Goal: Transaction & Acquisition: Purchase product/service

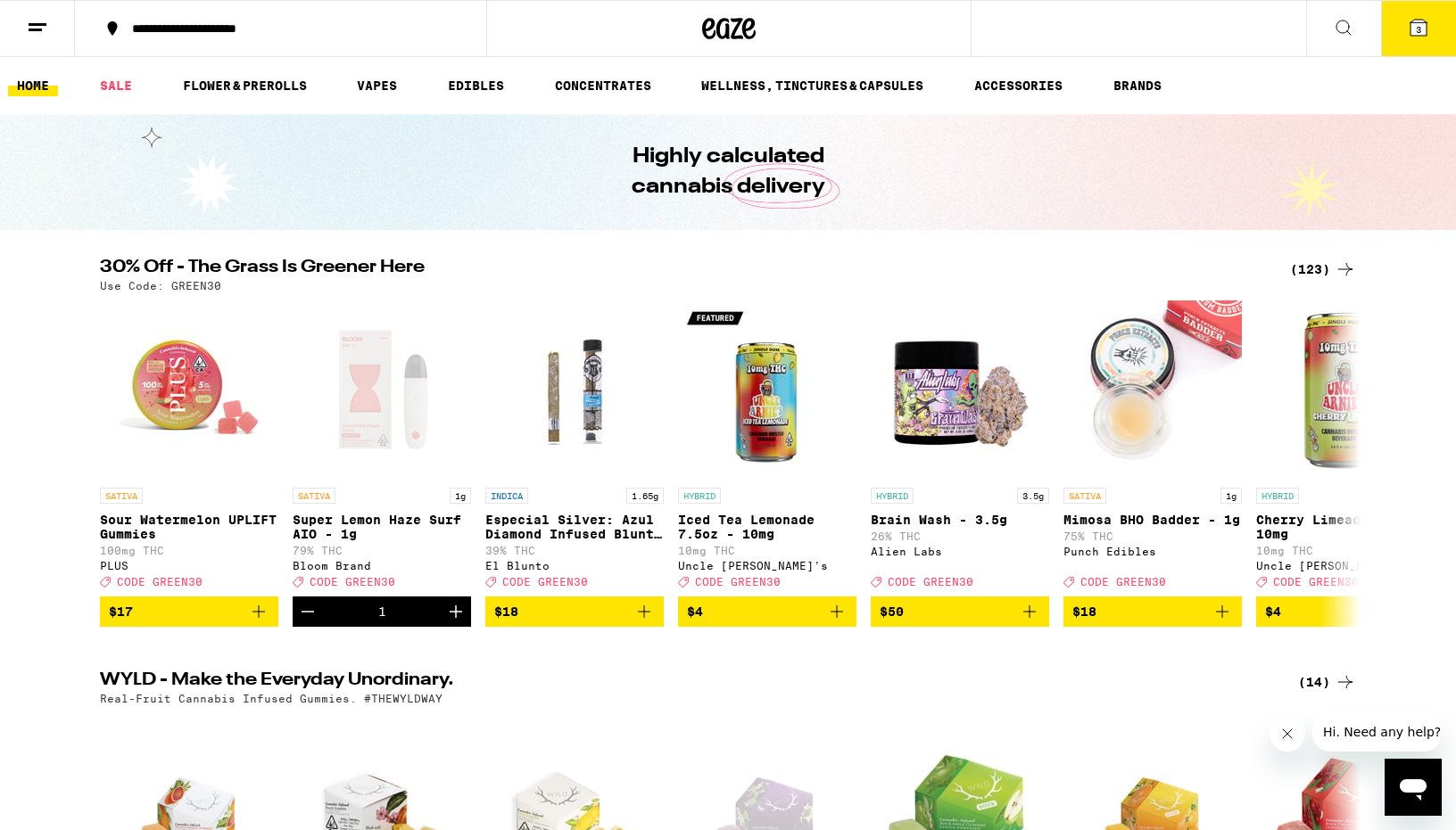
click at [1323, 260] on div "(123)" at bounding box center [1323, 269] width 66 height 22
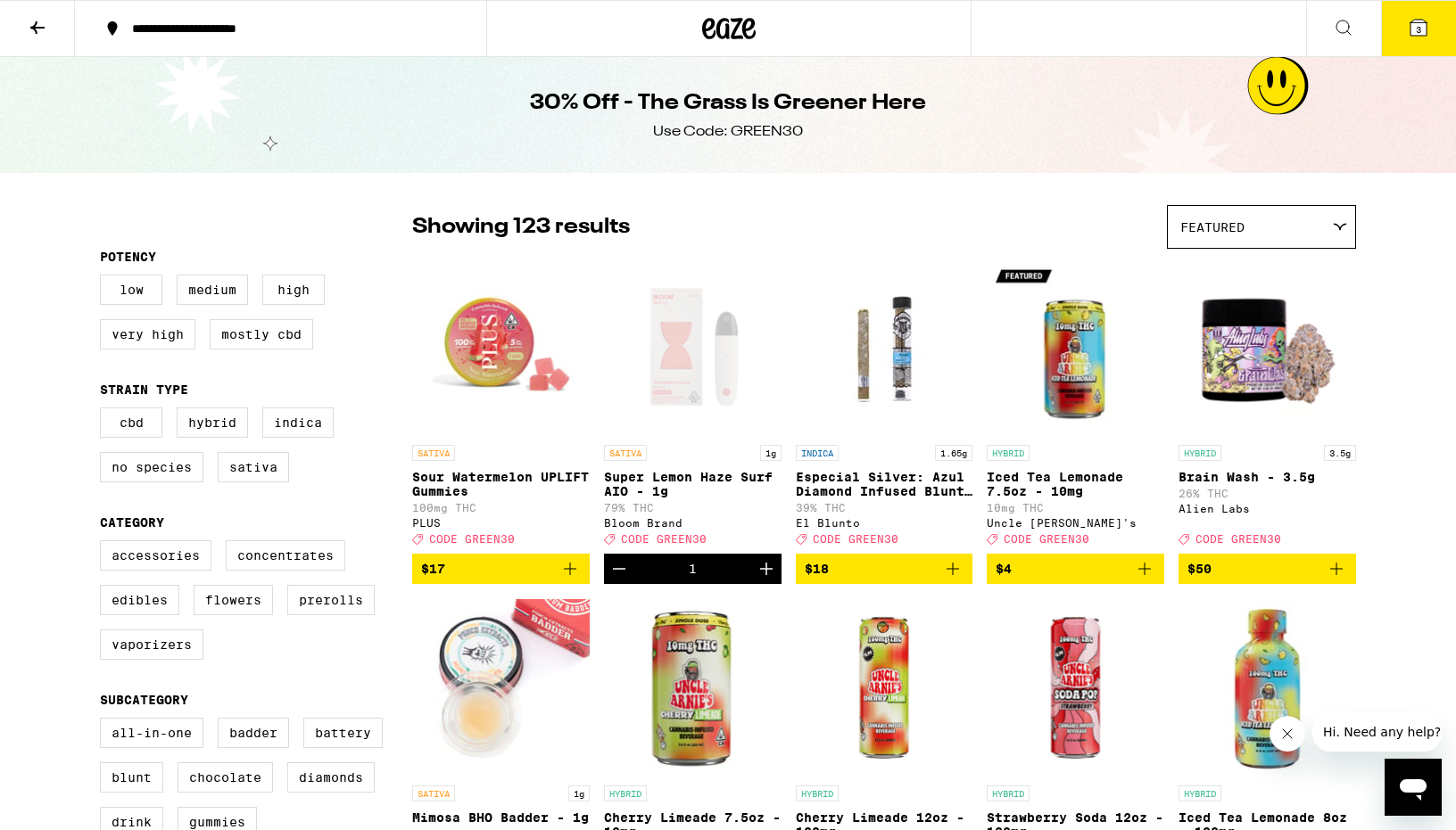
click at [1434, 14] on button "3" at bounding box center [1418, 28] width 75 height 55
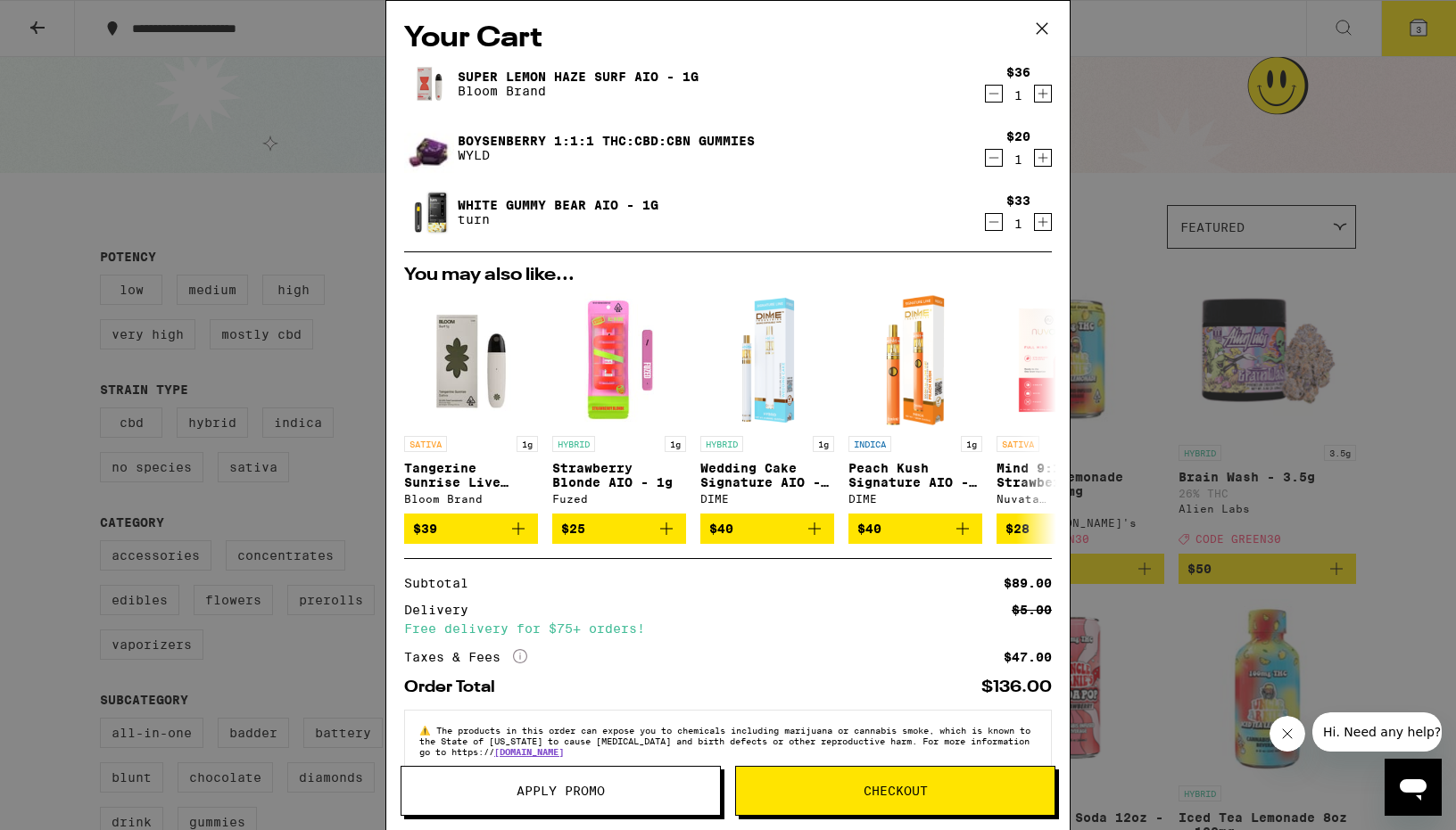
click at [544, 807] on button "Apply Promo" at bounding box center [561, 790] width 321 height 50
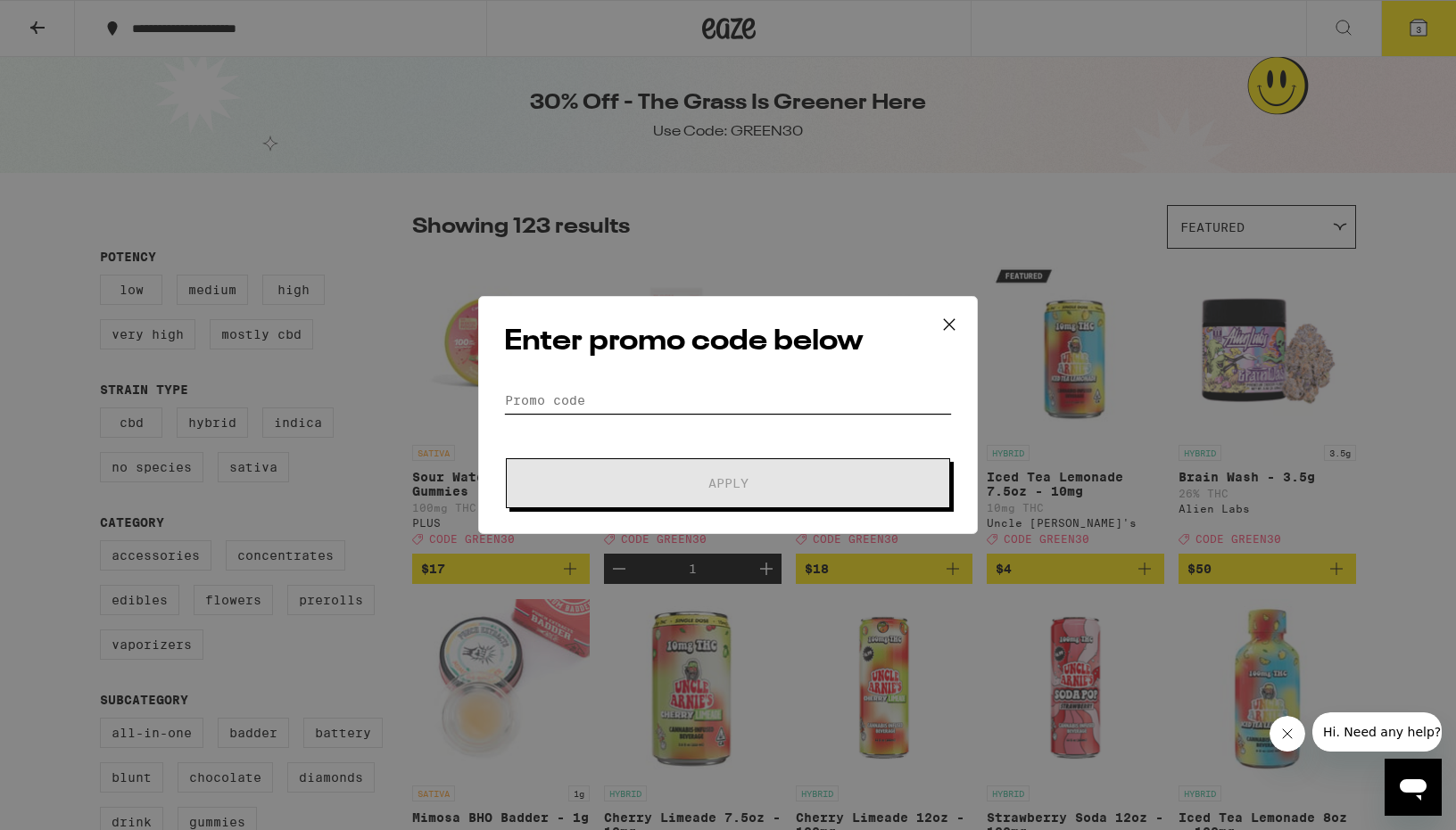
click at [540, 401] on input "Promo Code" at bounding box center [728, 401] width 448 height 27
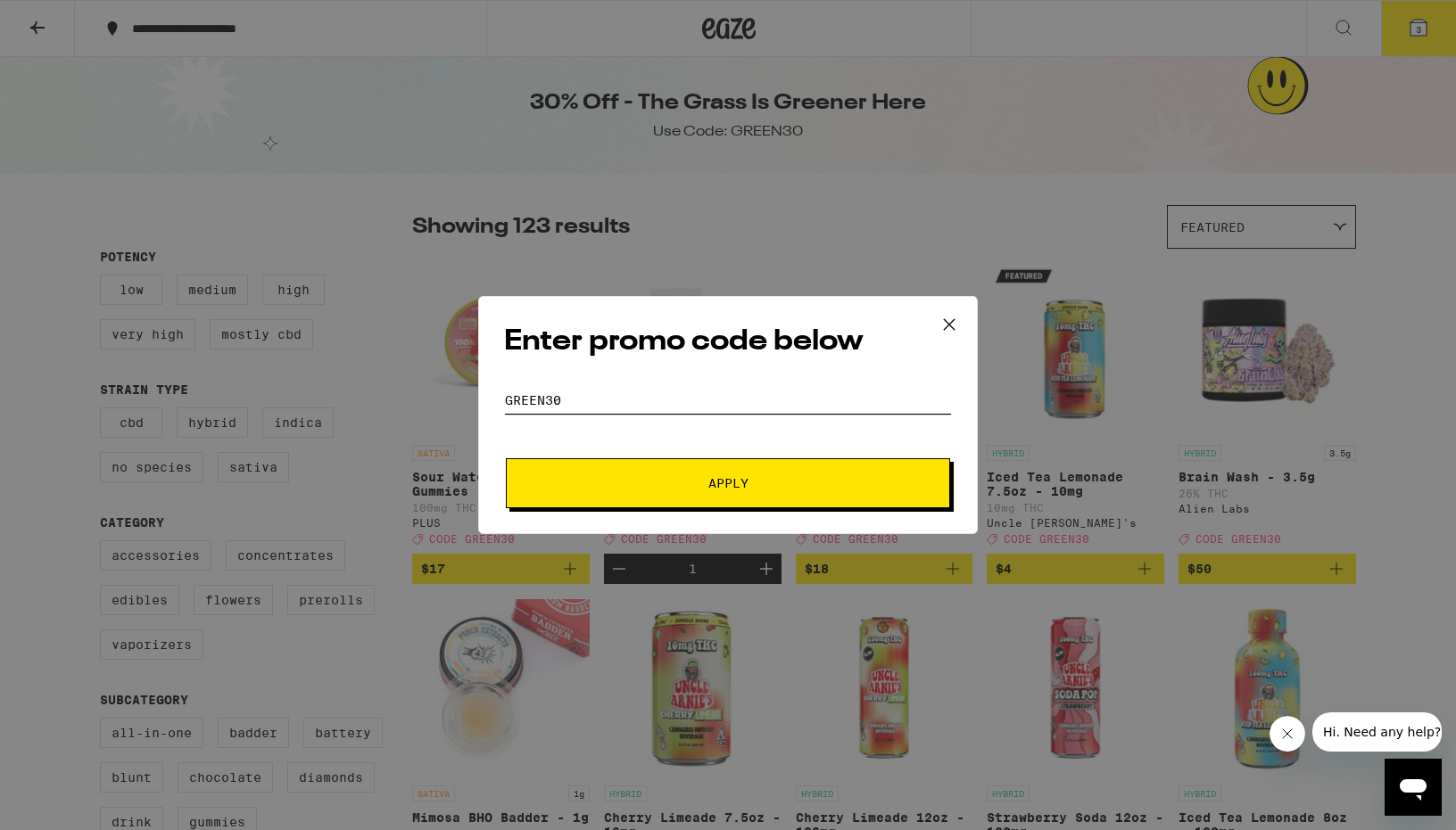
type input "green30"
click at [601, 466] on button "Apply" at bounding box center [728, 483] width 444 height 50
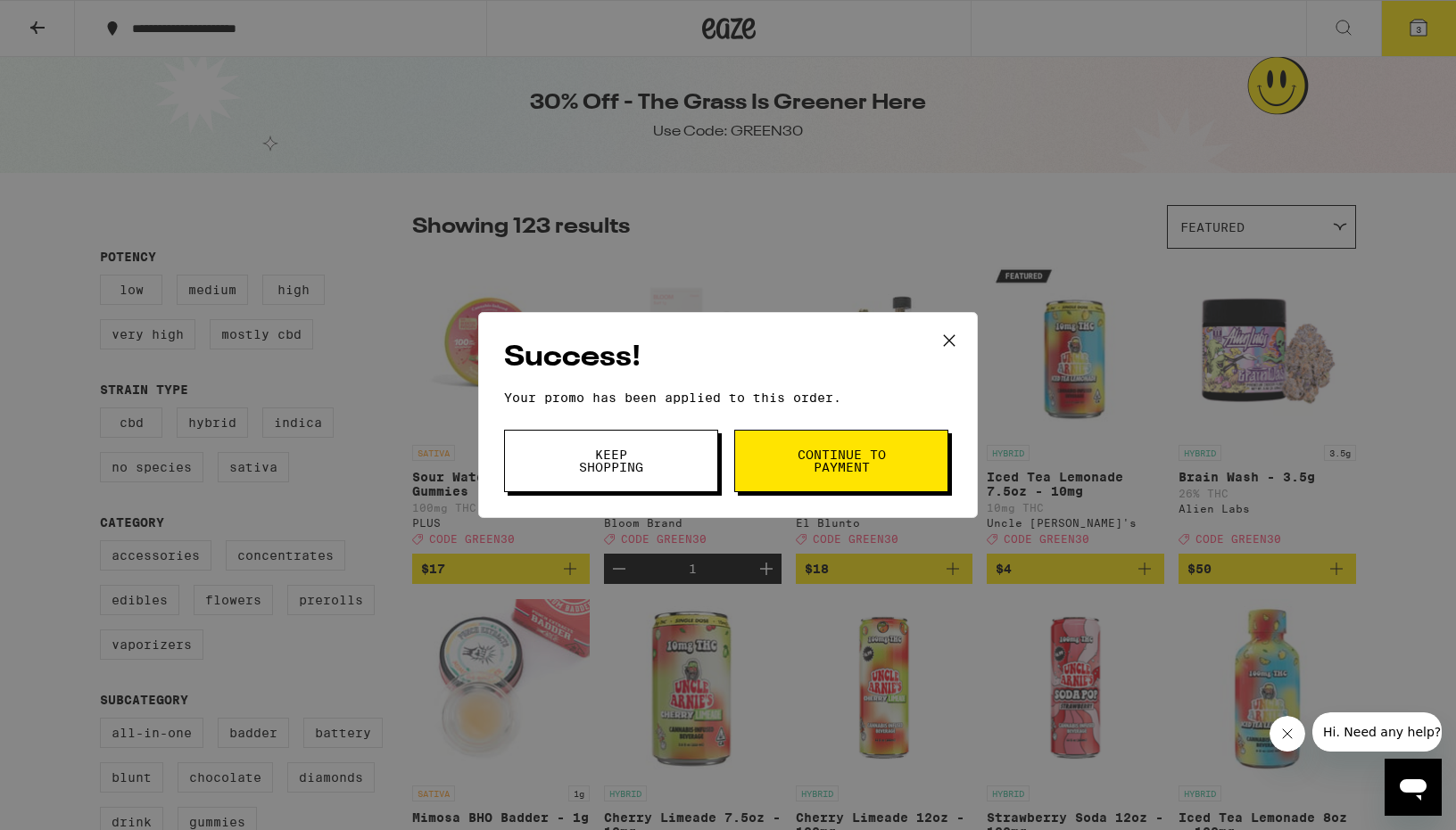
click at [662, 463] on button "Keep Shopping" at bounding box center [611, 461] width 214 height 62
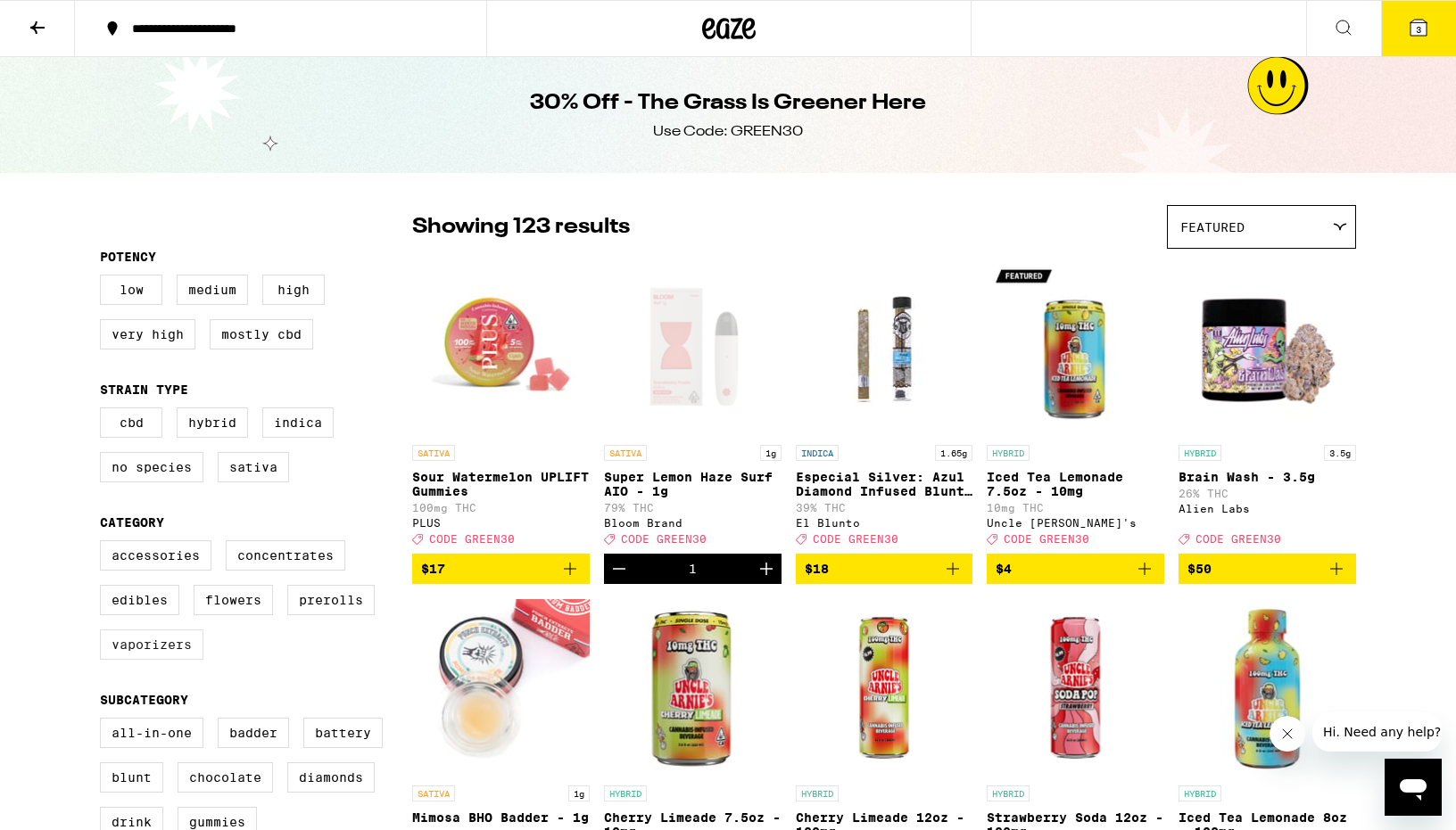
click at [148, 660] on label "Vaporizers" at bounding box center [151, 645] width 104 height 31
click at [104, 544] on input "Vaporizers" at bounding box center [104, 543] width 1 height 1
checkbox input "true"
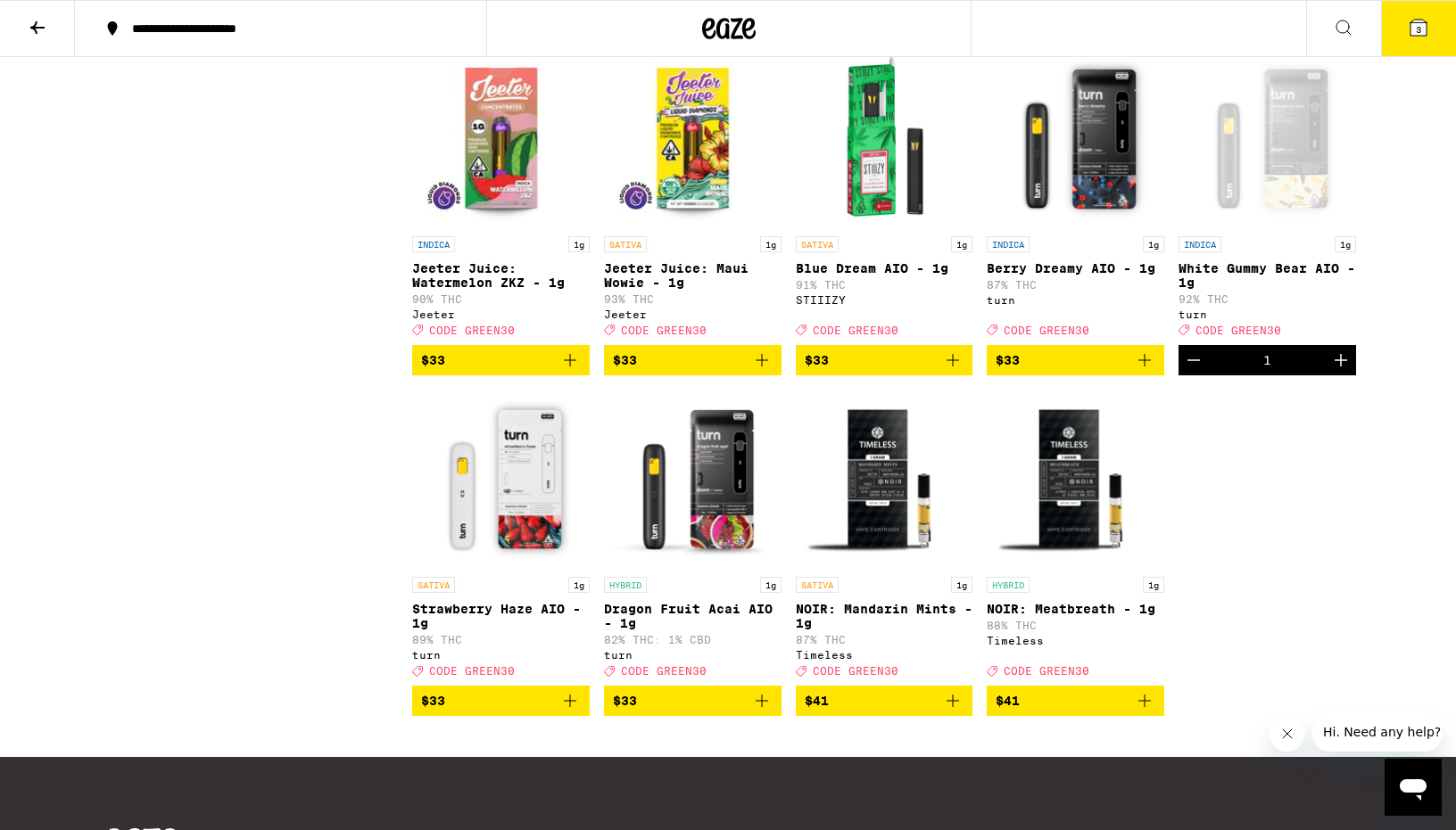
scroll to position [2254, 0]
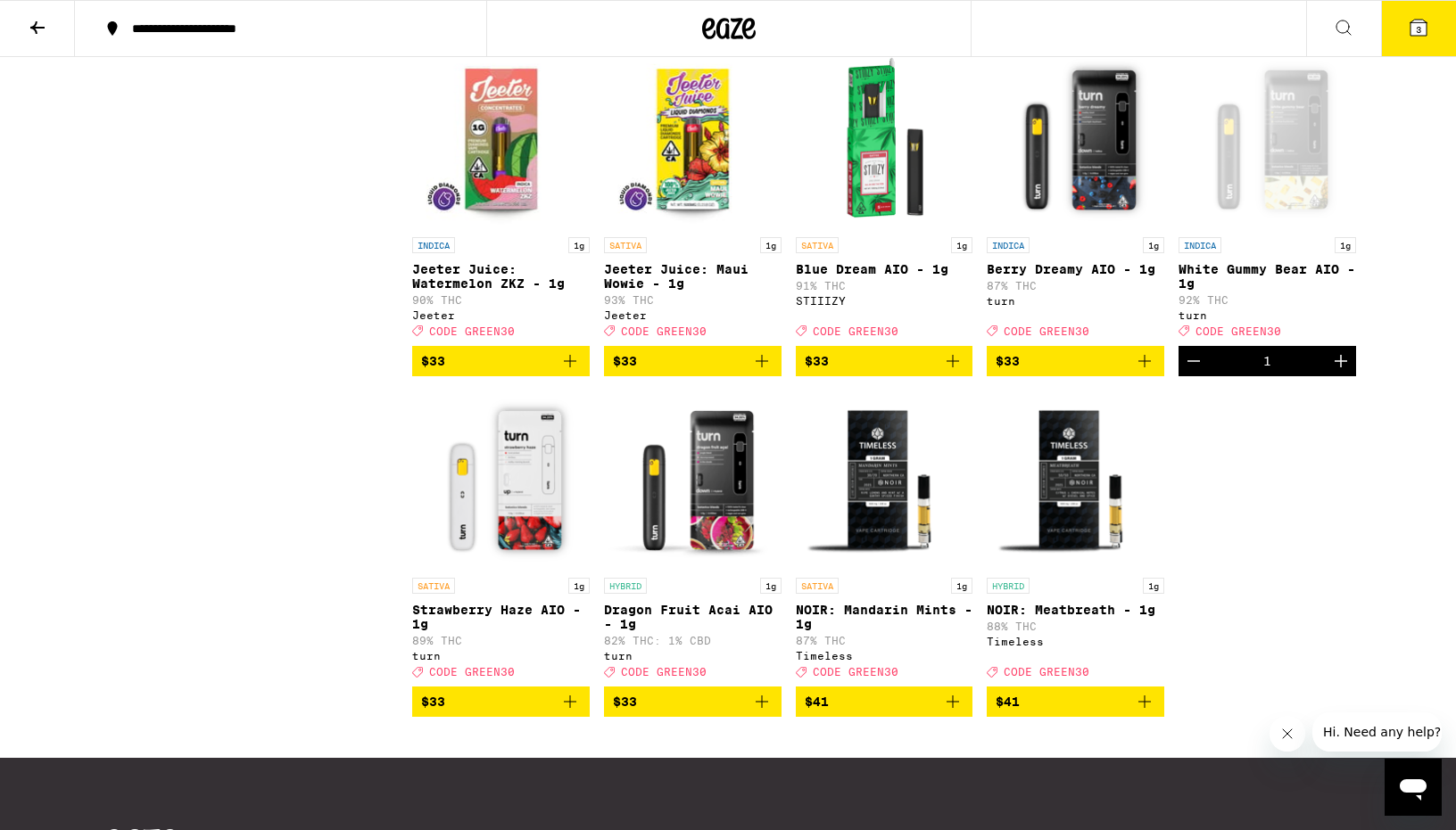
click at [678, 569] on img "Open page for Dragon Fruit Acai AIO - 1g from turn" at bounding box center [692, 480] width 177 height 178
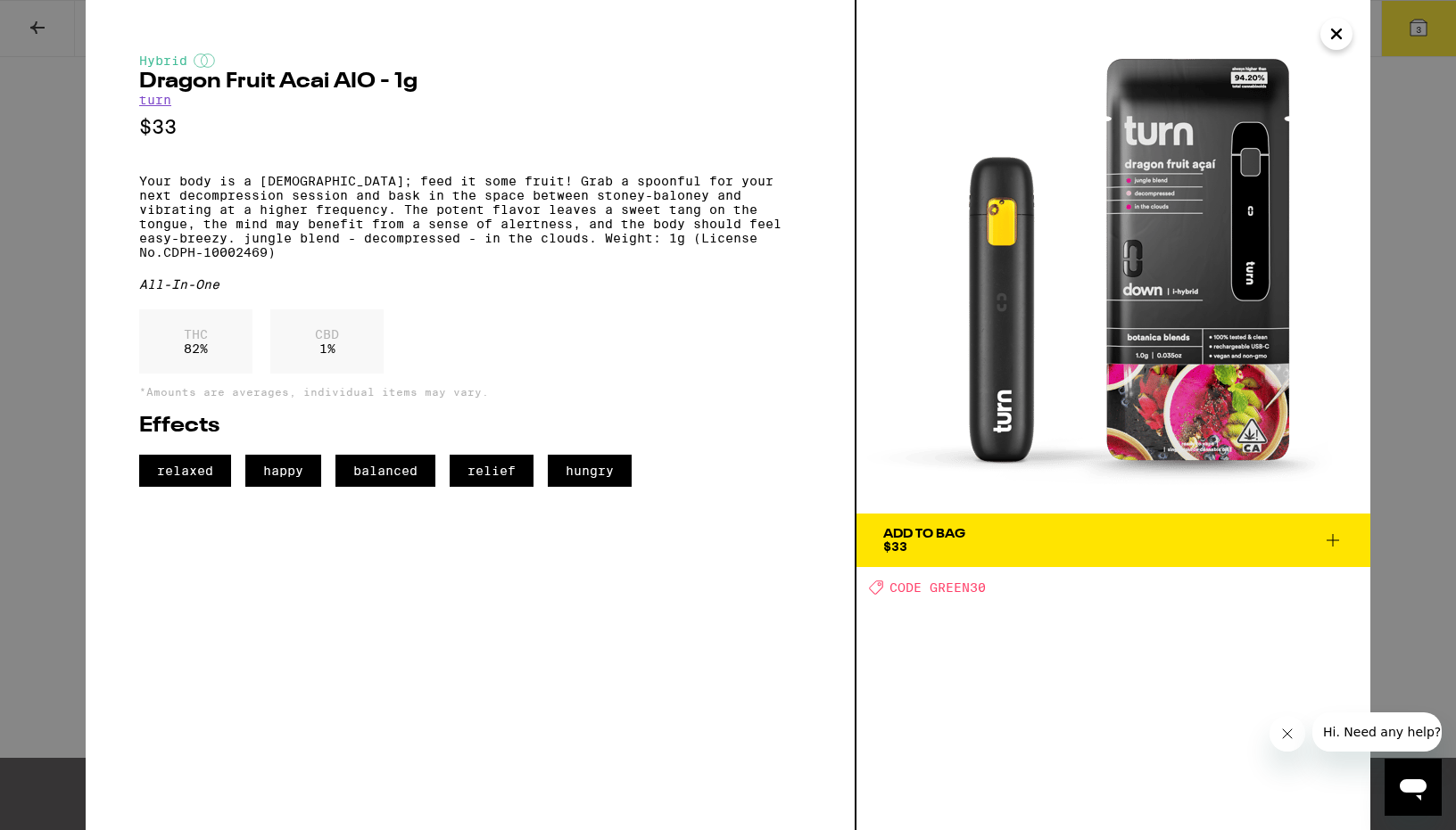
click at [86, 230] on div "Hybrid Dragon Fruit Acai AIO - 1g turn $33 Your body is a temple; feed it some …" at bounding box center [471, 415] width 771 height 830
click at [67, 230] on div "Hybrid Dragon Fruit Acai AIO - 1g turn $33 Your body is a temple; feed it some …" at bounding box center [728, 415] width 1456 height 830
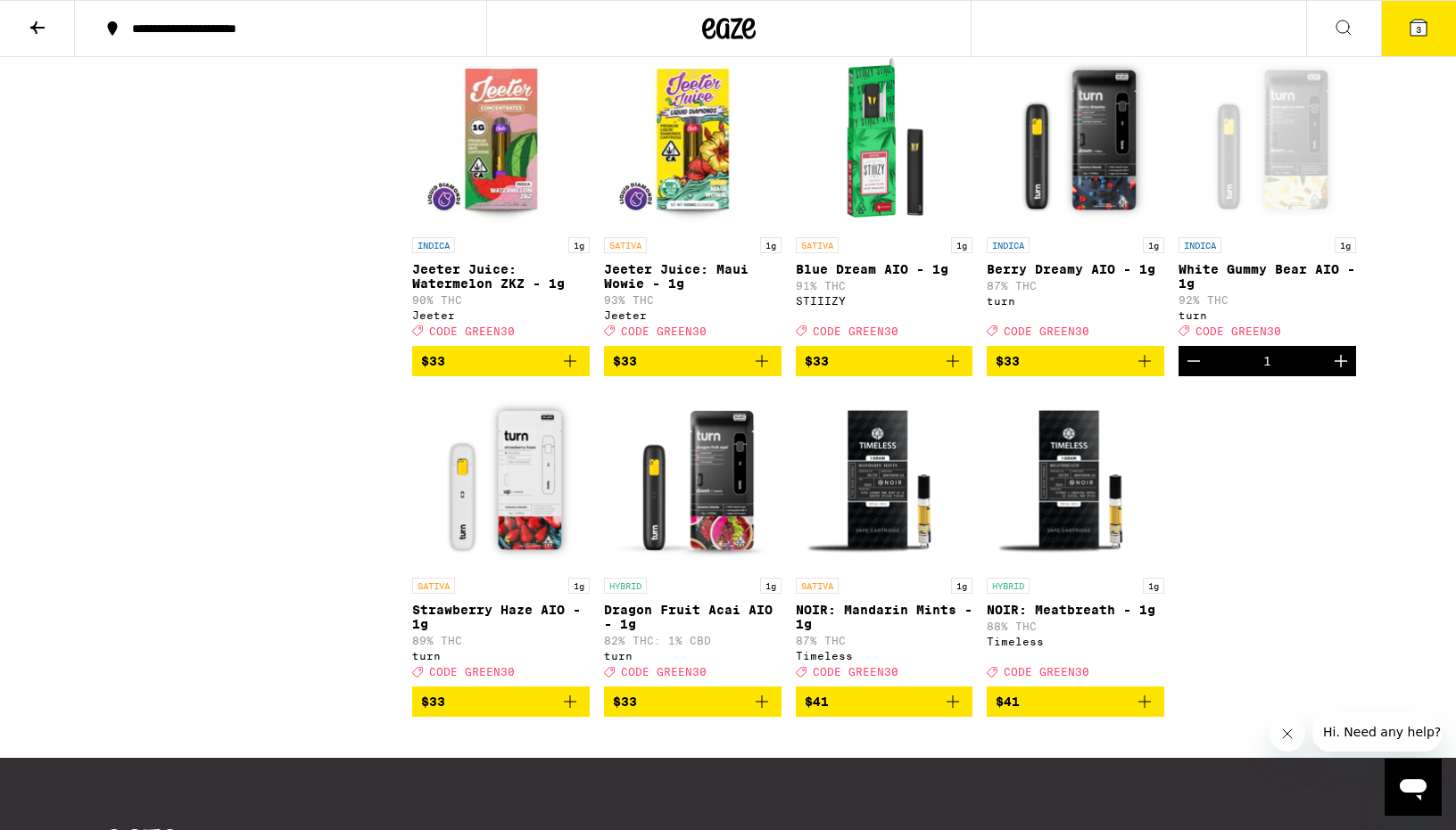
click at [490, 569] on img "Open page for Strawberry Haze AIO - 1g from turn" at bounding box center [501, 480] width 177 height 178
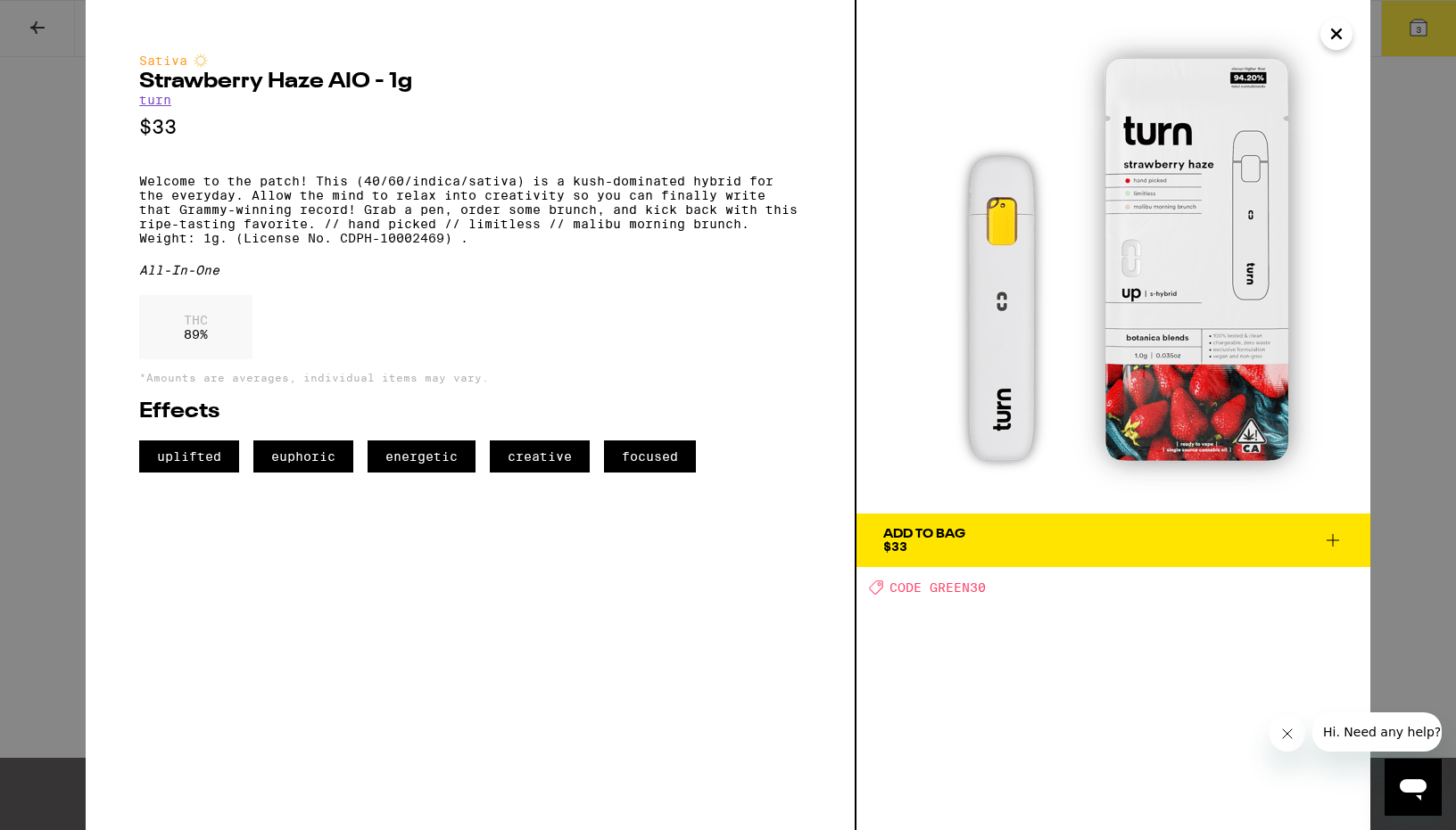
click at [3, 424] on div "Sativa Strawberry Haze AIO - 1g turn $33 Welcome to the patch! This (40/60/indi…" at bounding box center [728, 415] width 1456 height 830
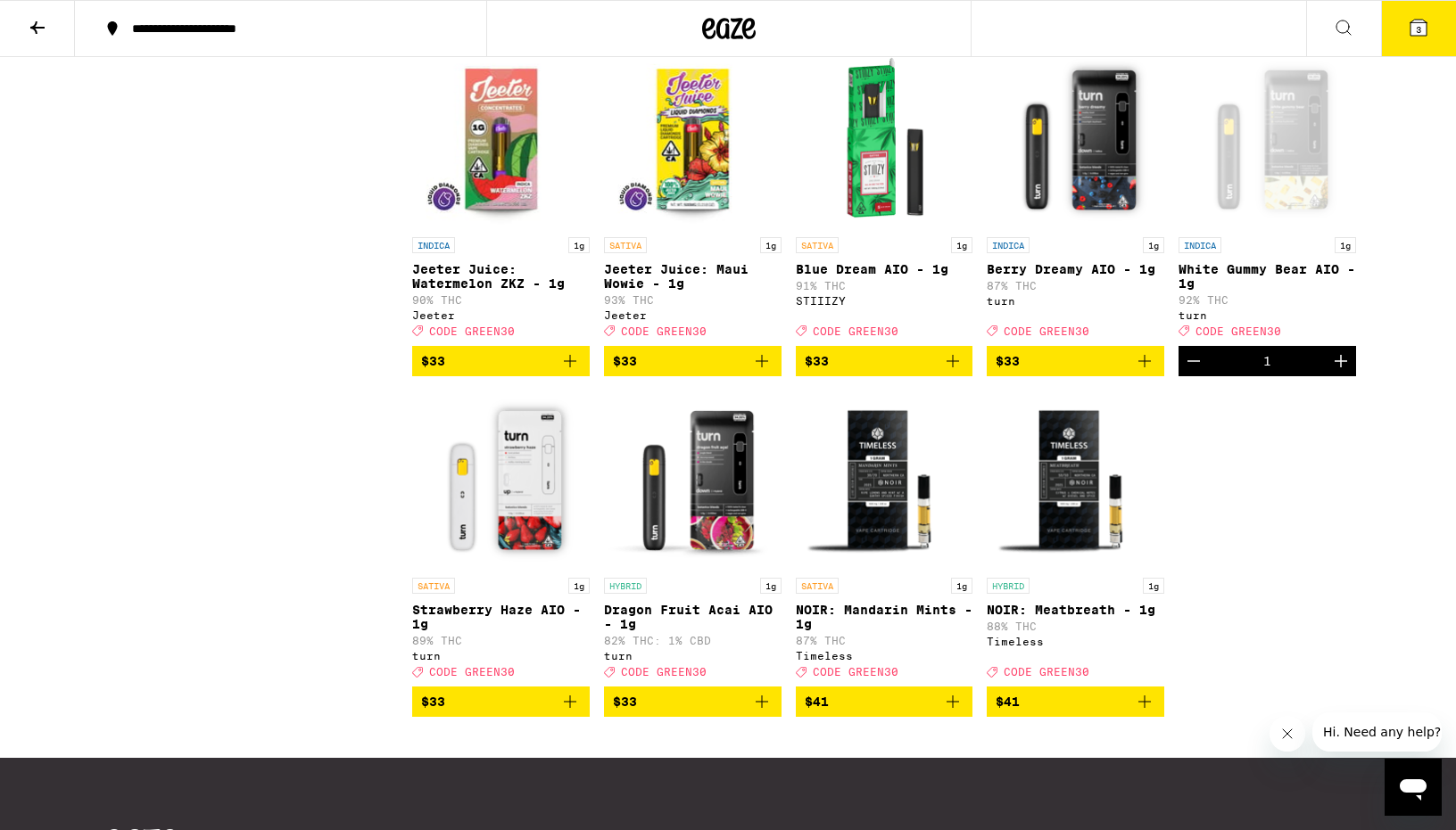
click at [1245, 229] on div "Open page for White Gummy Bear AIO - 1g from turn" at bounding box center [1267, 139] width 177 height 178
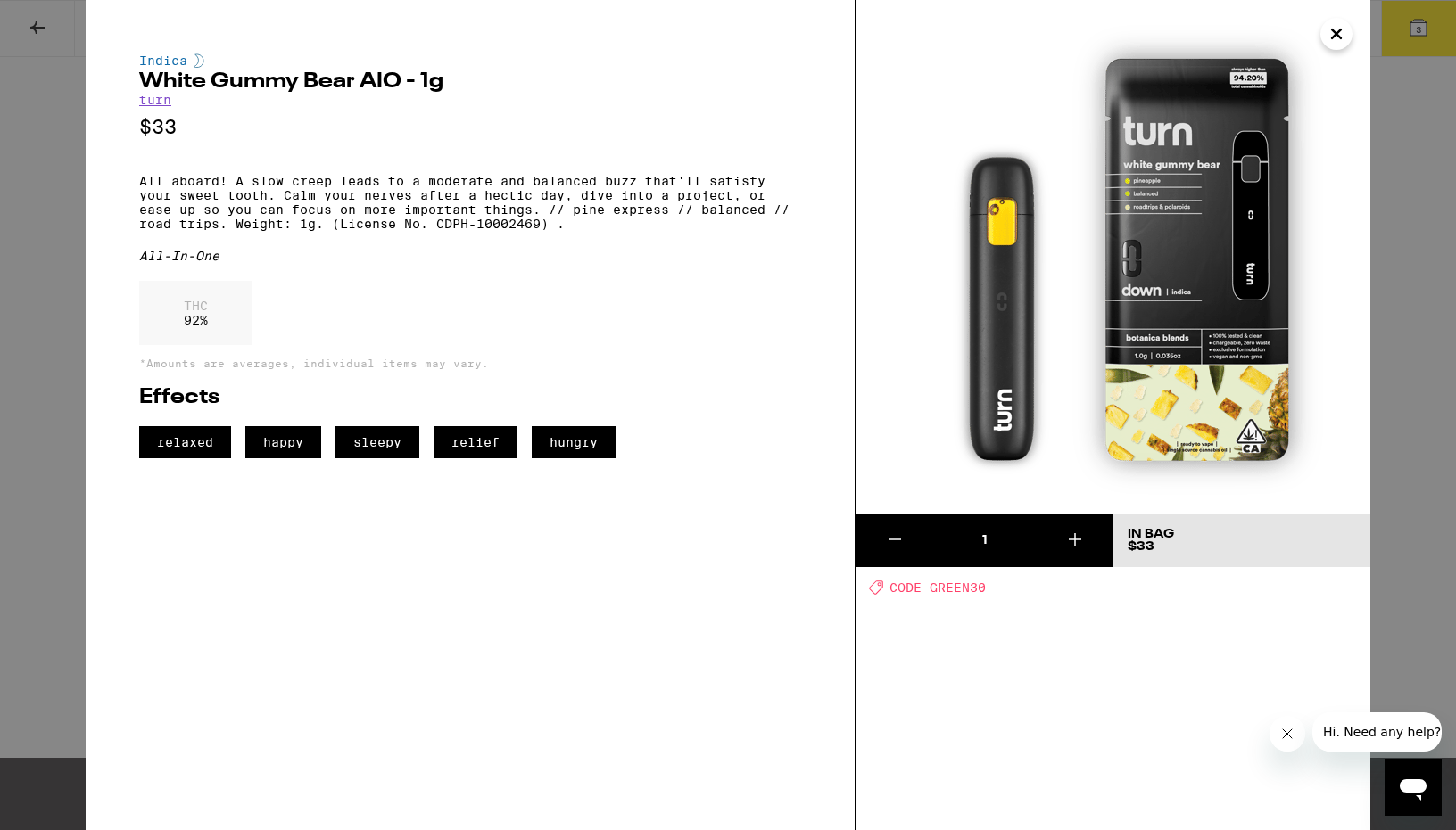
click at [30, 638] on div "Indica White Gummy Bear AIO - 1g turn $33 All aboard! A slow creep leads to a m…" at bounding box center [728, 415] width 1456 height 830
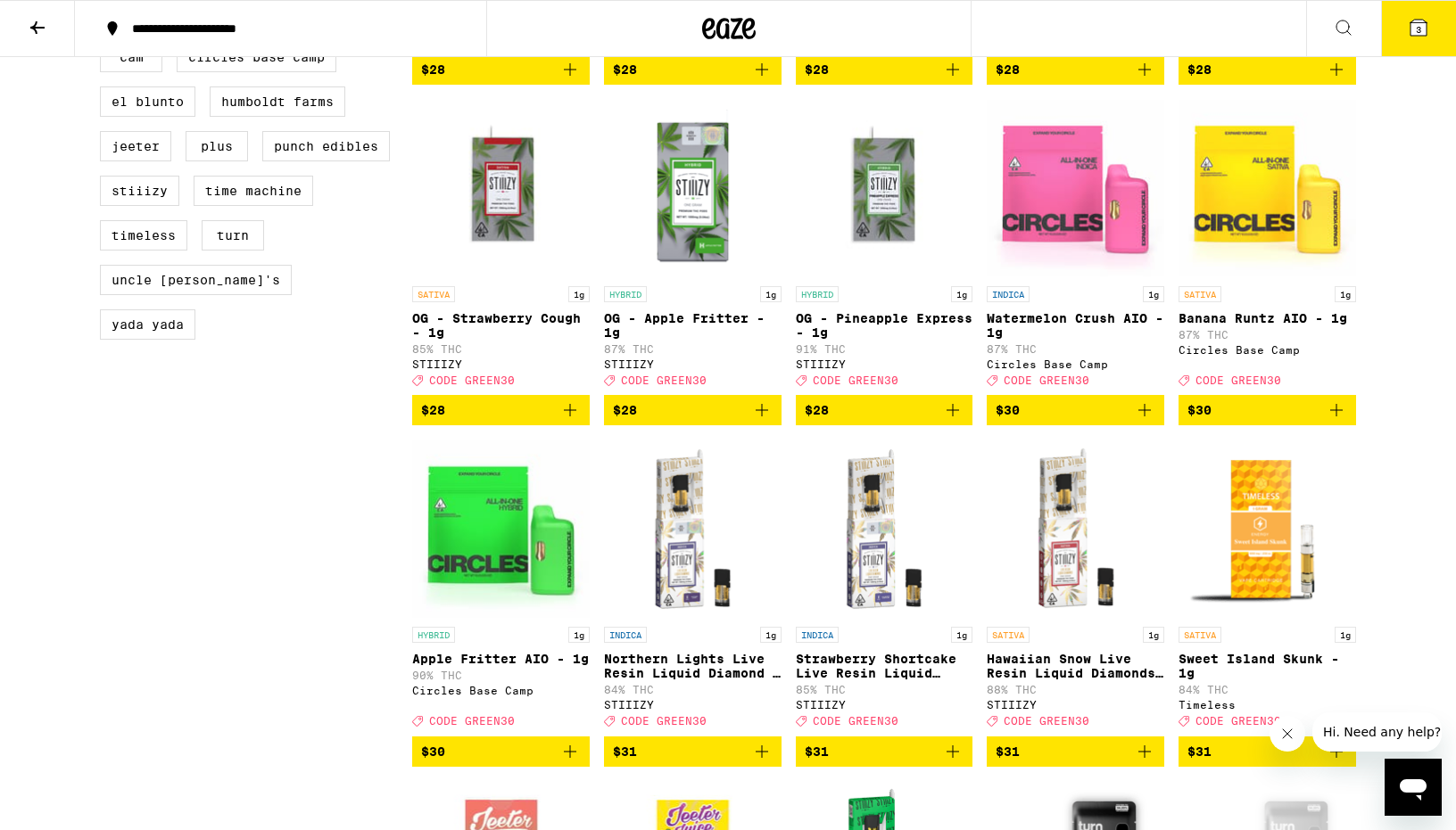
scroll to position [1516, 0]
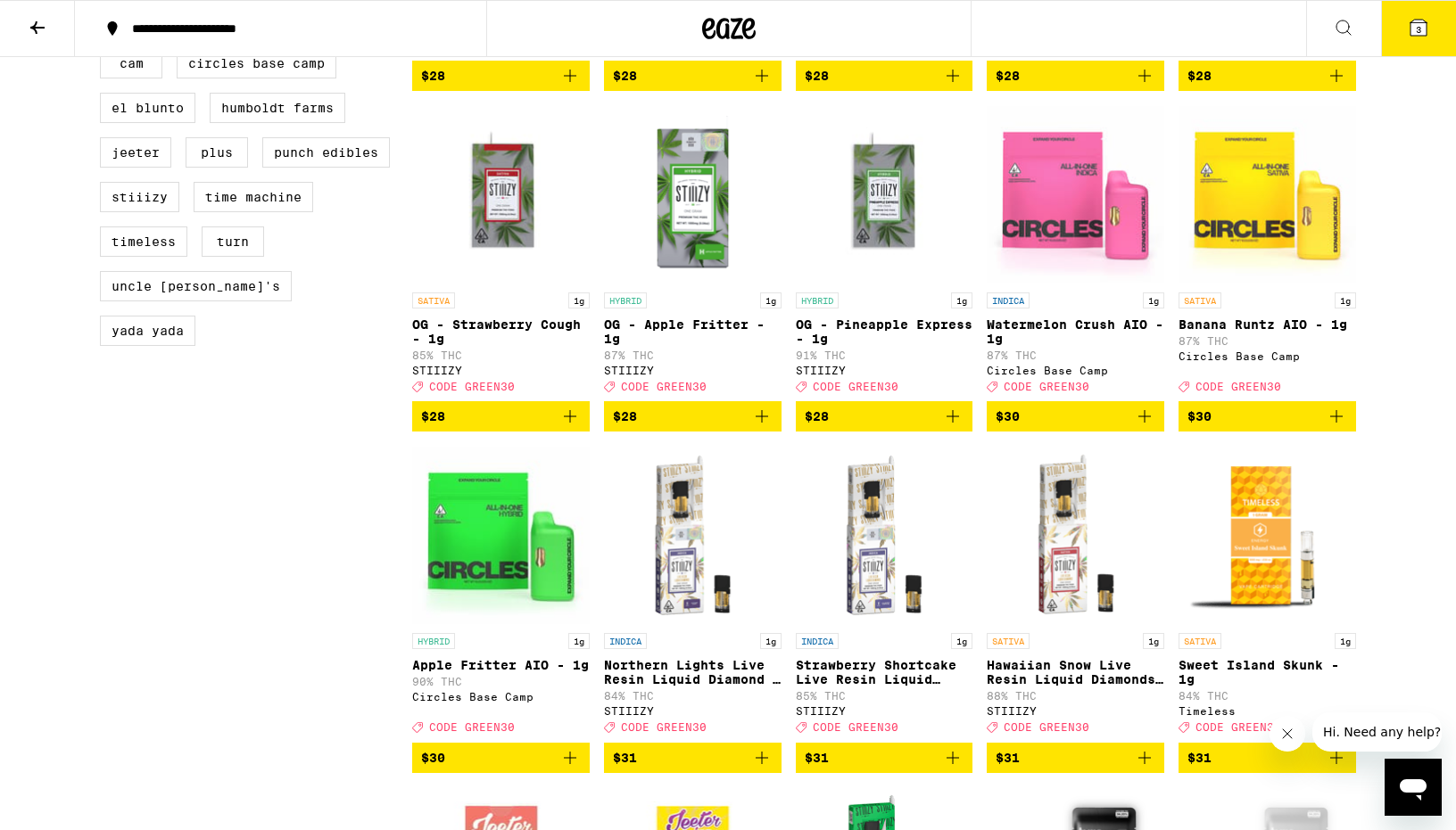
click at [431, 616] on img "Open page for Apple Fritter AIO - 1g from Circles Base Camp" at bounding box center [501, 535] width 177 height 178
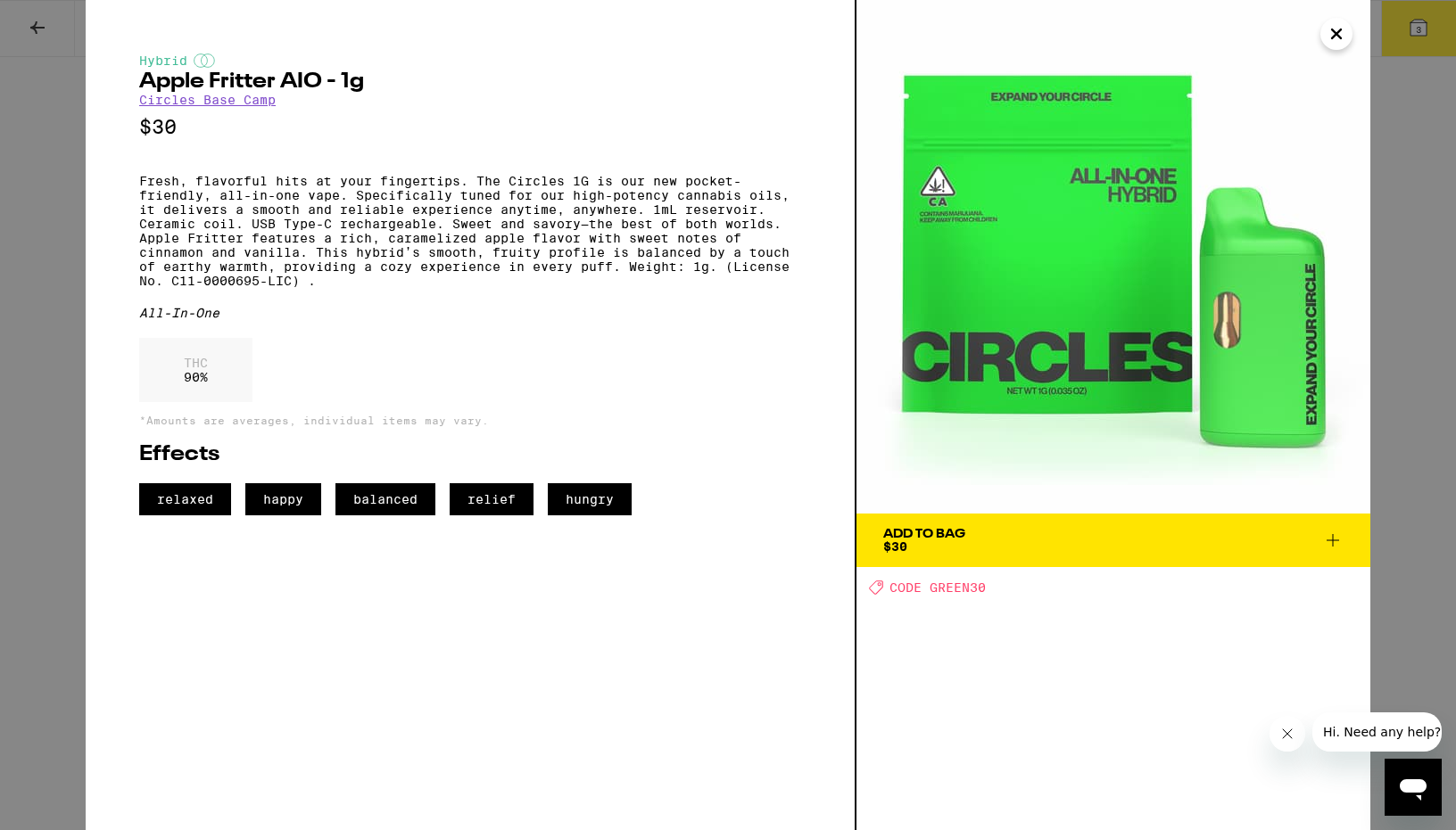
click at [1398, 329] on div "Hybrid Apple Fritter AIO - 1g Circles Base Camp $30 Fresh, flavorful hits at yo…" at bounding box center [728, 415] width 1456 height 830
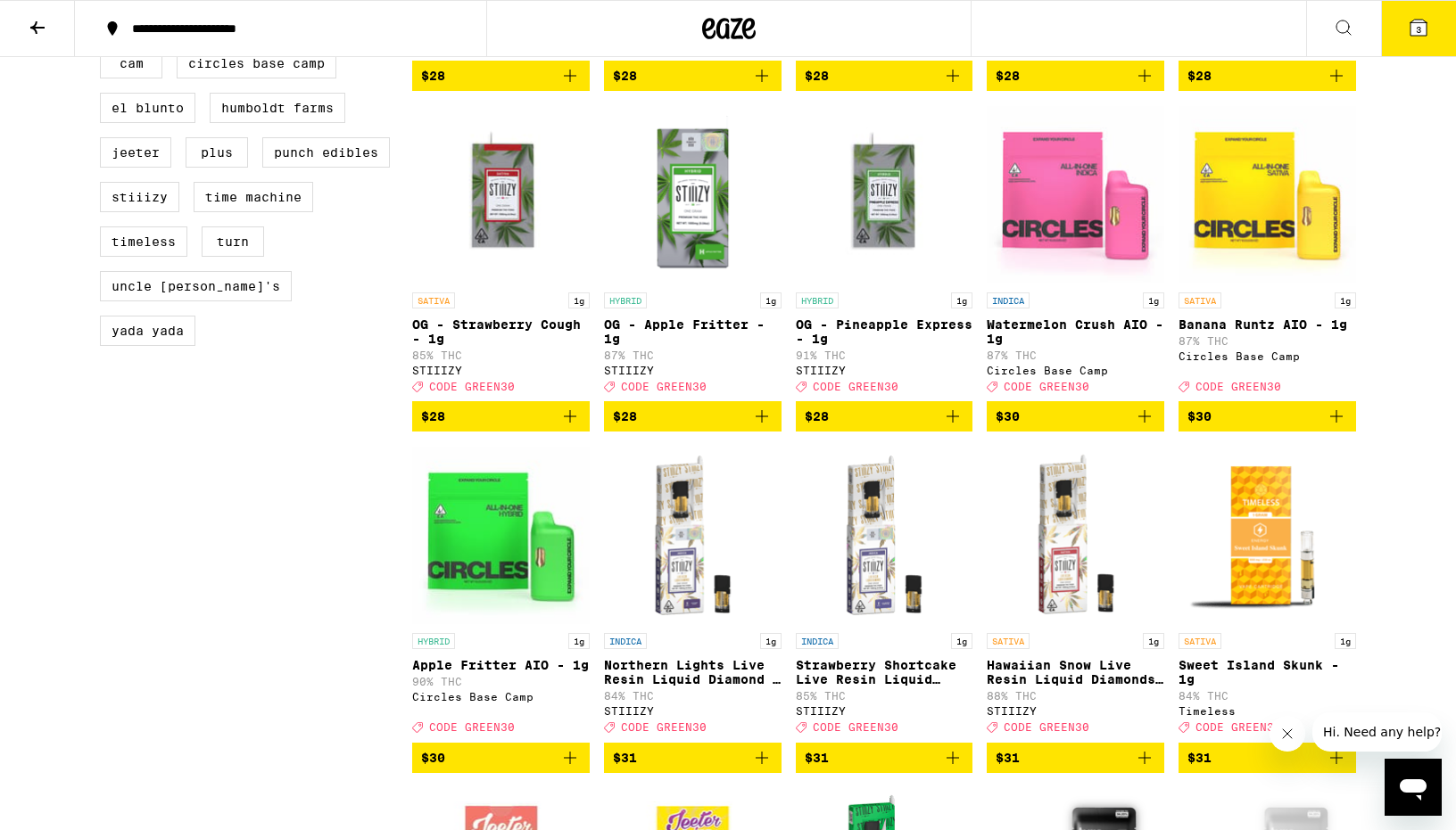
click at [1406, 52] on button "3" at bounding box center [1418, 28] width 75 height 55
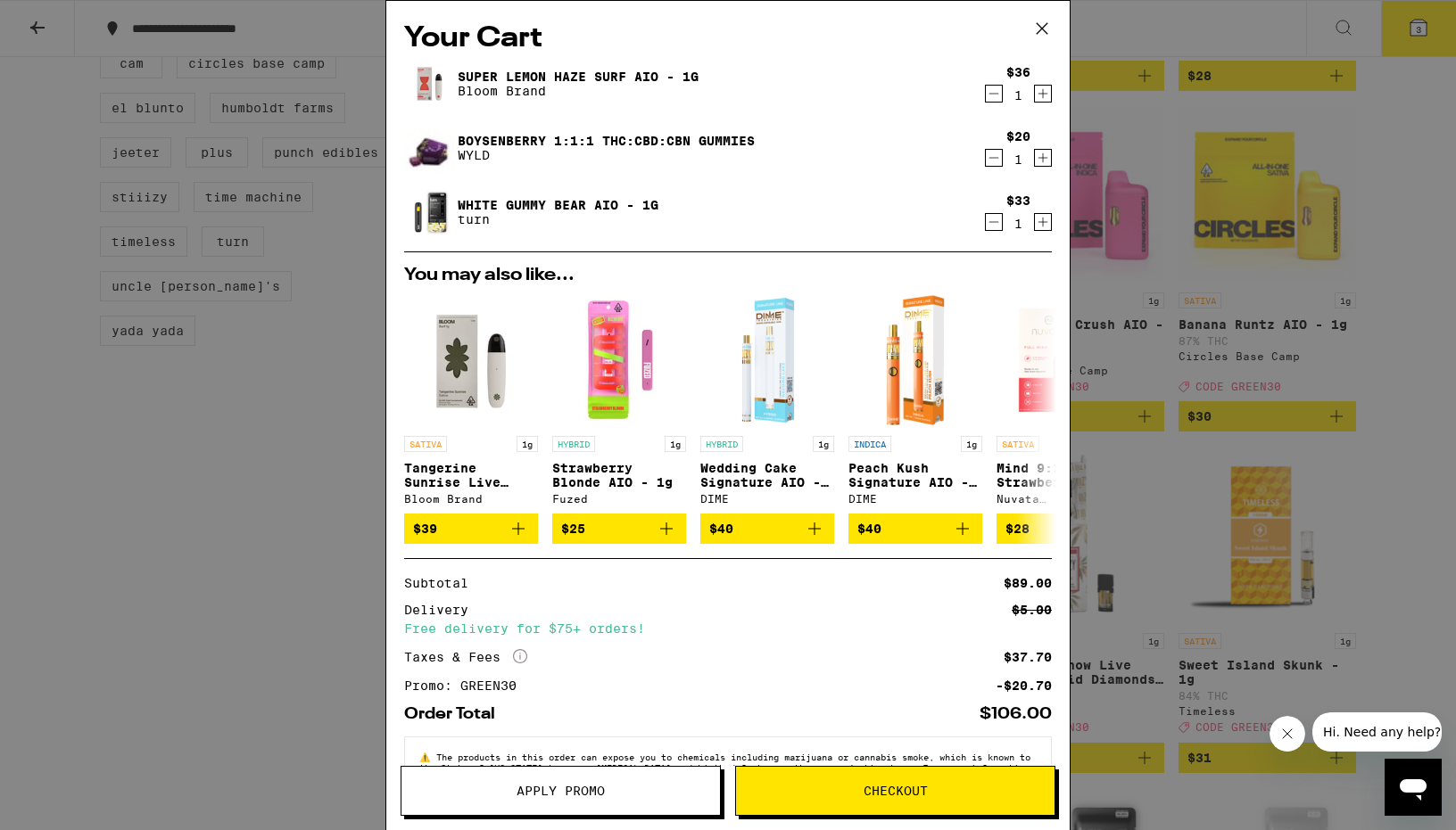
click at [1386, 383] on div "Your Cart Super Lemon Haze Surf AIO - 1g Bloom Brand $36 1 Boysenberry 1:1:1 TH…" at bounding box center [728, 415] width 1456 height 830
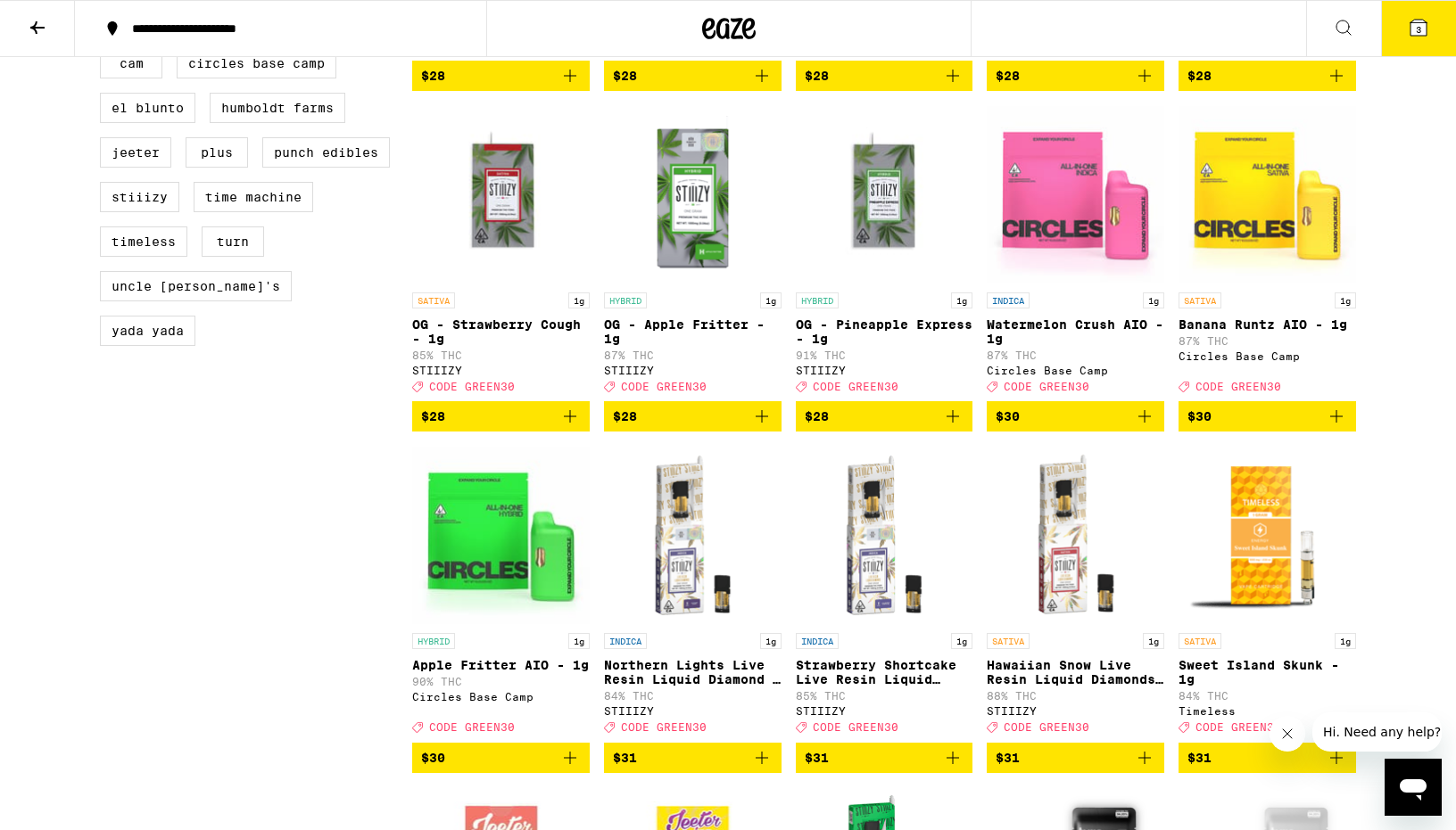
scroll to position [1515, 0]
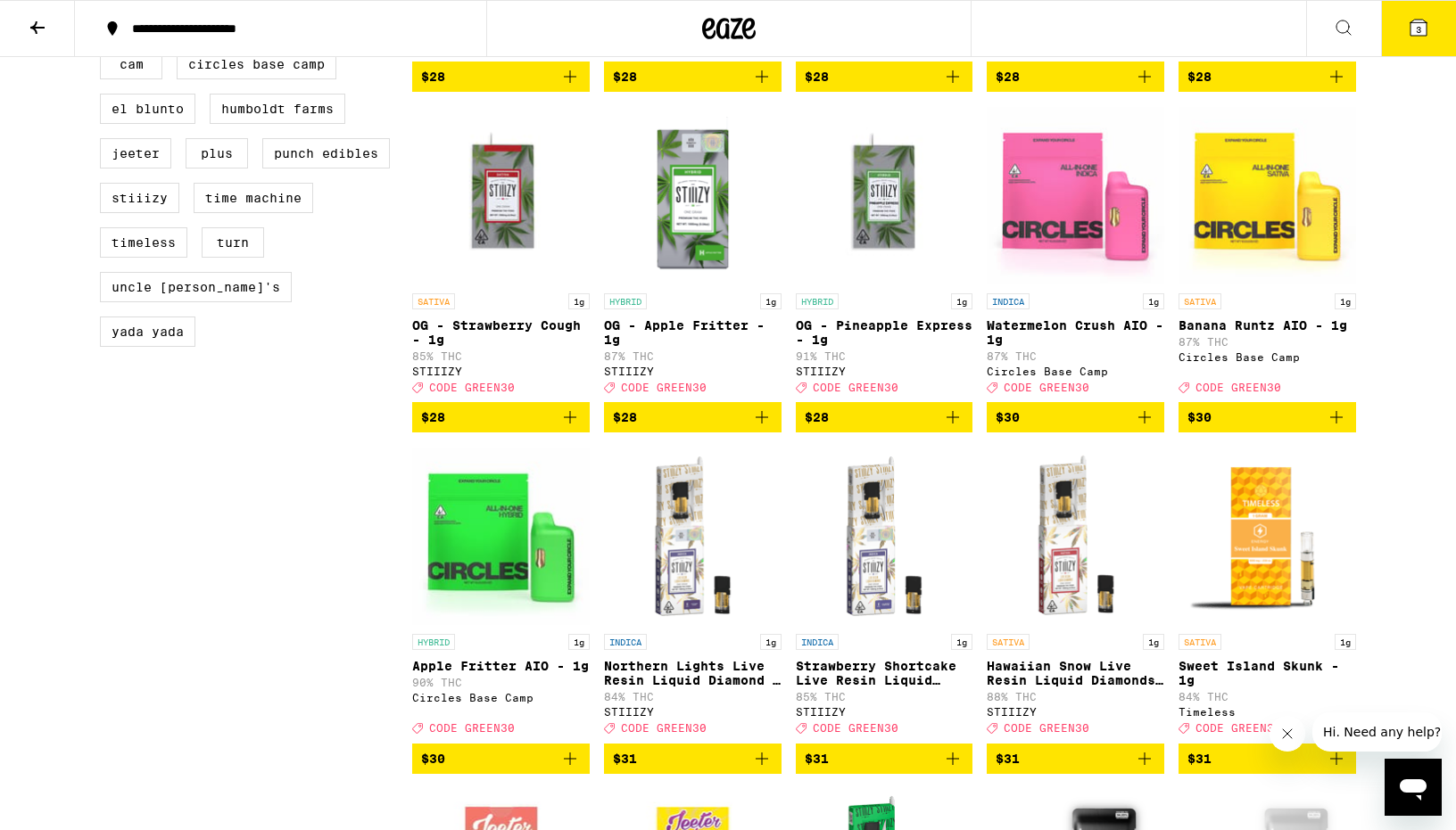
click at [46, 24] on icon at bounding box center [38, 28] width 22 height 22
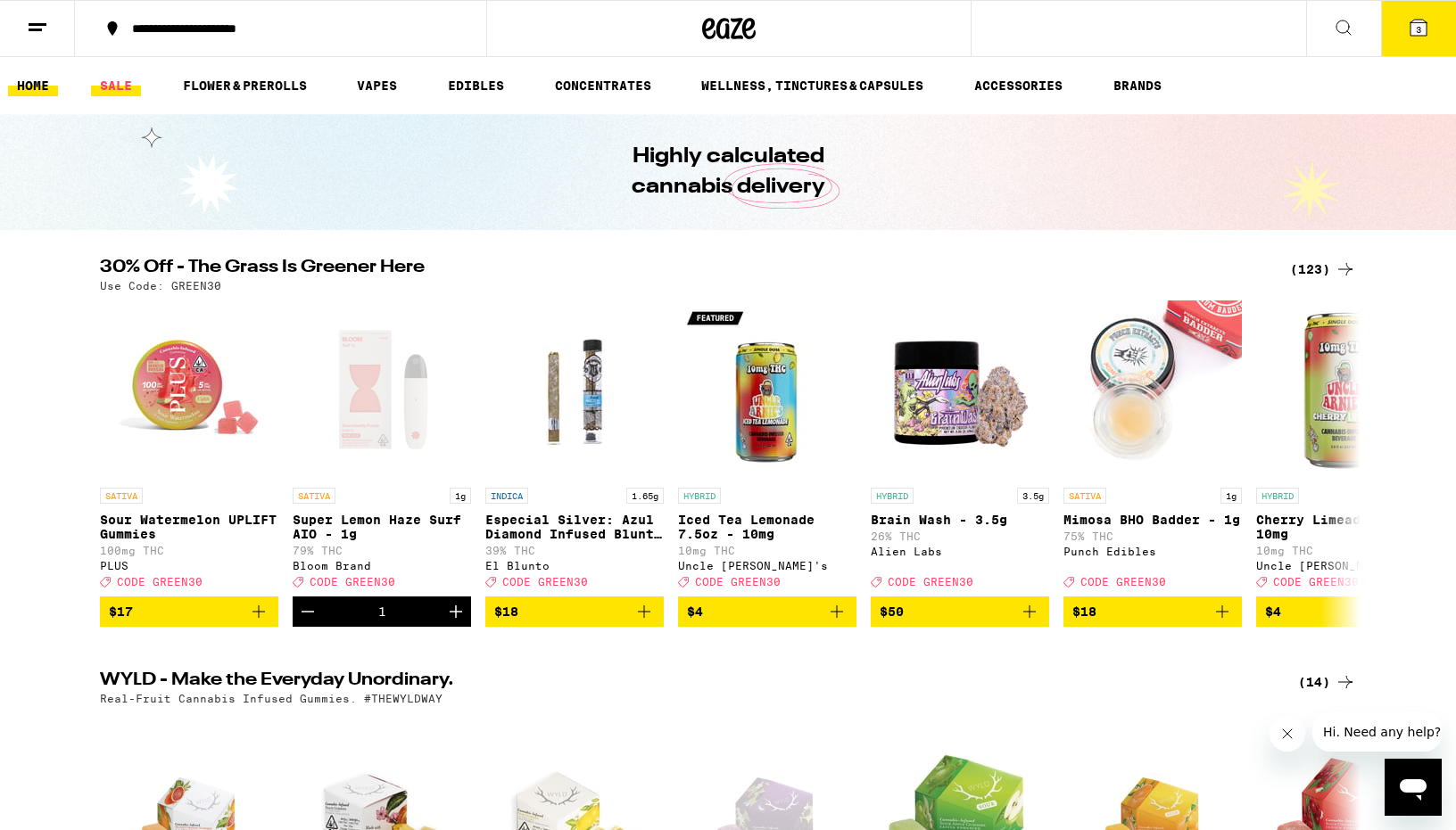
click at [132, 91] on link "SALE" at bounding box center [115, 86] width 50 height 22
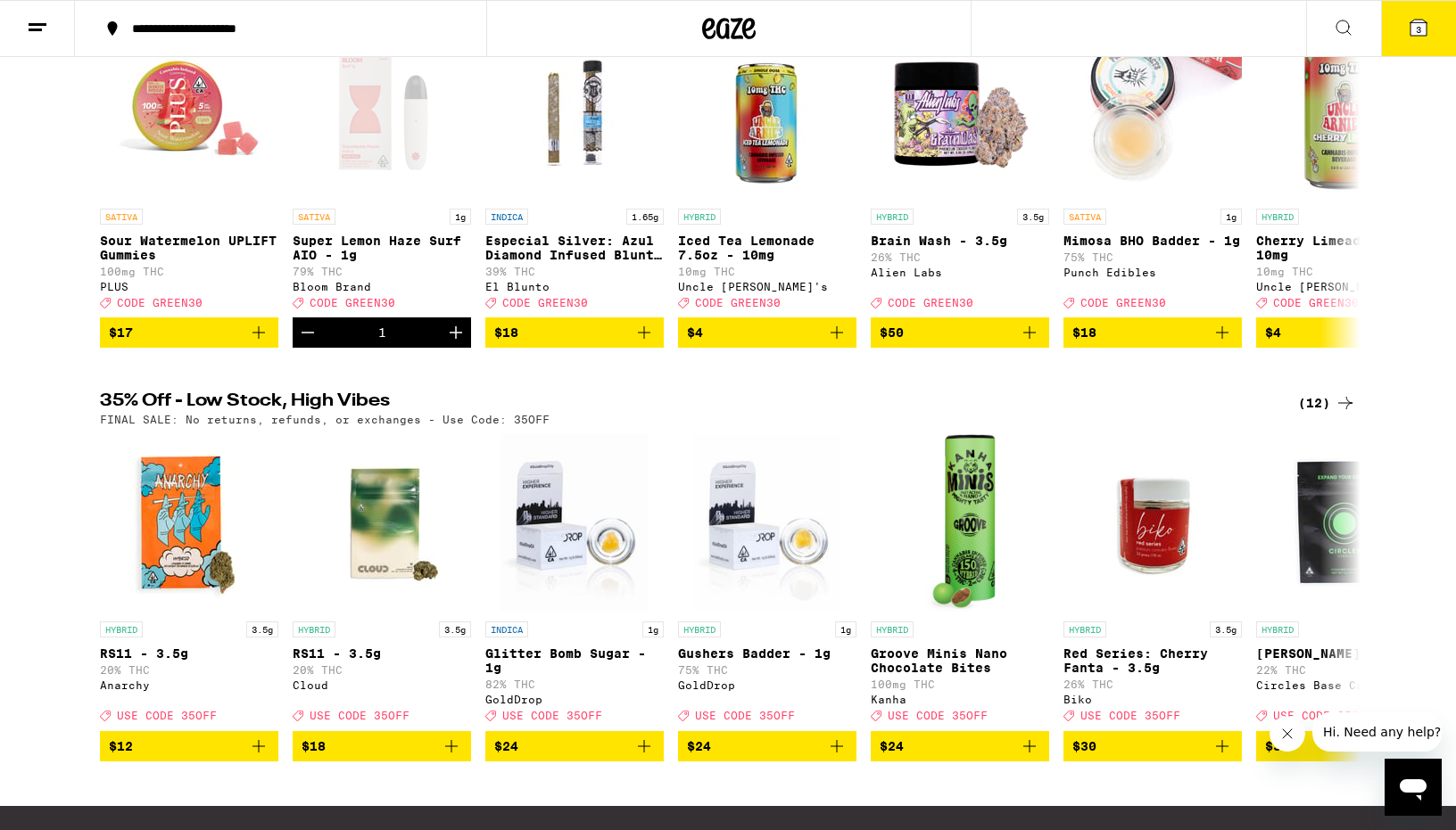
scroll to position [297, 0]
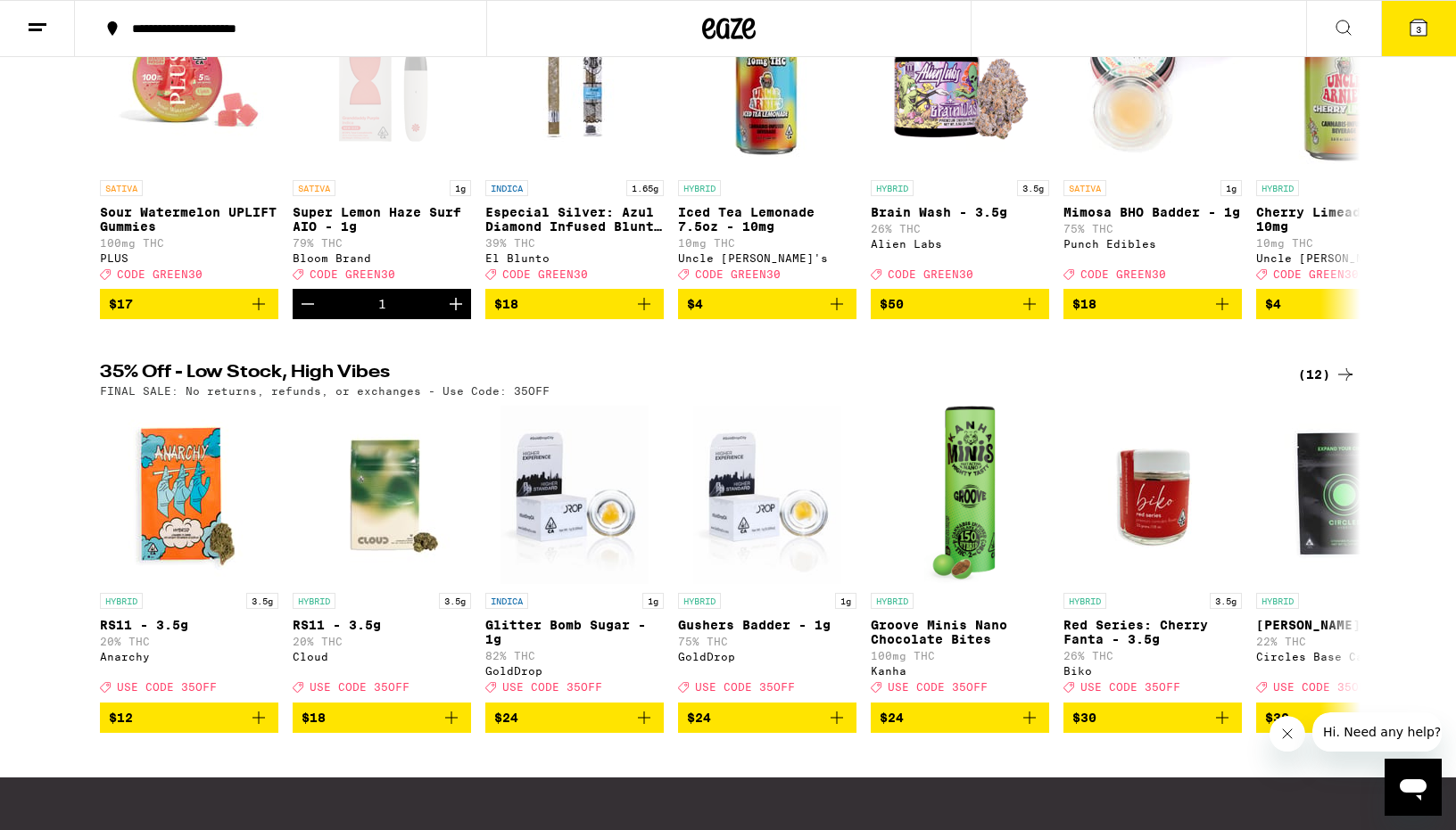
click at [1319, 385] on div "(12)" at bounding box center [1327, 374] width 58 height 22
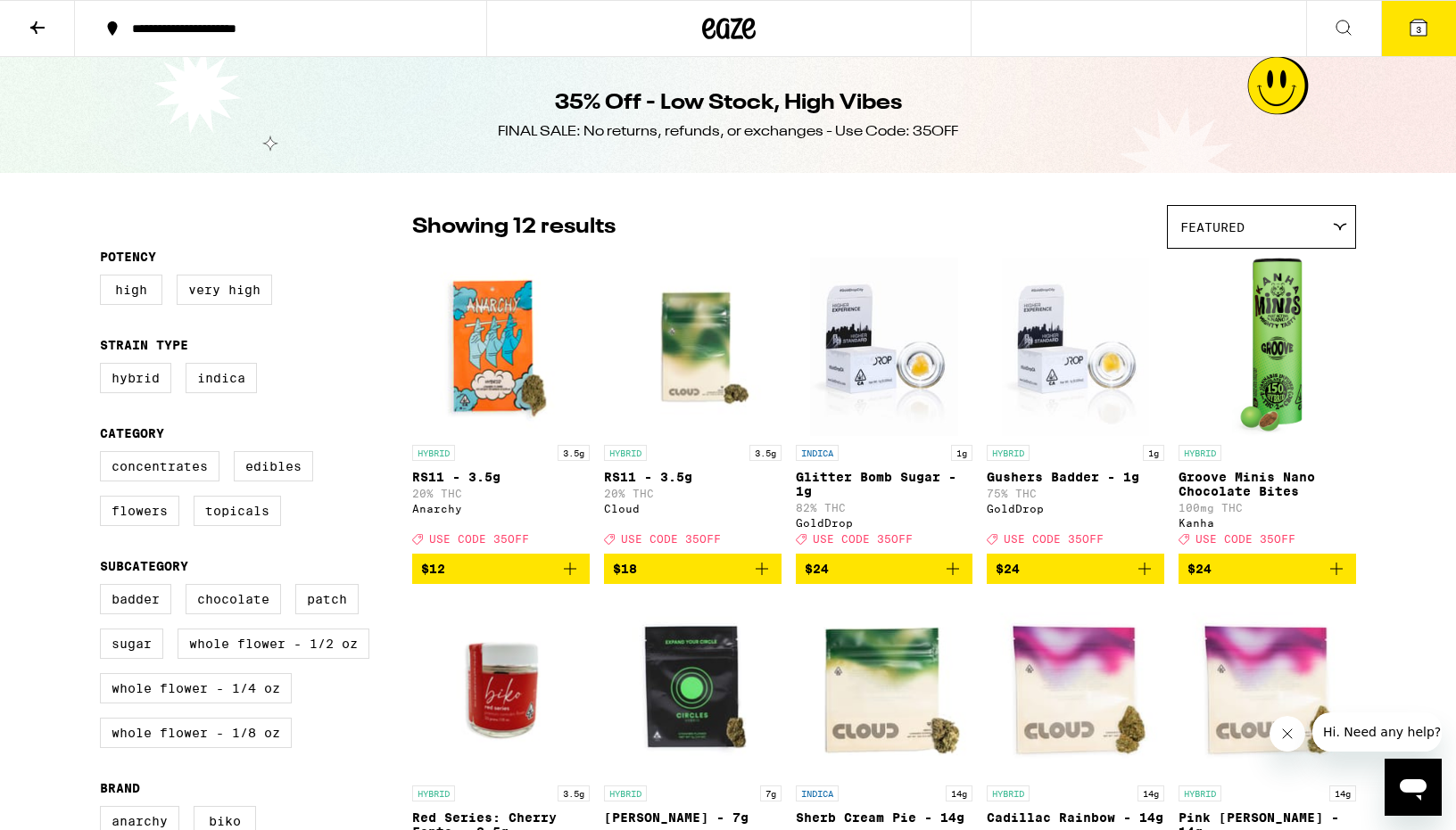
click at [1439, 22] on button "3" at bounding box center [1418, 28] width 75 height 55
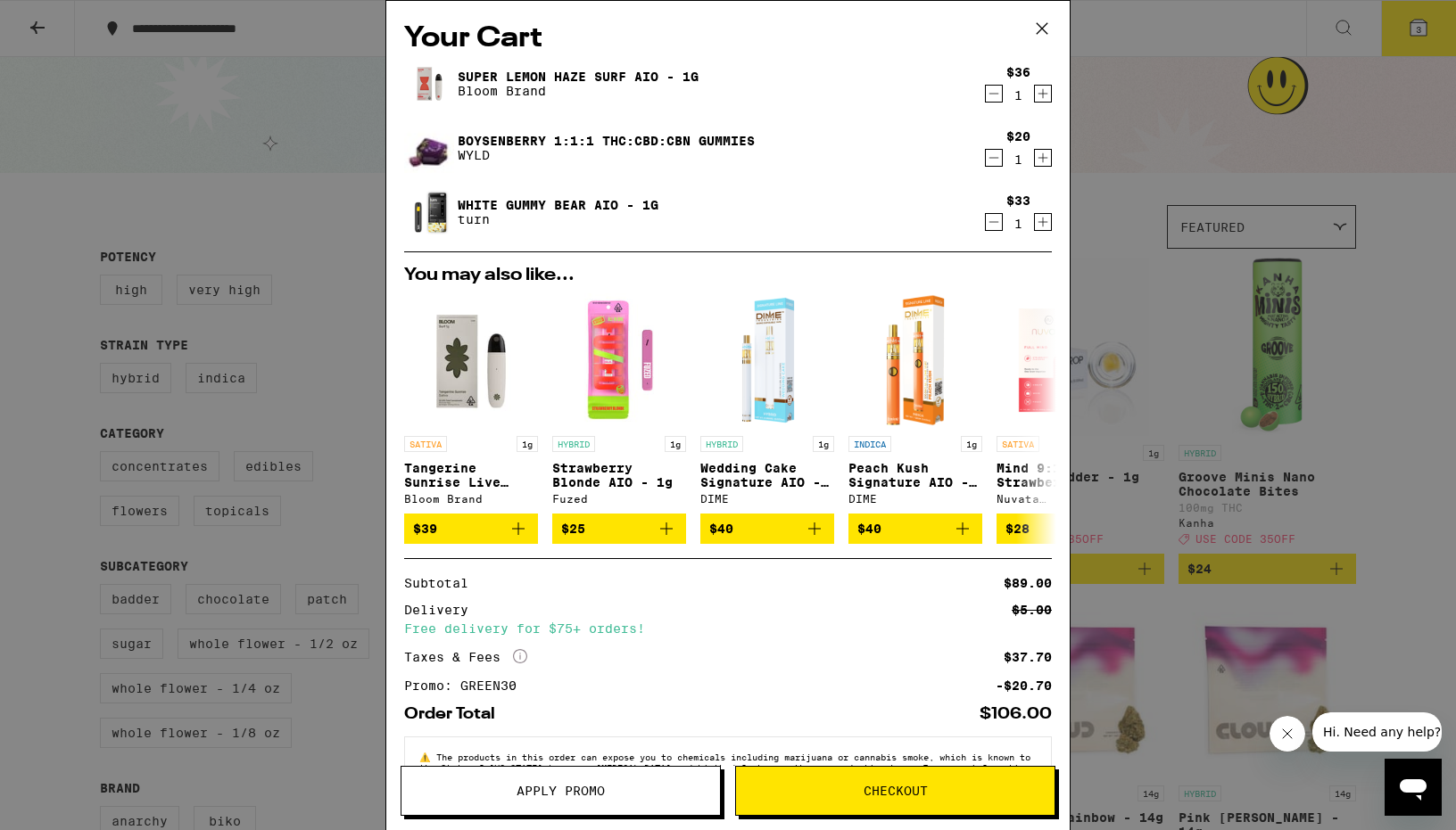
click at [1421, 310] on div "Your Cart Super Lemon Haze Surf AIO - 1g Bloom Brand $36 1 Boysenberry 1:1:1 TH…" at bounding box center [728, 415] width 1456 height 830
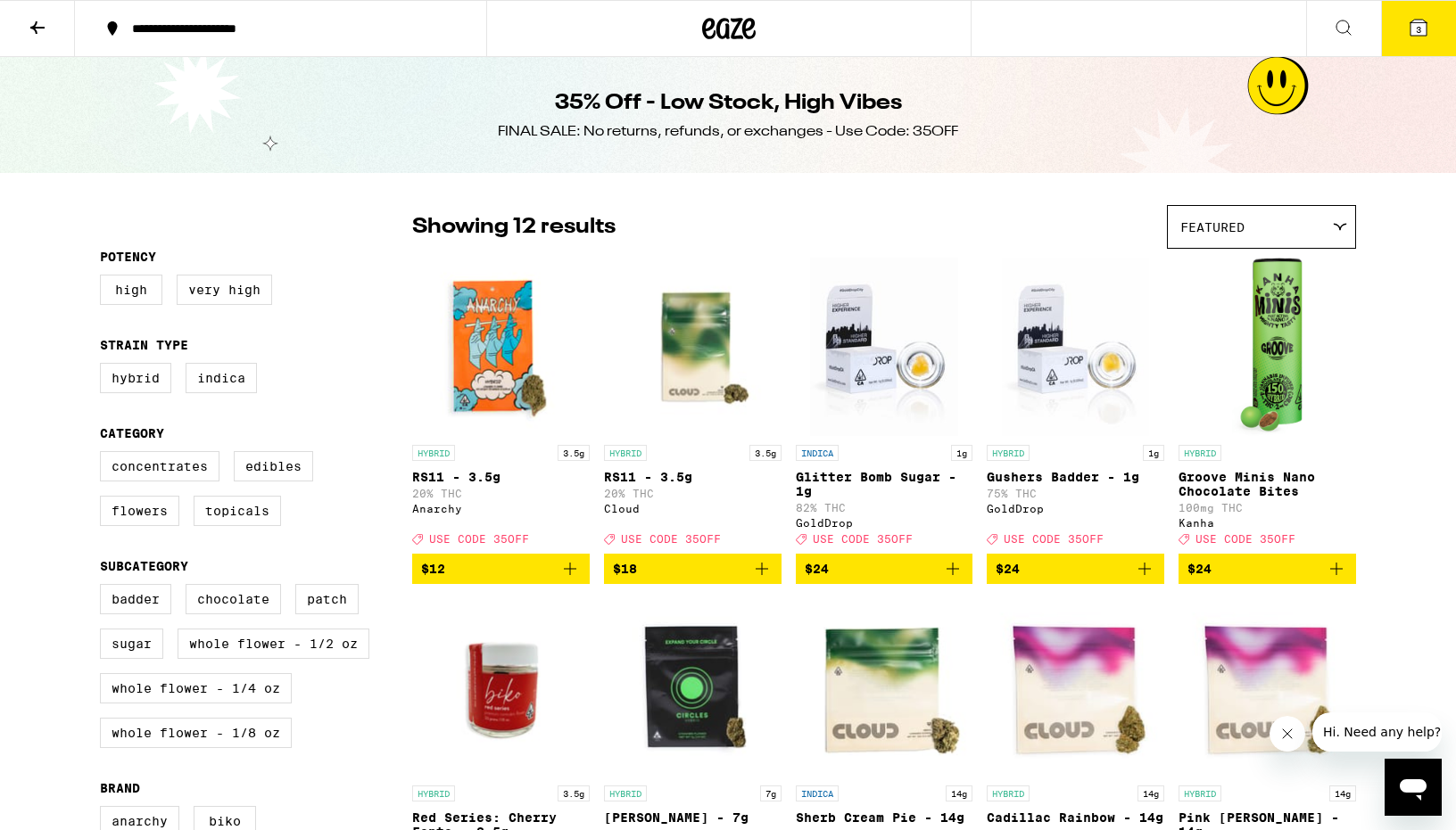
click at [35, 38] on button at bounding box center [37, 29] width 75 height 56
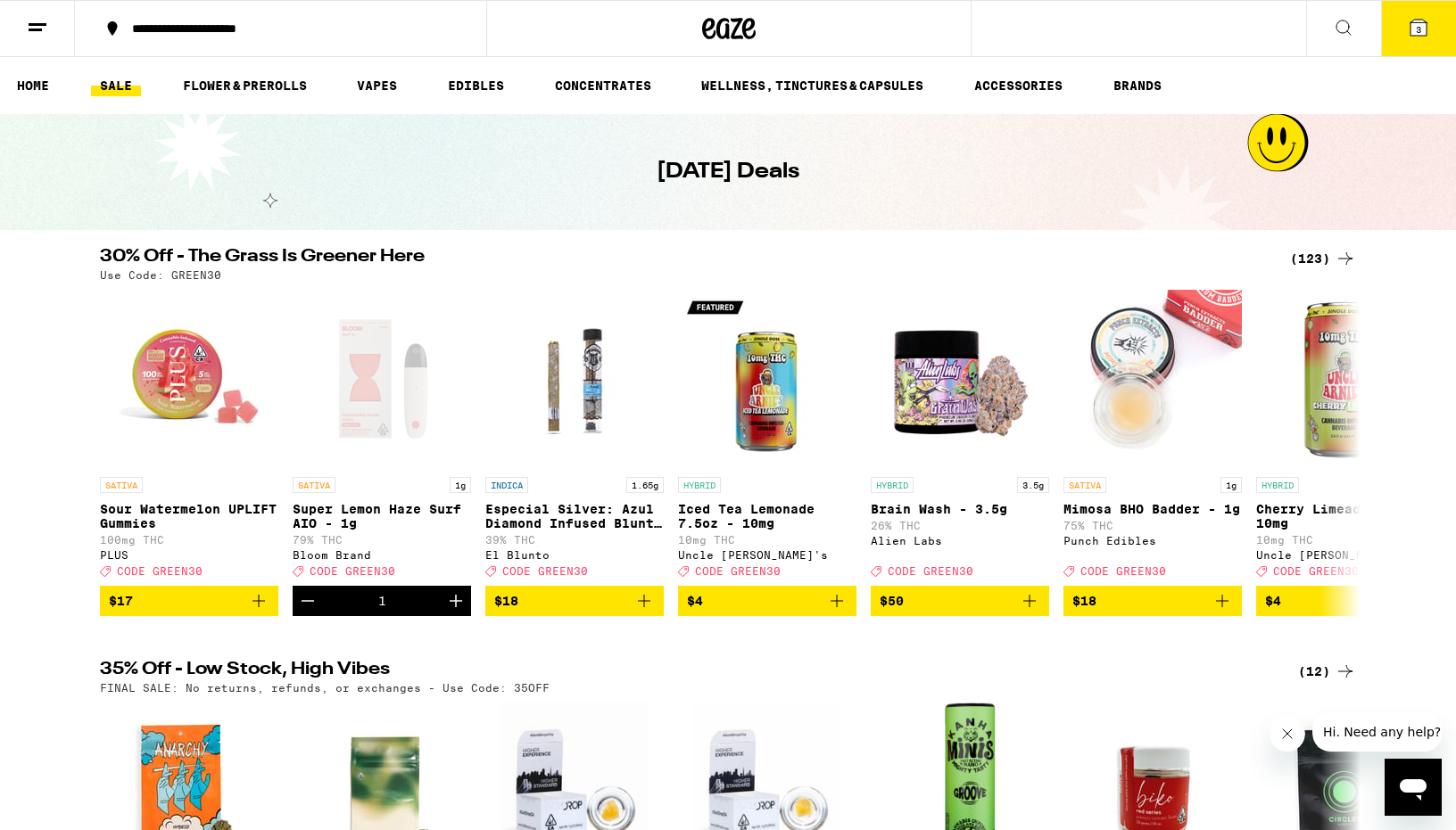
click at [1338, 250] on icon at bounding box center [1345, 258] width 22 height 22
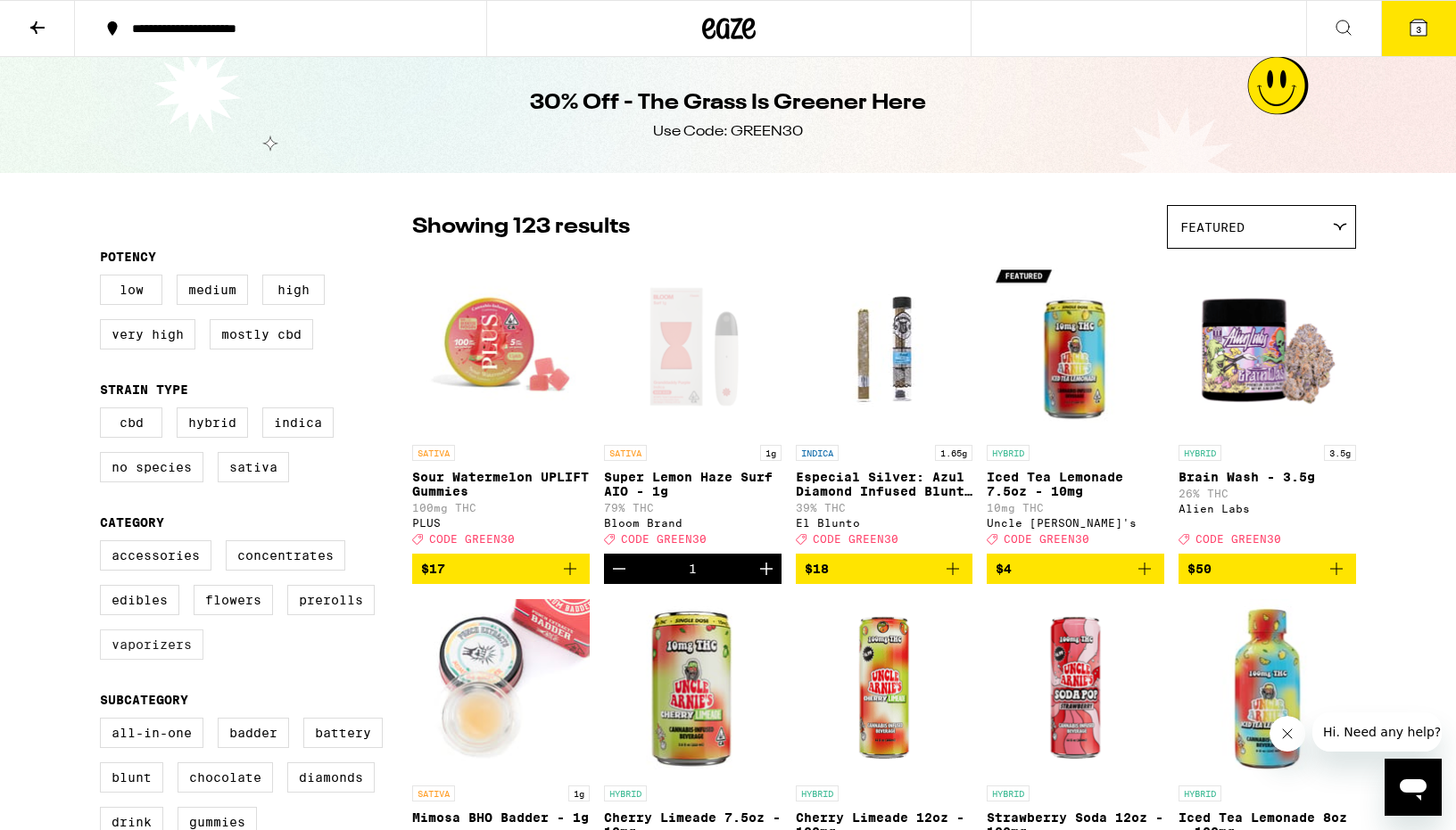
click at [171, 660] on label "Vaporizers" at bounding box center [151, 645] width 104 height 31
click at [104, 544] on input "Vaporizers" at bounding box center [104, 543] width 1 height 1
checkbox input "true"
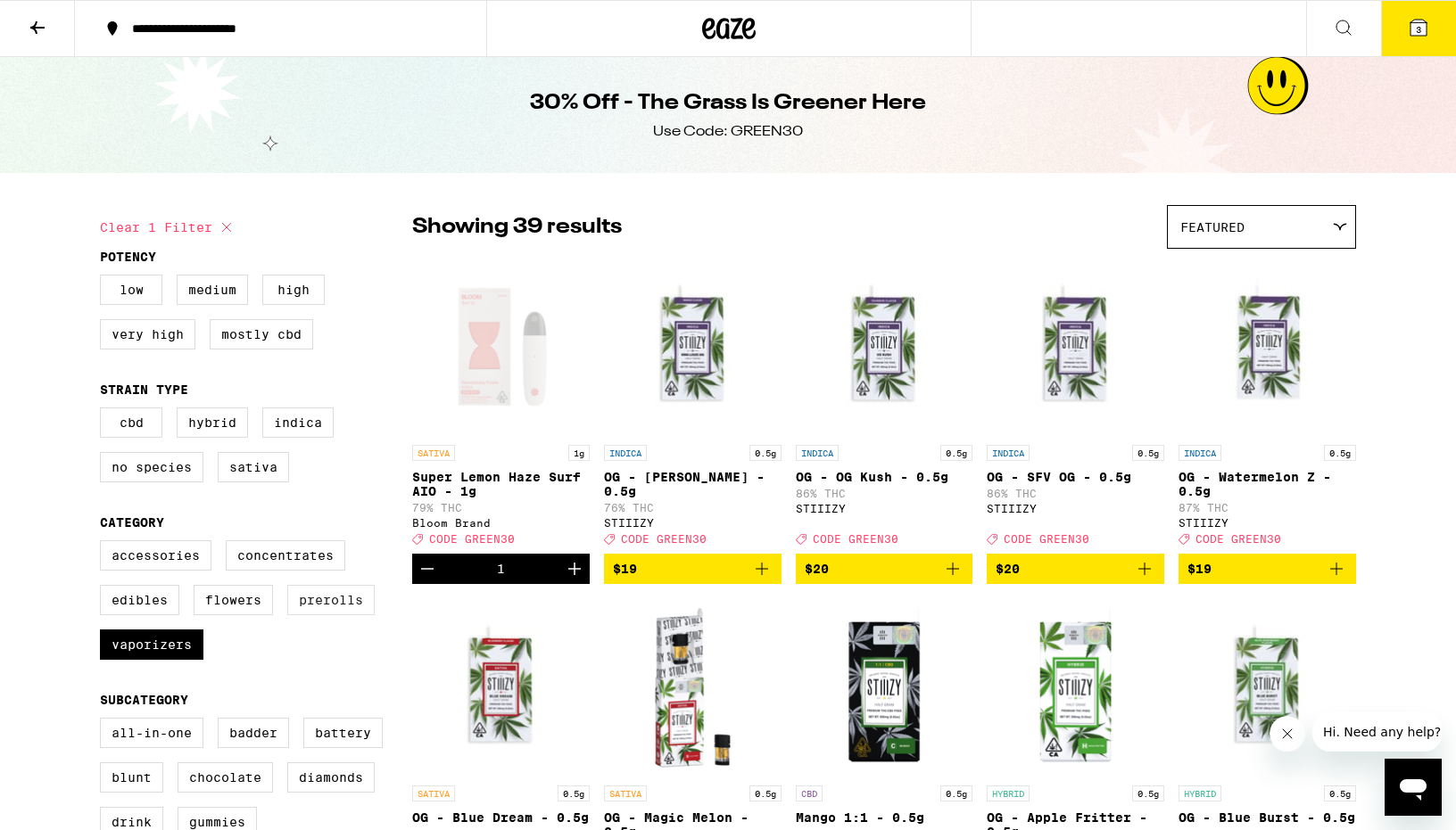
click at [317, 616] on label "Prerolls" at bounding box center [330, 600] width 87 height 31
click at [104, 544] on input "Prerolls" at bounding box center [104, 543] width 1 height 1
checkbox input "true"
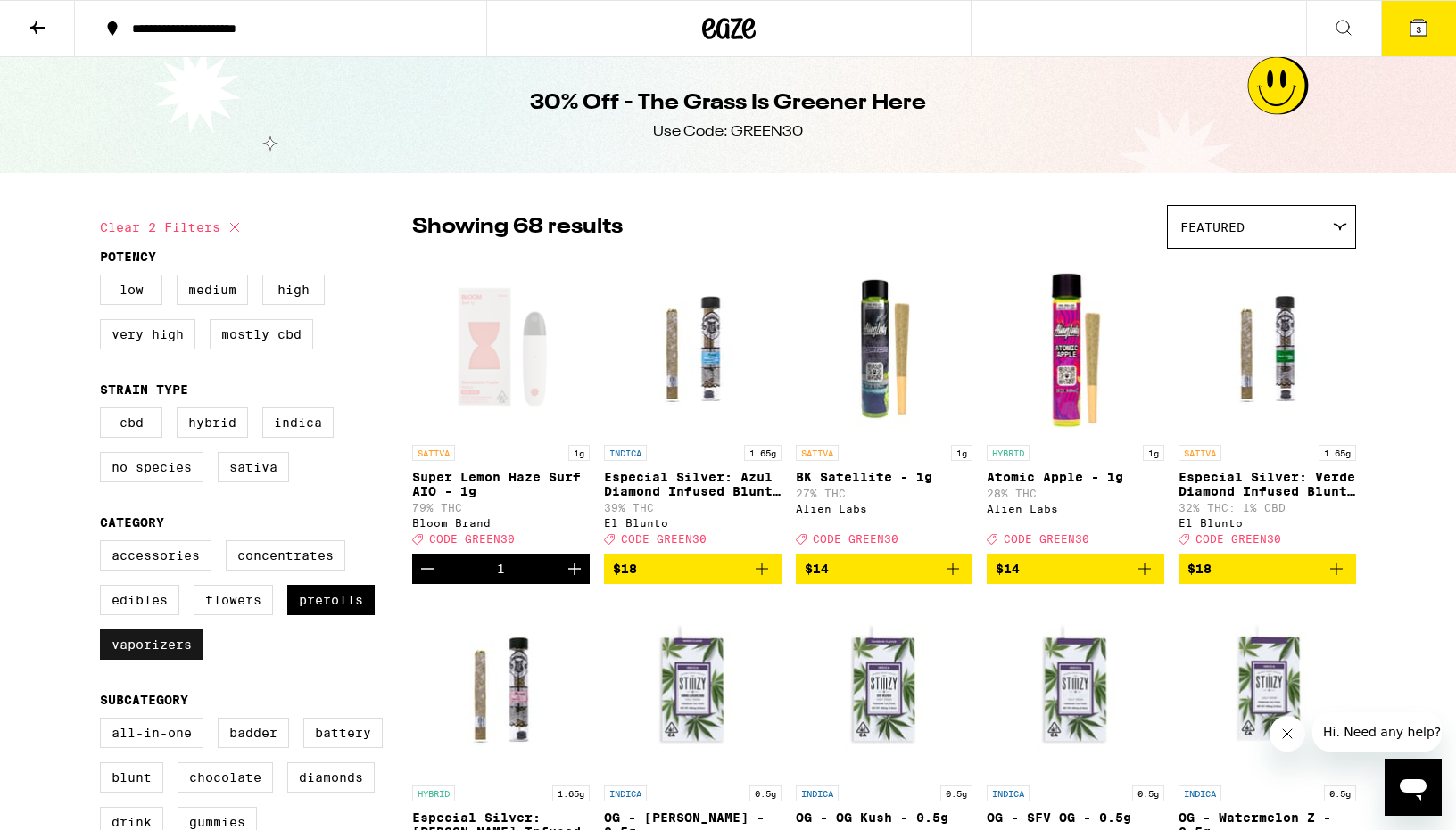
click at [169, 660] on label "Vaporizers" at bounding box center [151, 645] width 104 height 31
click at [104, 544] on input "Vaporizers" at bounding box center [104, 543] width 1 height 1
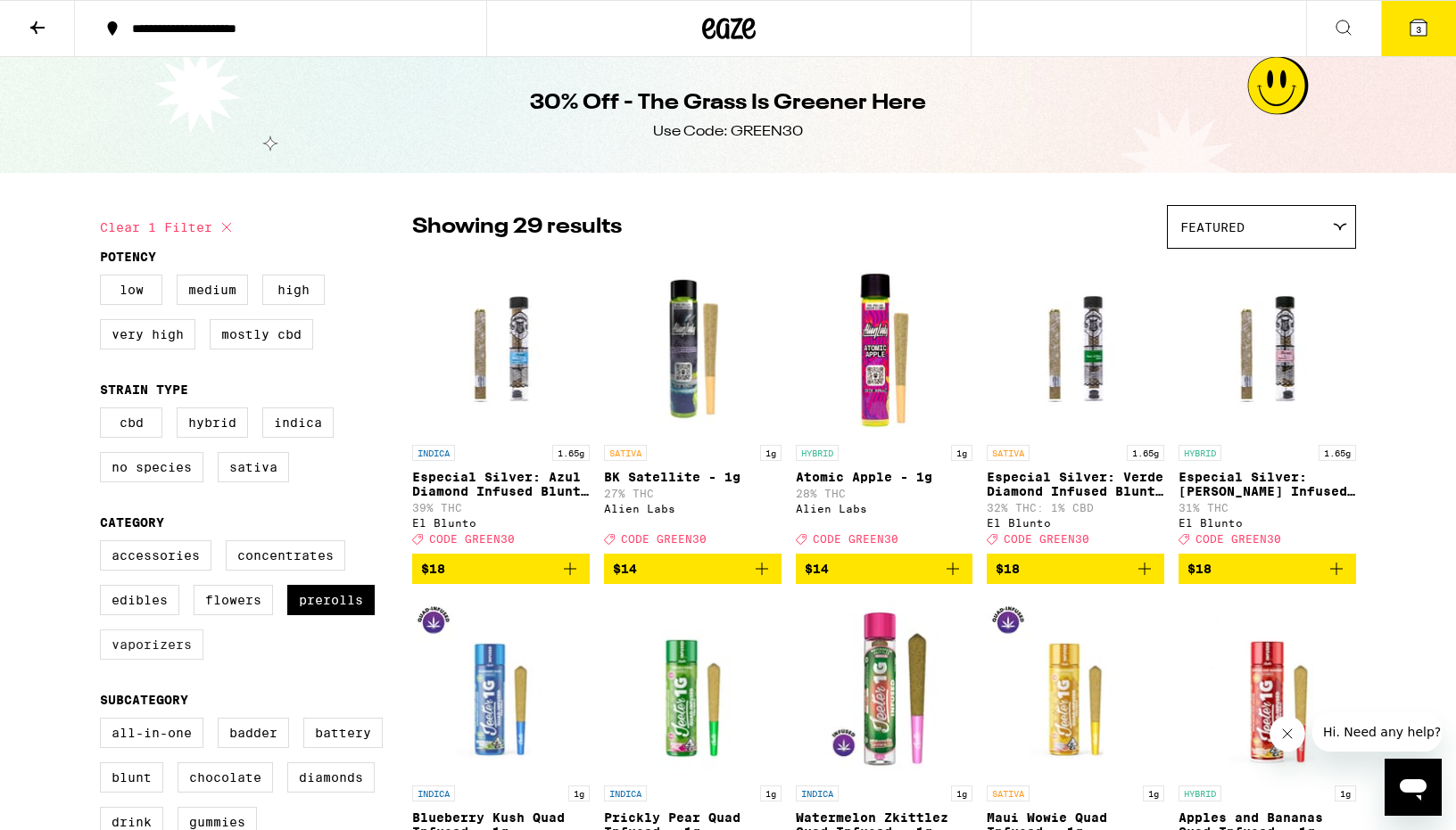
click at [153, 660] on label "Vaporizers" at bounding box center [151, 645] width 104 height 31
click at [104, 544] on input "Vaporizers" at bounding box center [104, 543] width 1 height 1
checkbox input "true"
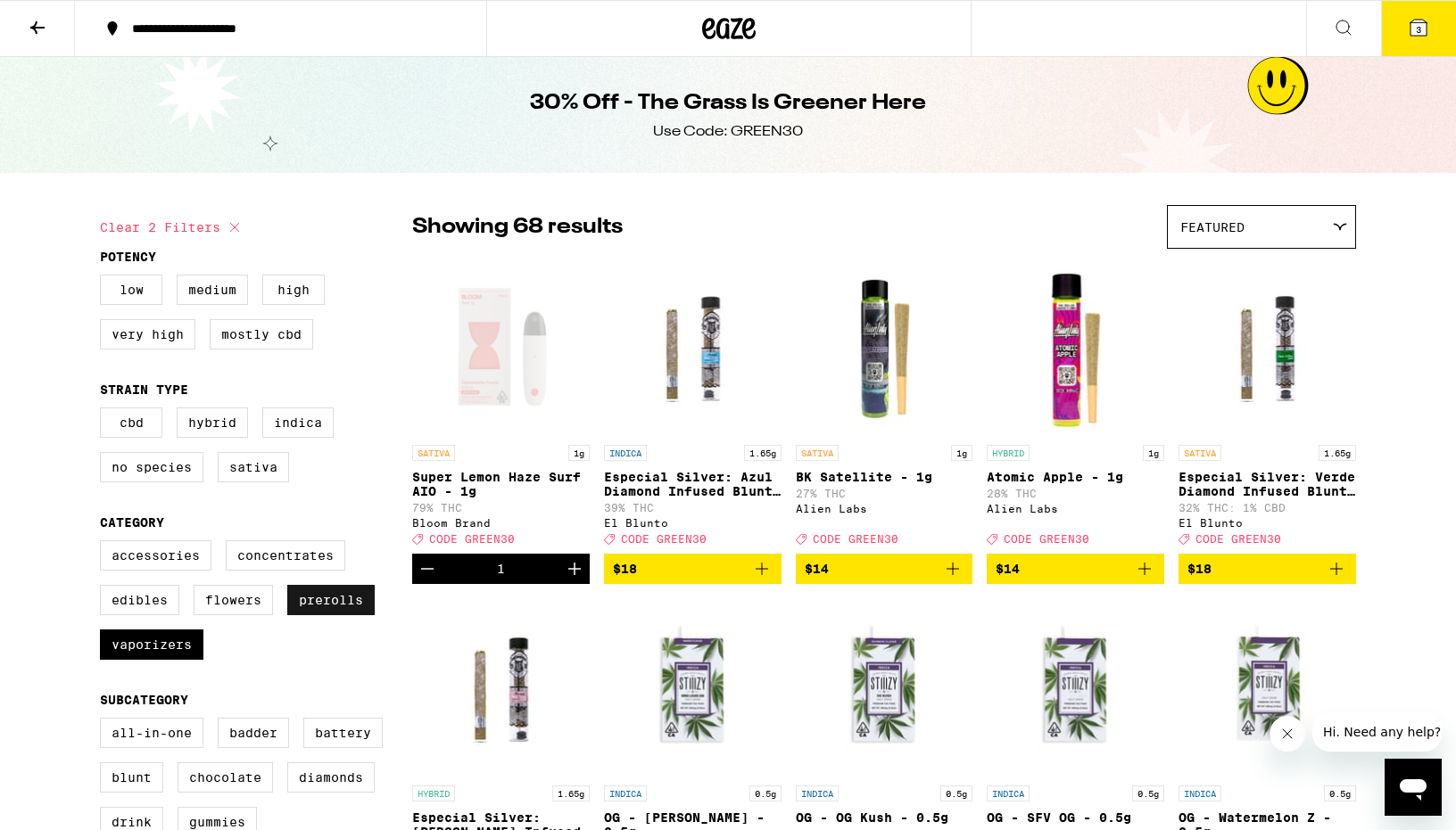
click at [335, 616] on label "Prerolls" at bounding box center [330, 600] width 87 height 31
click at [104, 544] on input "Prerolls" at bounding box center [104, 543] width 1 height 1
checkbox input "false"
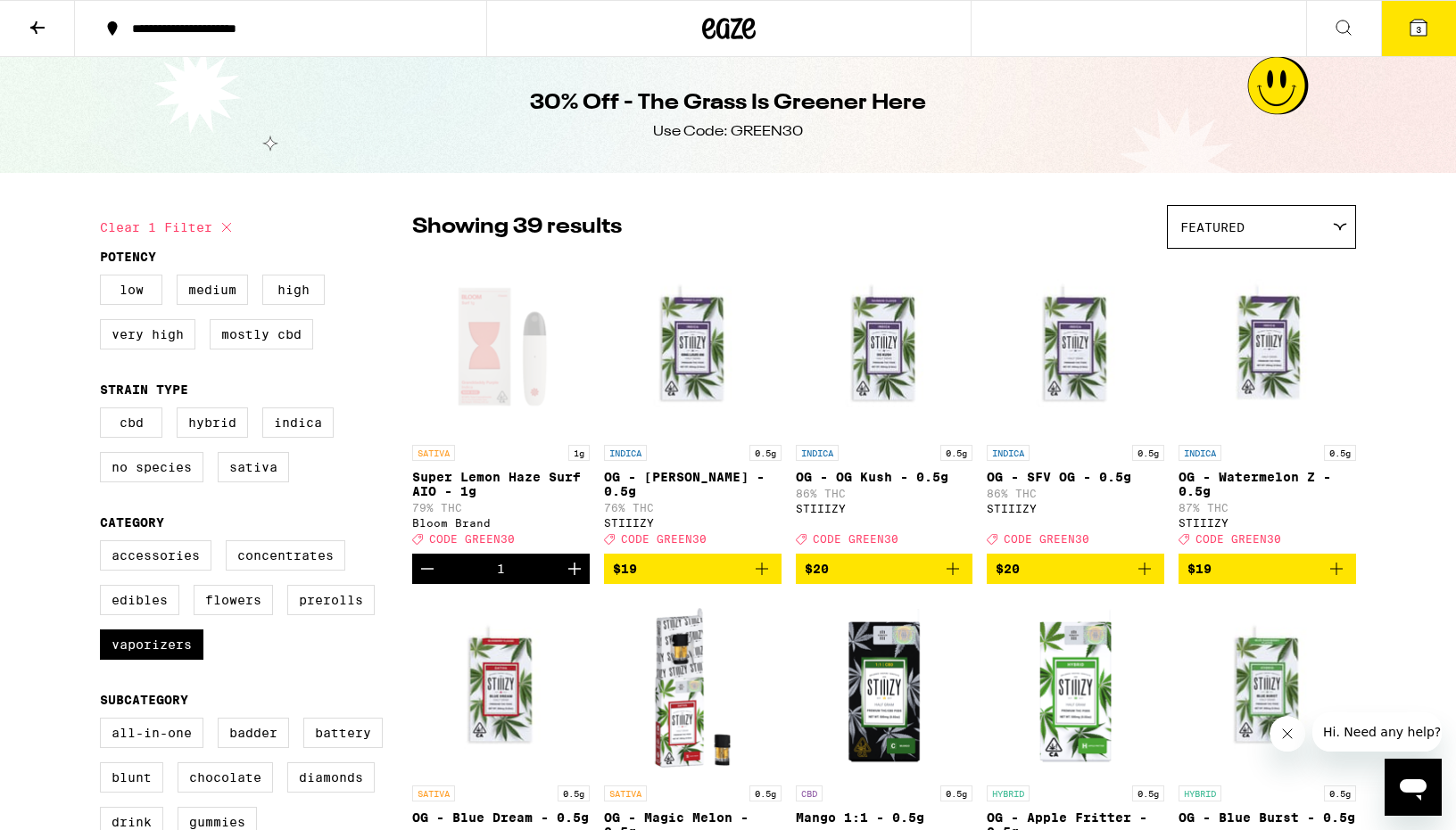
scroll to position [6, 0]
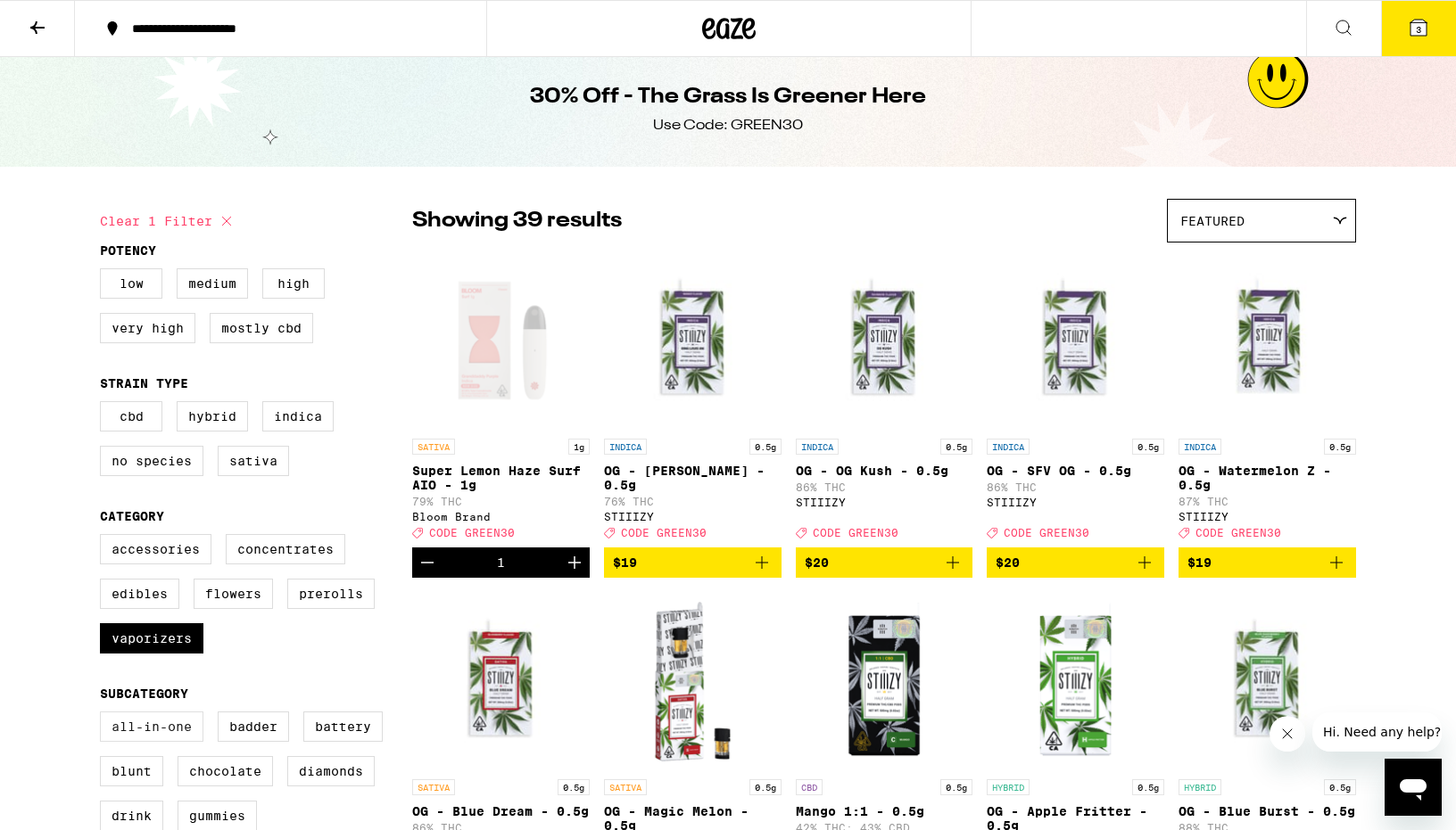
click at [189, 742] on label "All-In-One" at bounding box center [151, 727] width 104 height 31
click at [104, 716] on input "All-In-One" at bounding box center [104, 715] width 1 height 1
checkbox input "true"
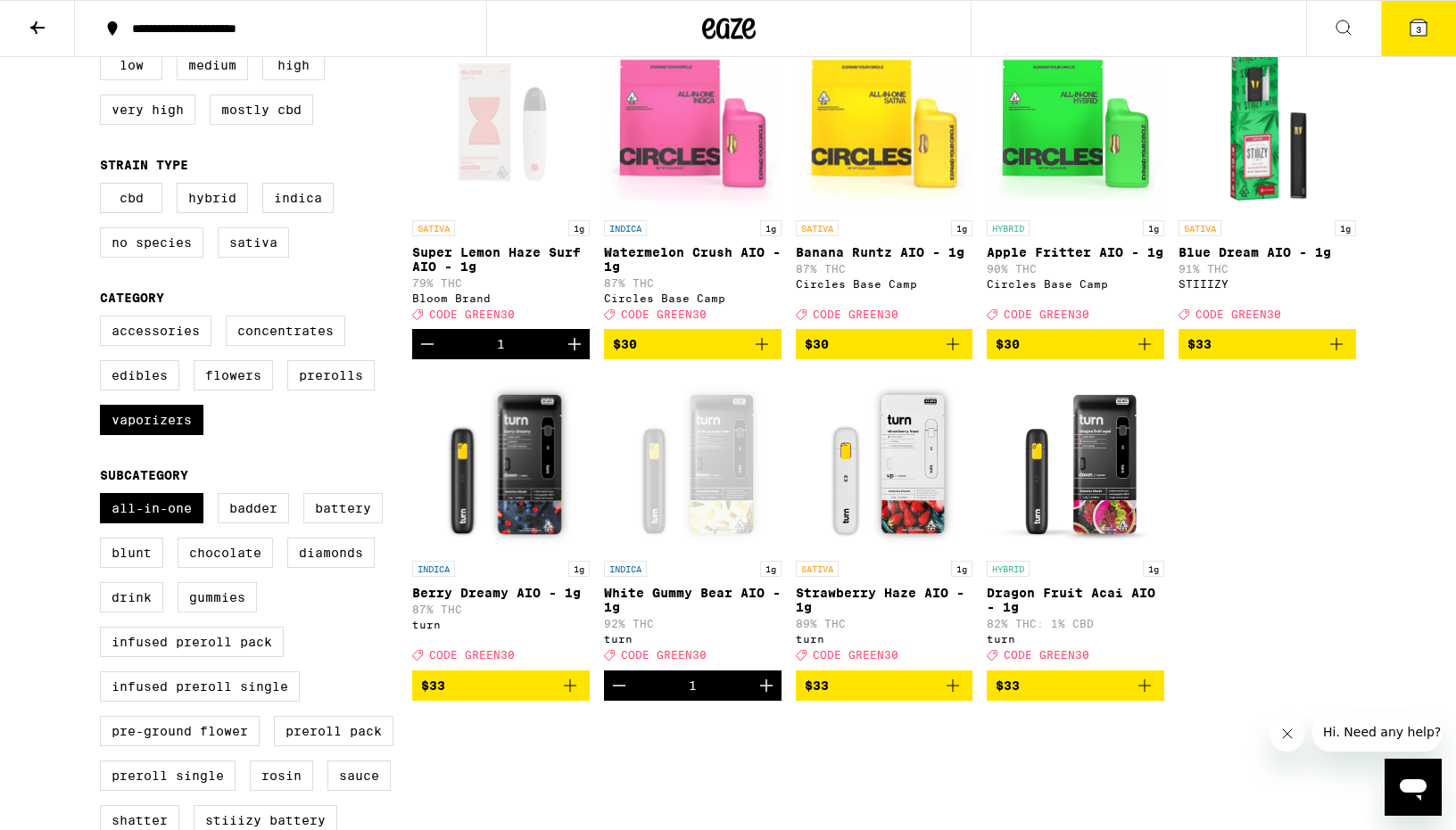
scroll to position [216, 0]
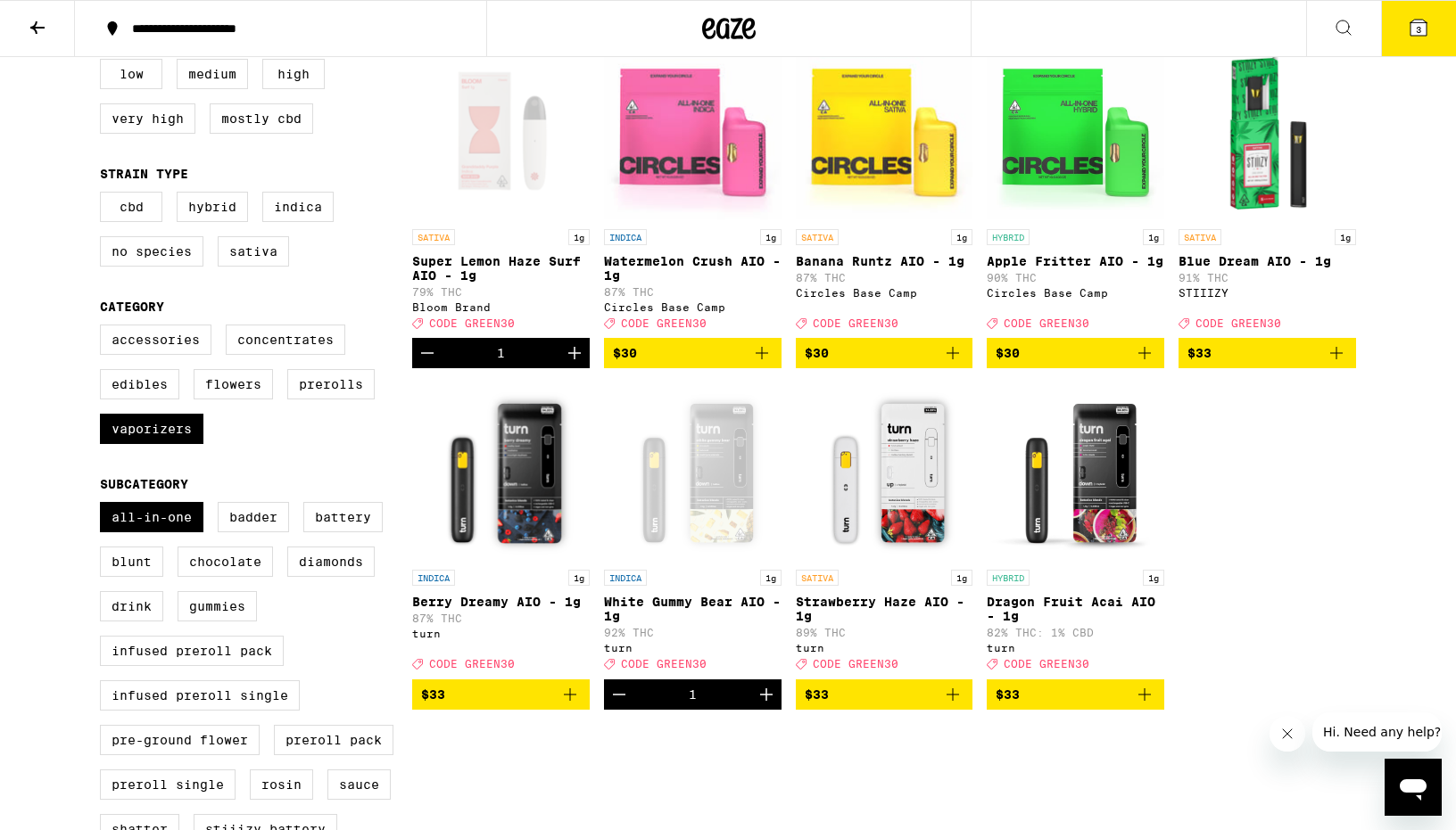
click at [461, 257] on p "Super Lemon Haze Surf AIO - 1g" at bounding box center [501, 268] width 177 height 29
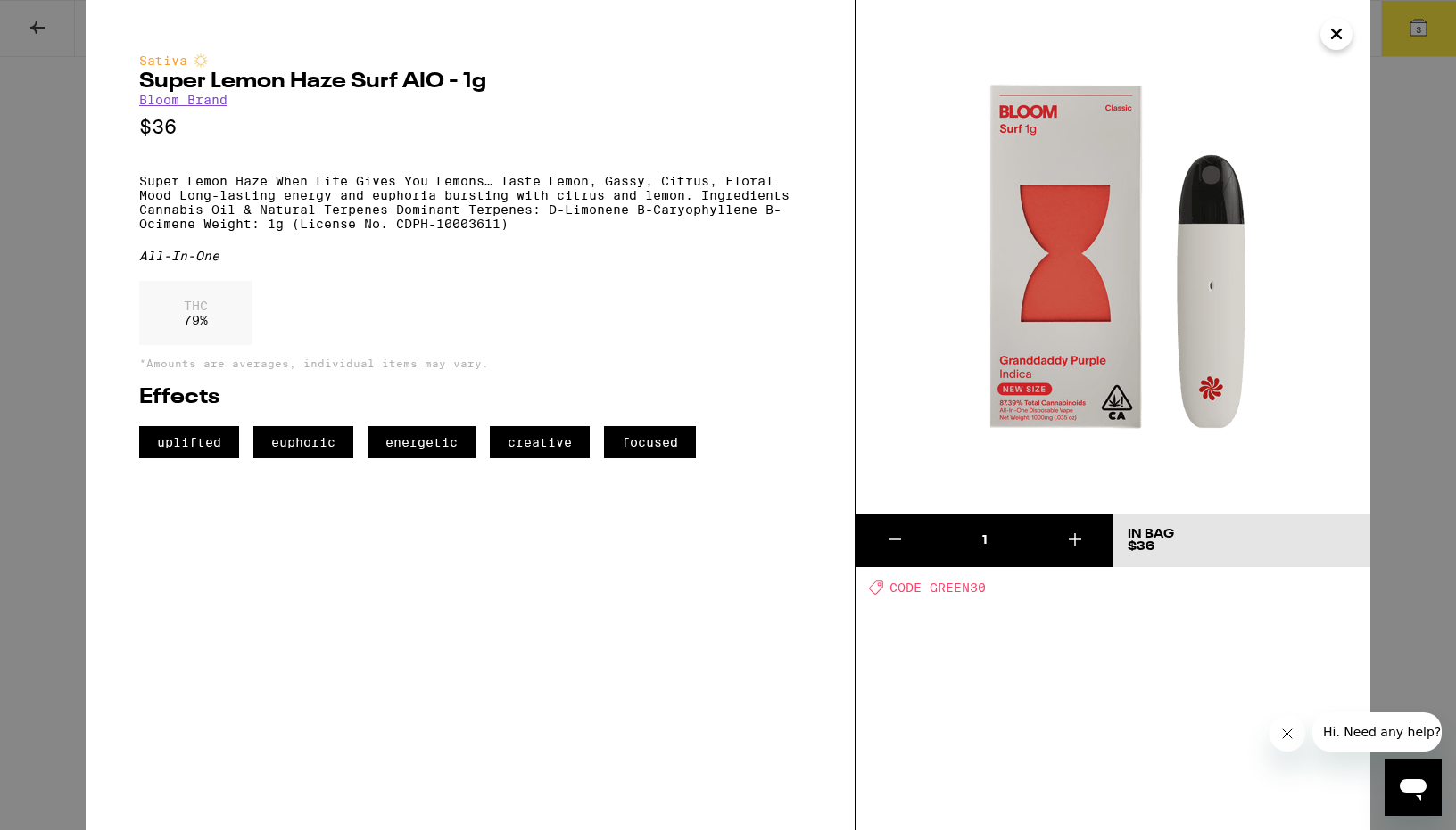
click at [38, 181] on div "Sativa Super Lemon Haze Surf AIO - 1g Bloom Brand $36 Super Lemon Haze When Lif…" at bounding box center [728, 415] width 1456 height 830
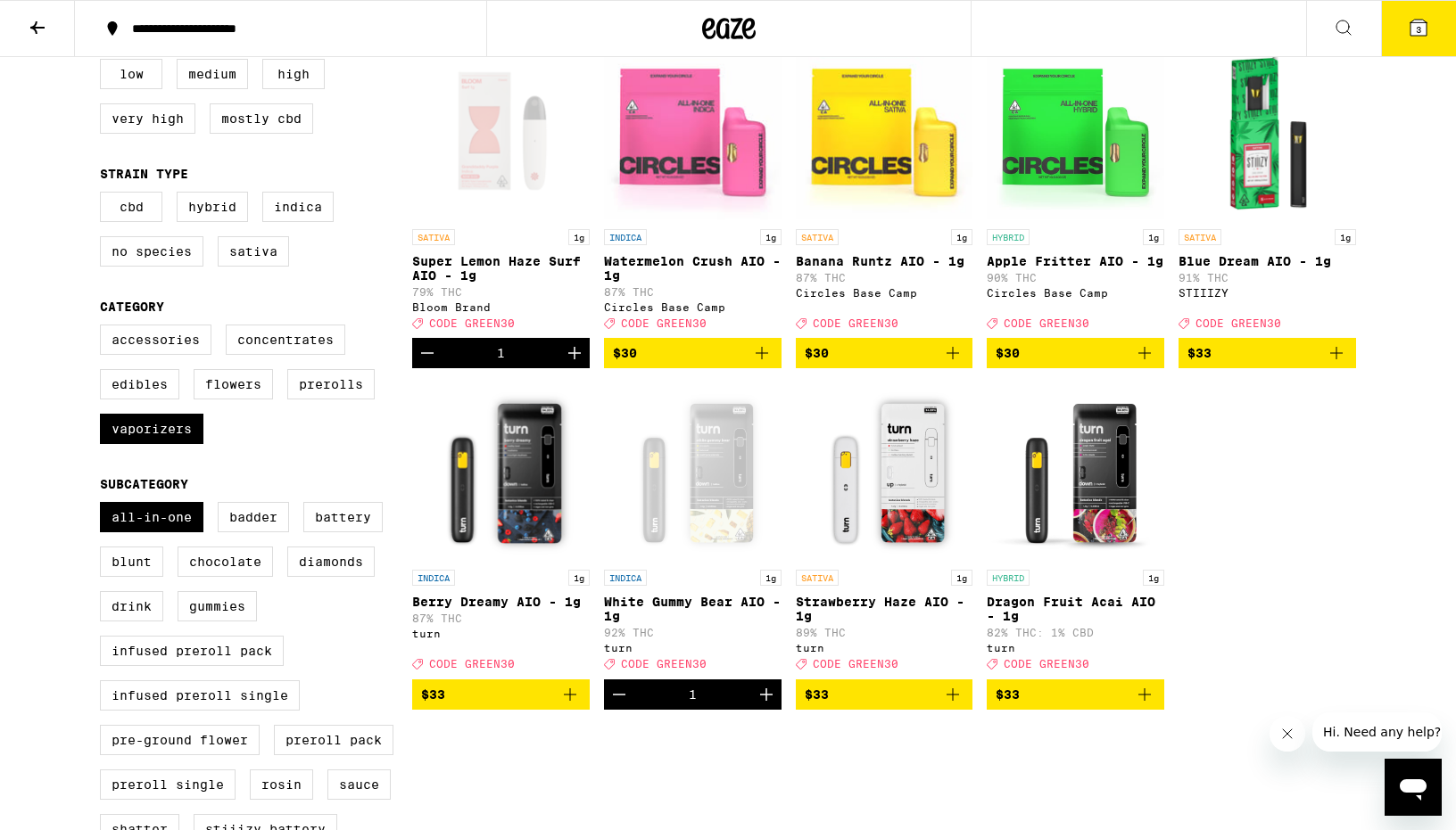
click at [947, 706] on icon "Add to bag" at bounding box center [953, 695] width 22 height 22
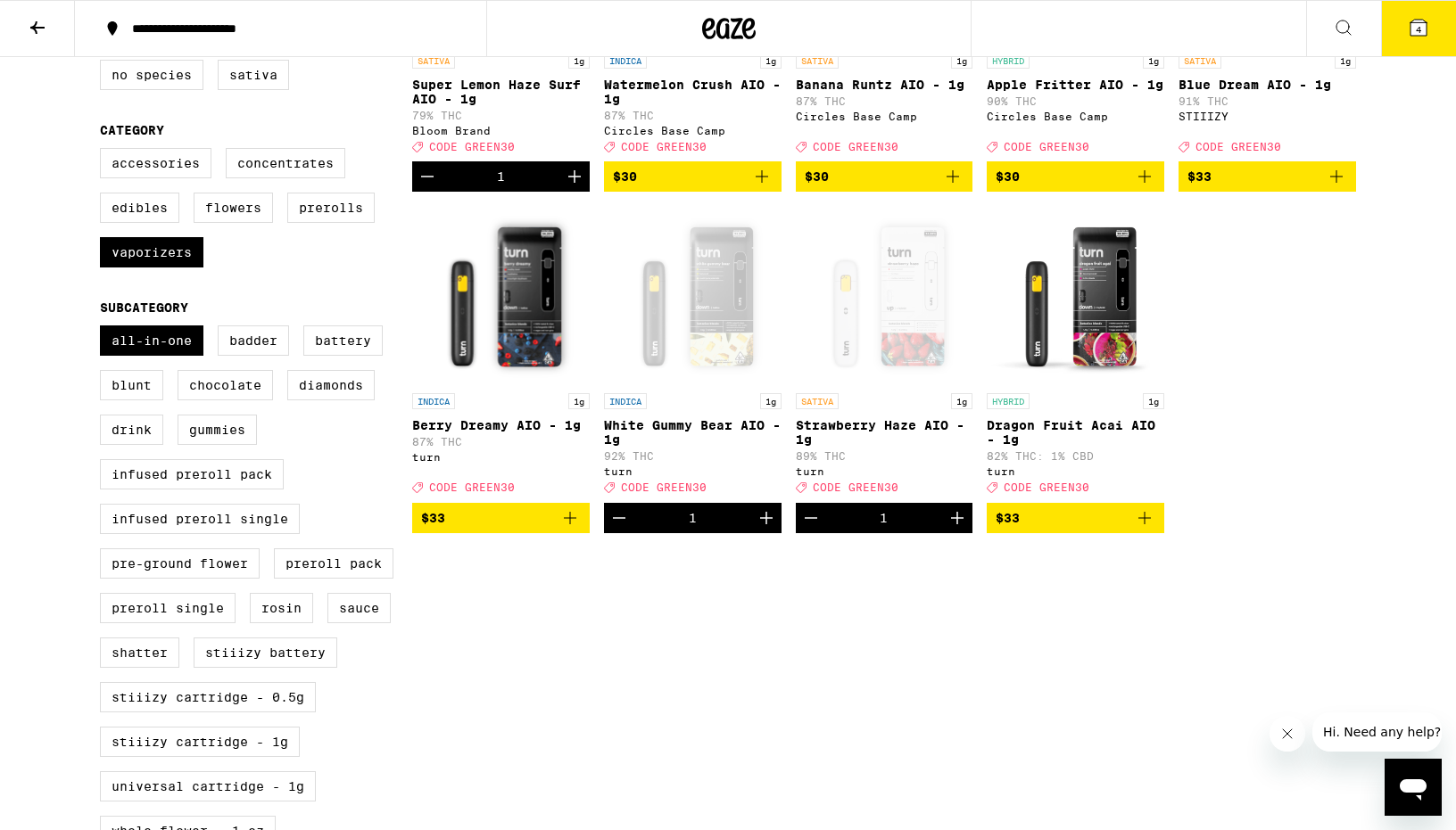
scroll to position [392, 0]
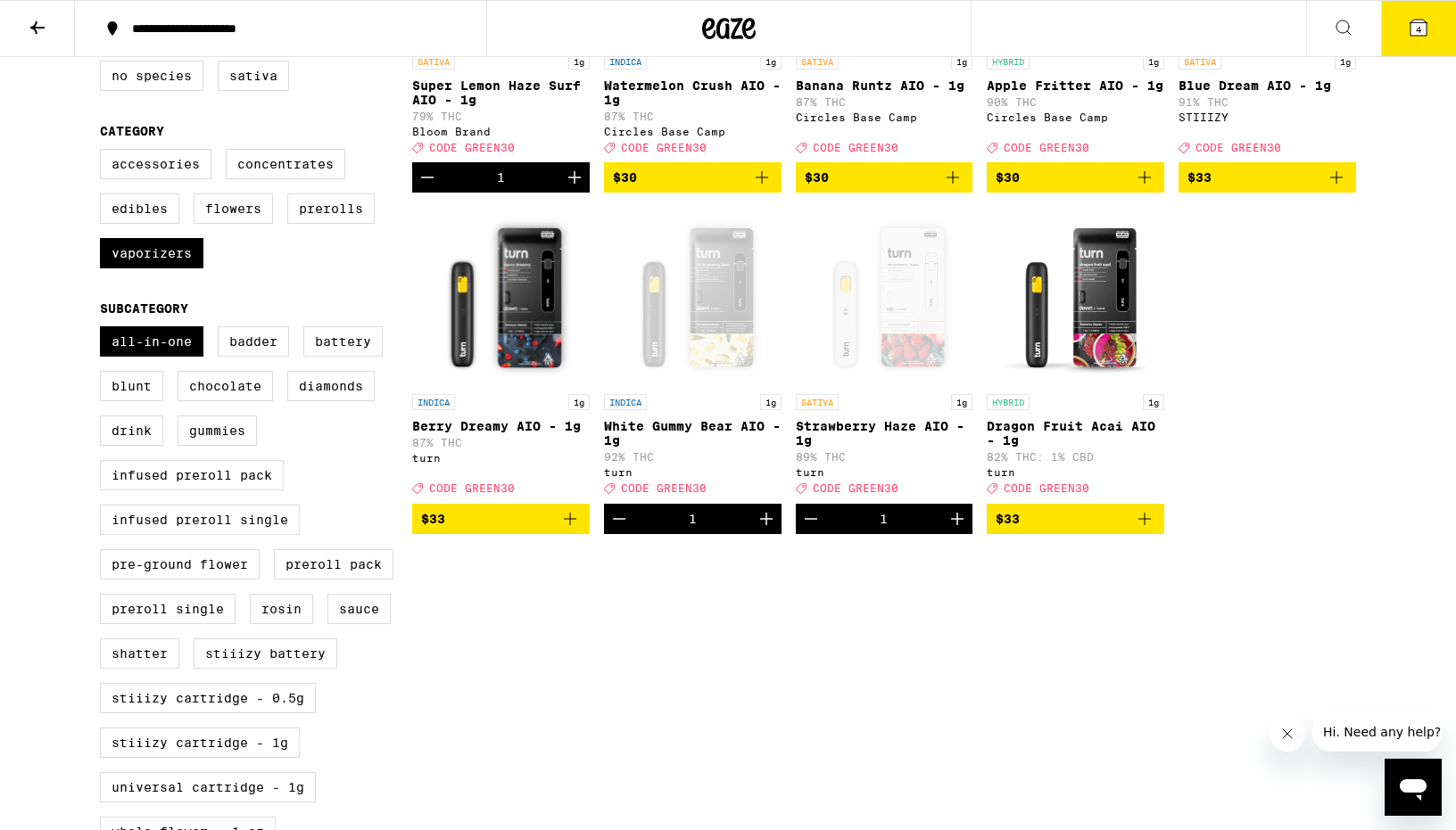
click at [1422, 37] on icon at bounding box center [1418, 28] width 22 height 22
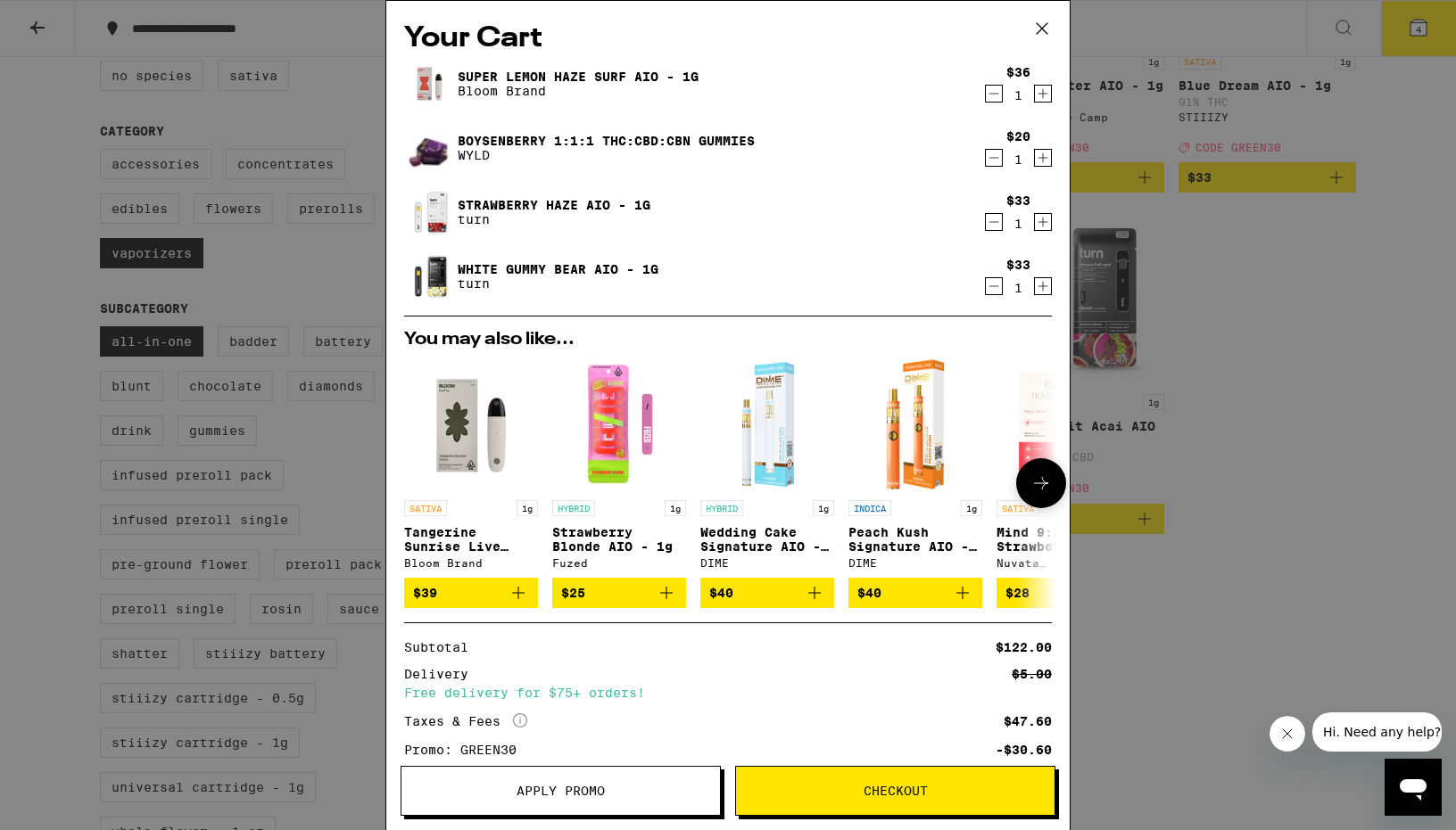
scroll to position [130, 0]
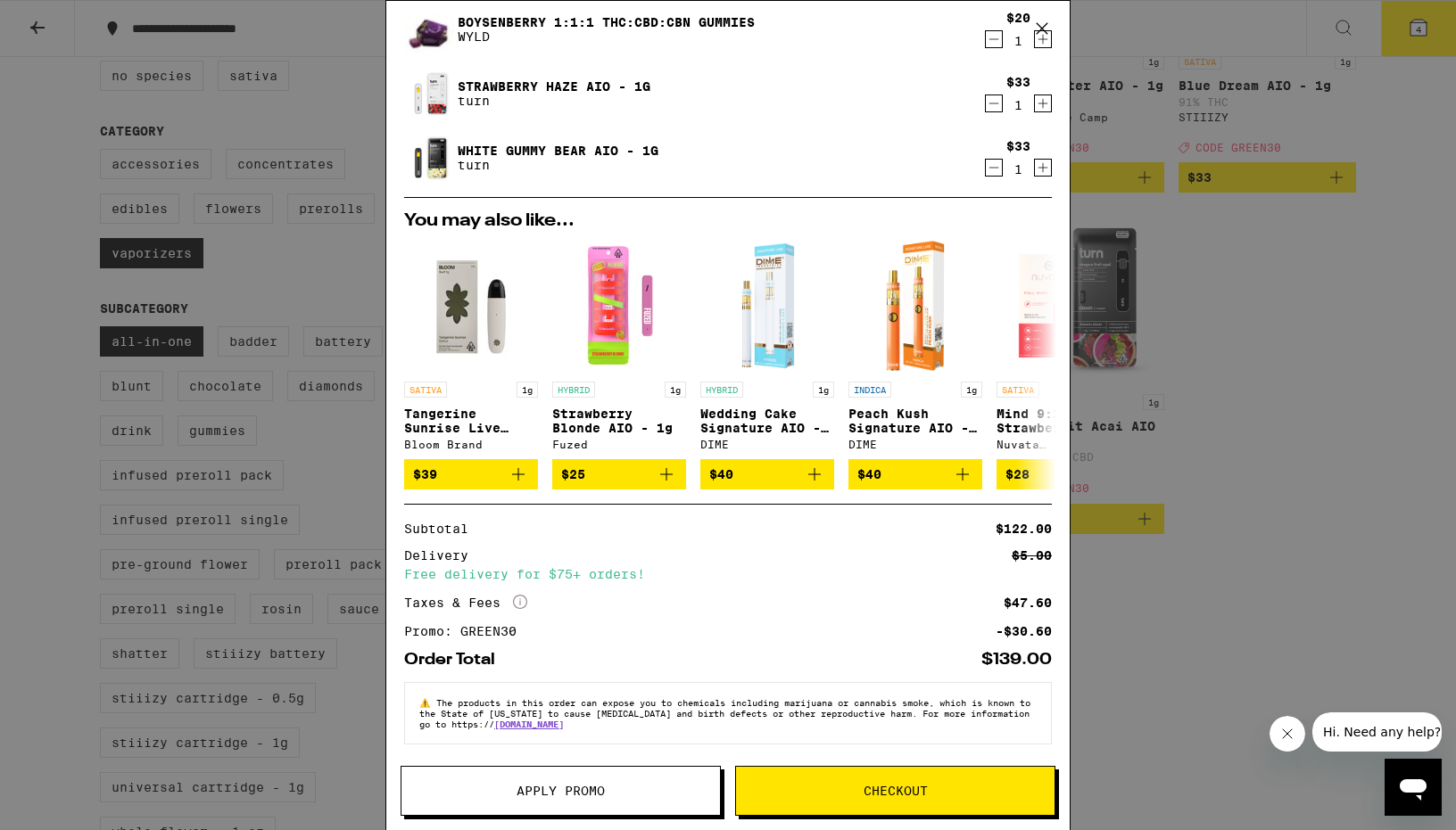
click at [808, 789] on span "Checkout" at bounding box center [895, 791] width 319 height 13
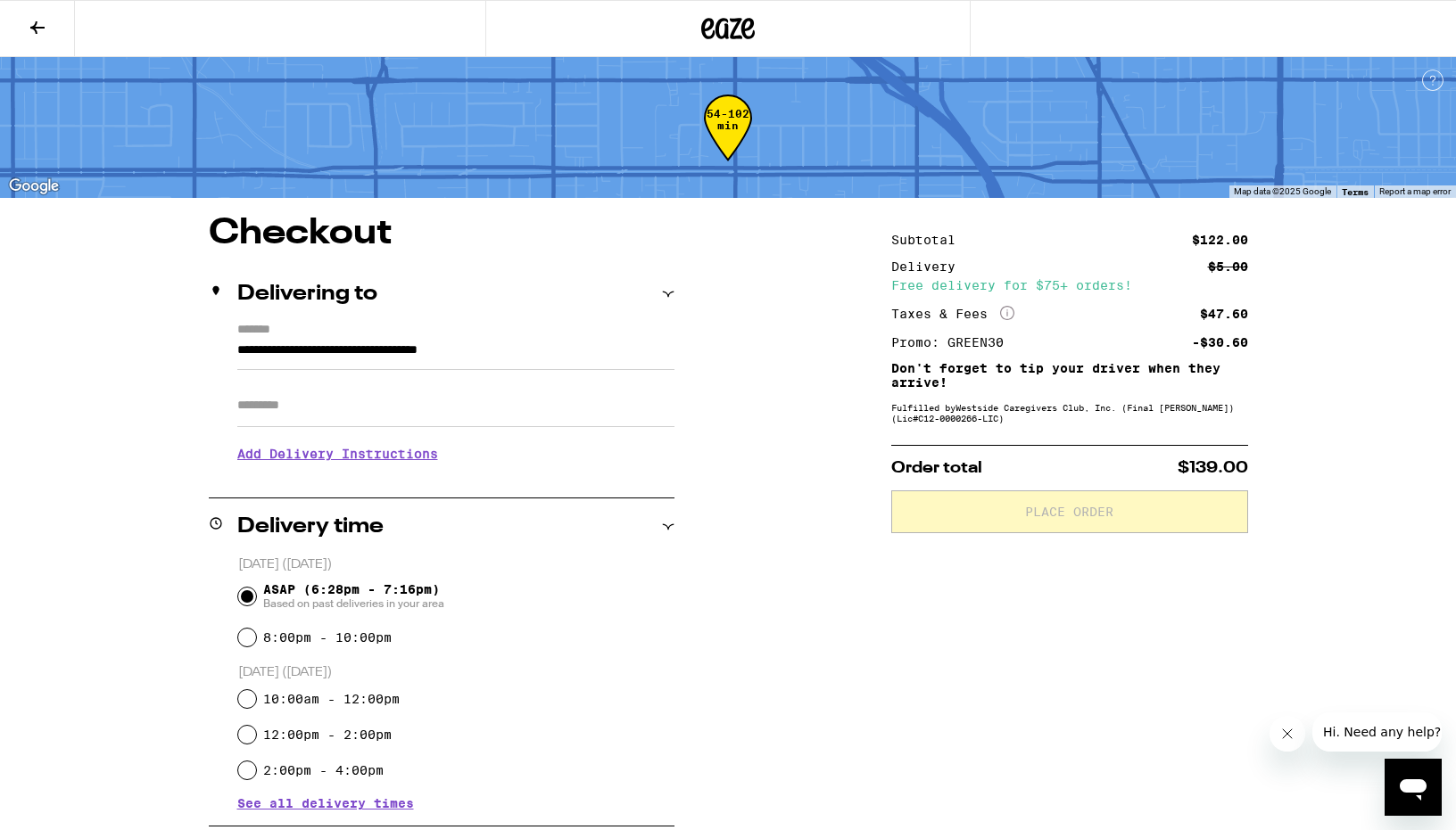
click at [292, 391] on input "Apt/Suite" at bounding box center [456, 406] width 437 height 43
type input "****"
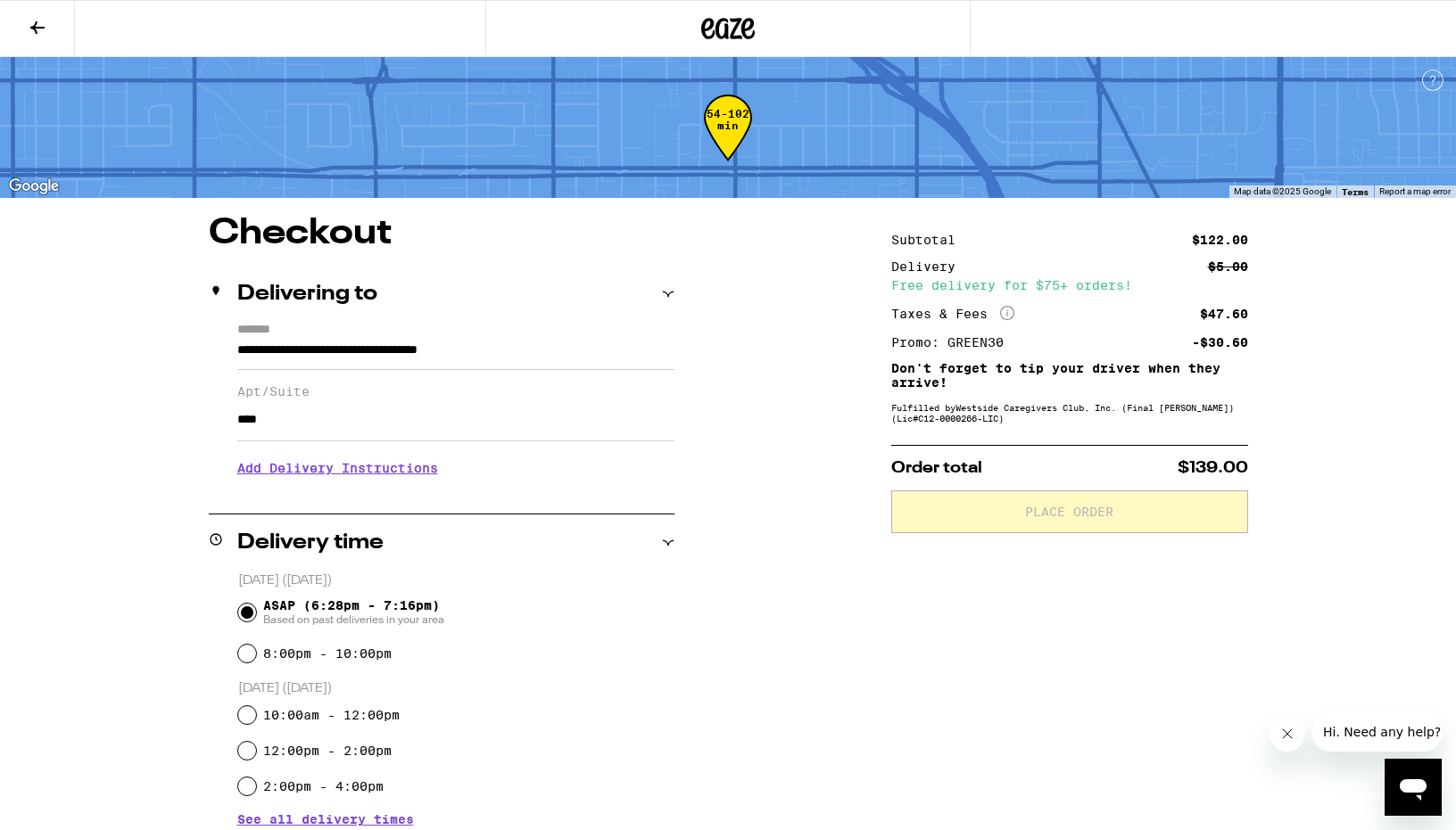
click at [365, 468] on h3 "Add Delivery Instructions" at bounding box center [456, 468] width 437 height 41
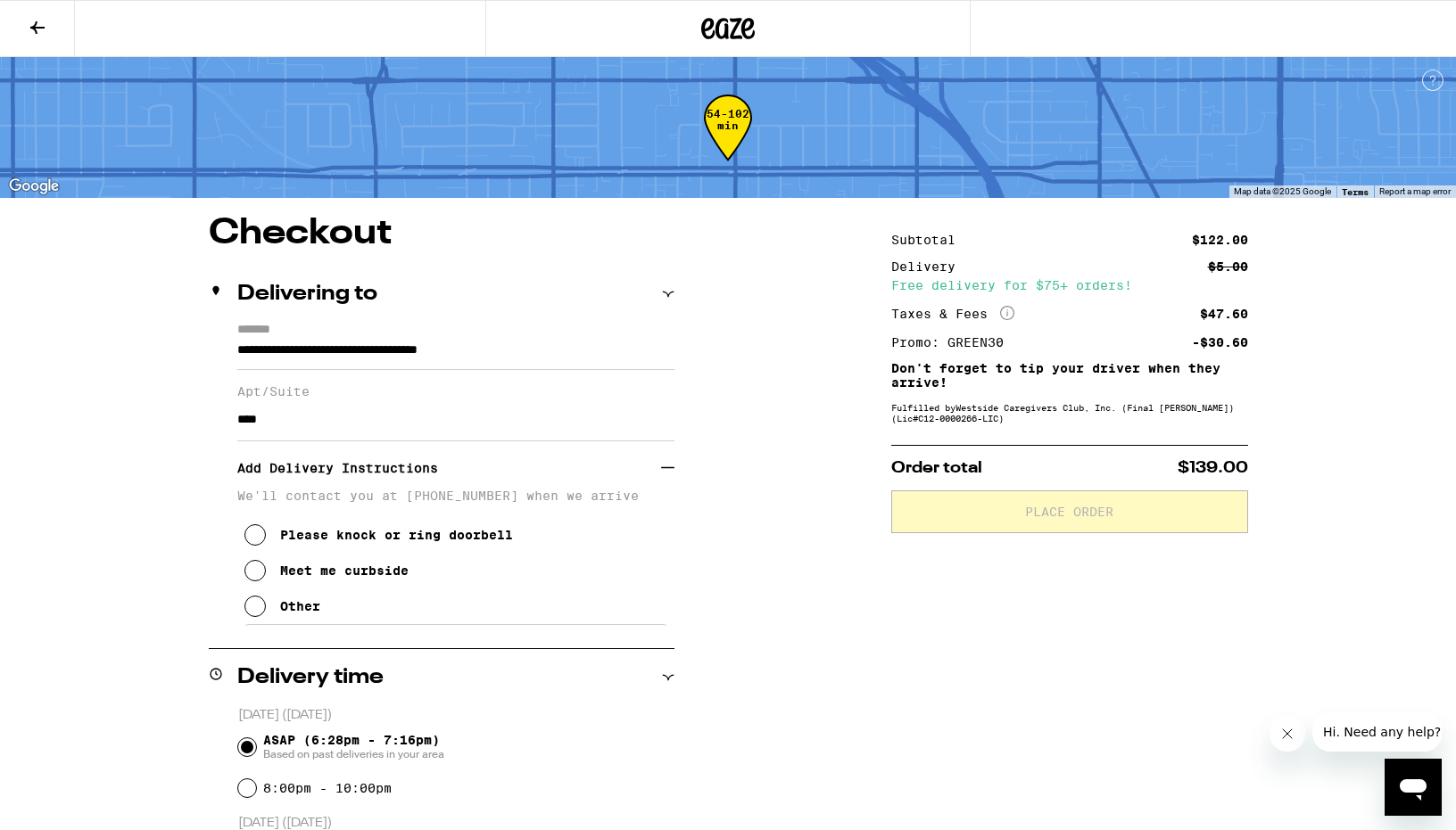
click at [294, 625] on button "Other" at bounding box center [282, 607] width 76 height 36
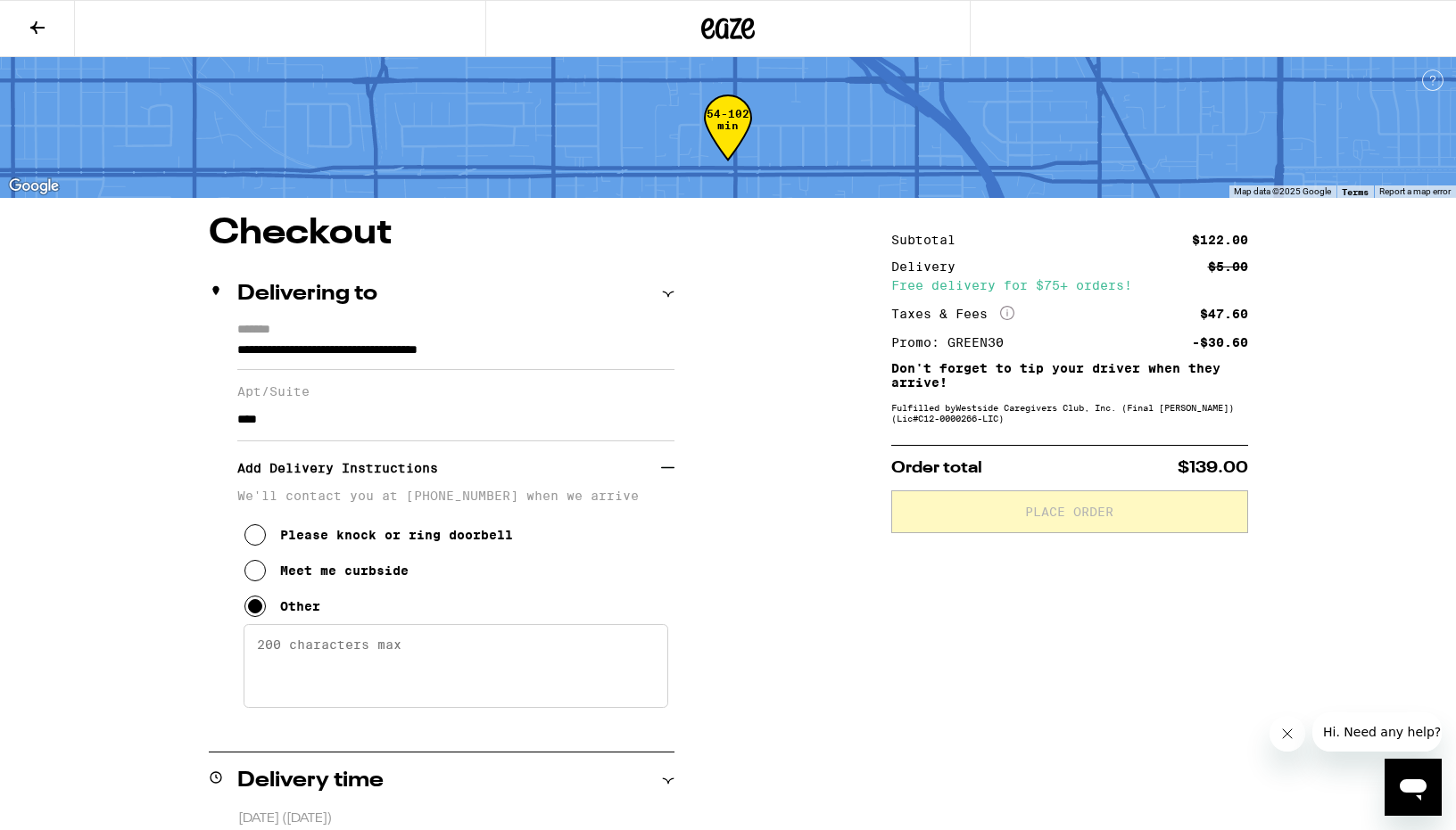
click at [280, 663] on textarea "Enter any other delivery instructions you want driver to know" at bounding box center [456, 666] width 425 height 84
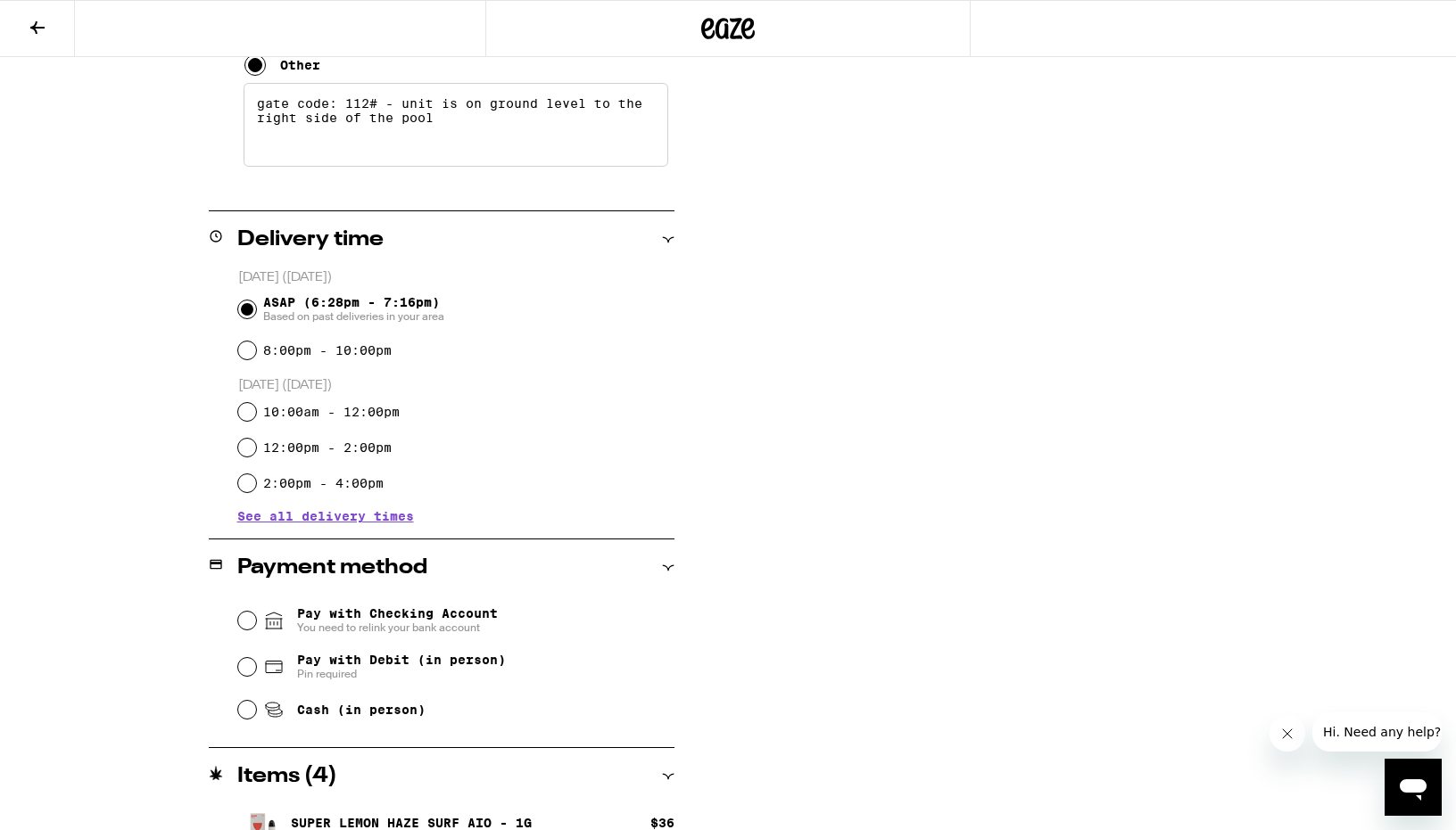
scroll to position [540, 0]
type textarea "gate code: 112# - unit is on ground level to the right side of the pool"
click at [334, 674] on span "Pin required" at bounding box center [402, 675] width 209 height 14
click at [256, 674] on input "Pay with Debit (in person) Pin required" at bounding box center [248, 668] width 18 height 18
radio input "true"
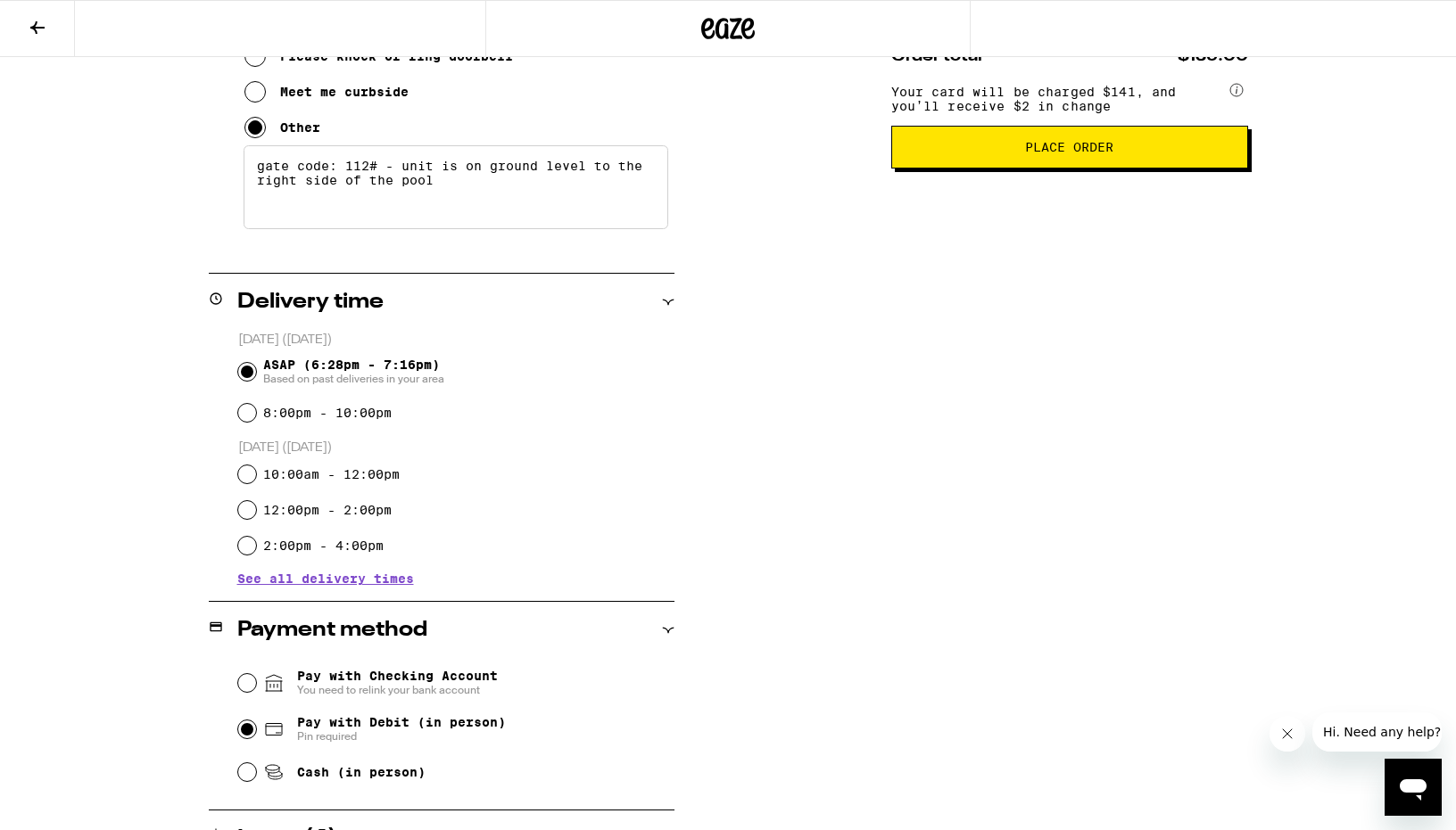
scroll to position [483, 0]
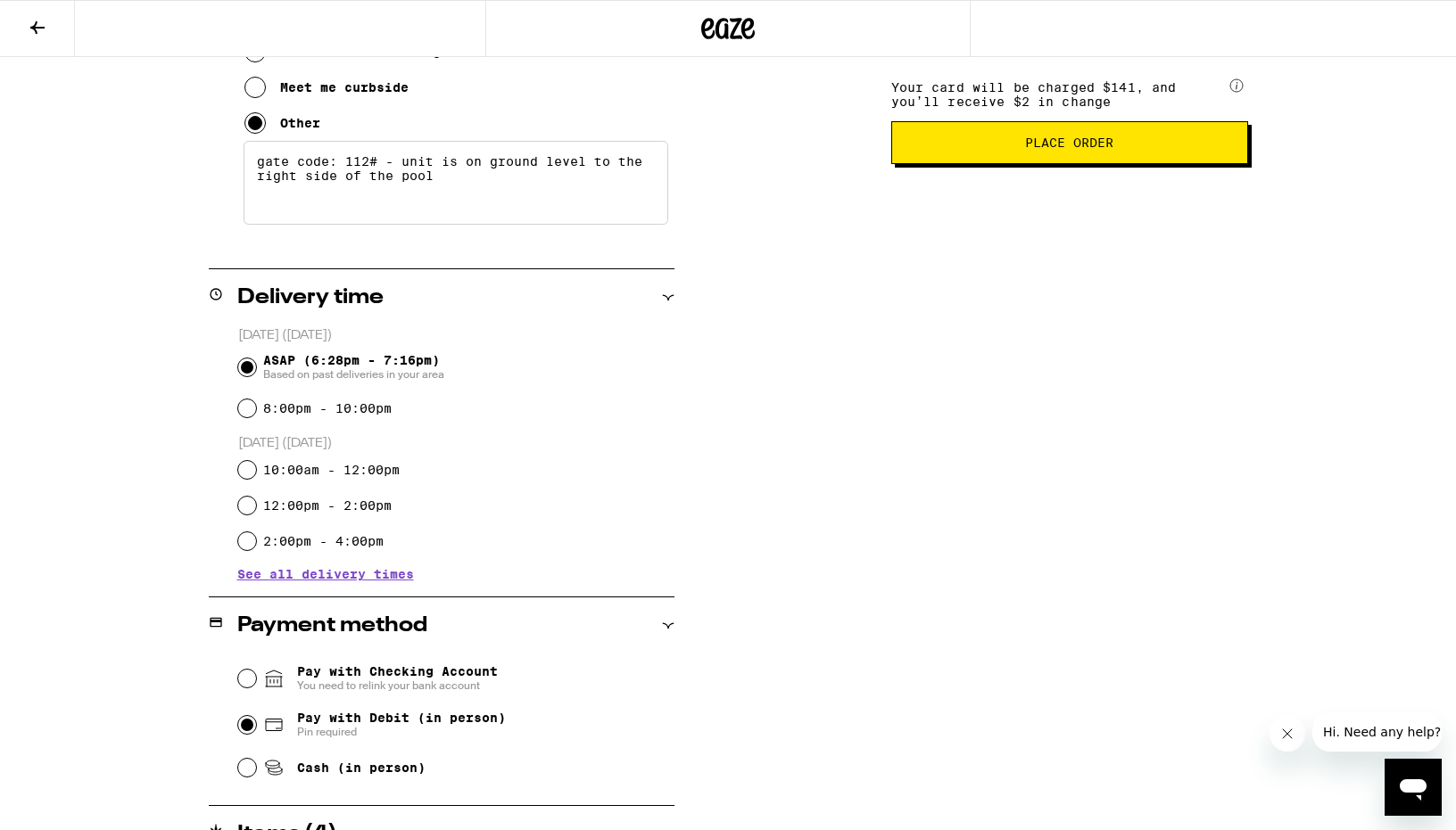
click at [318, 774] on span "Cash (in person)" at bounding box center [361, 768] width 129 height 14
click at [256, 774] on input "Cash (in person)" at bounding box center [248, 768] width 18 height 18
radio input "true"
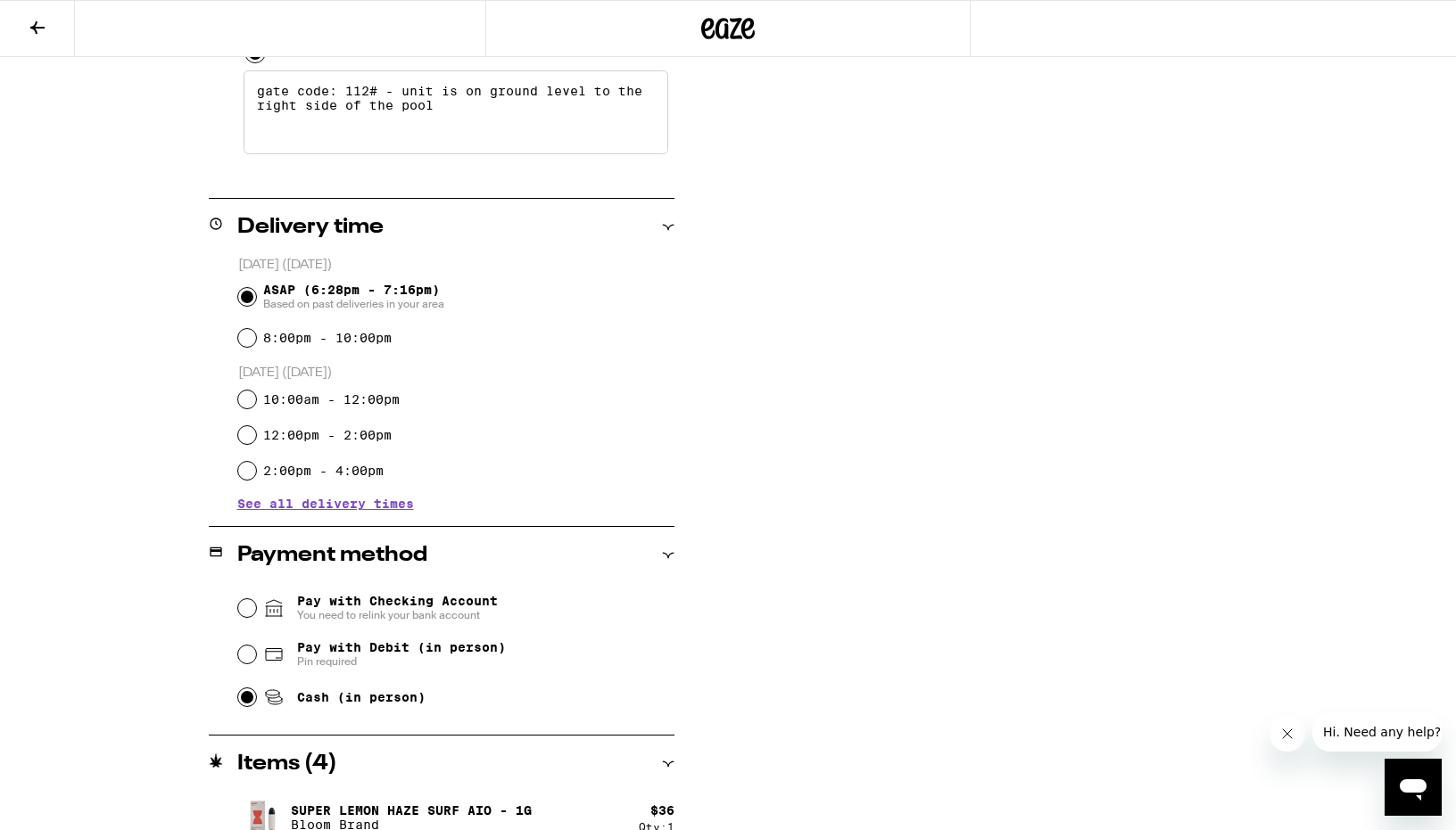
scroll to position [551, 0]
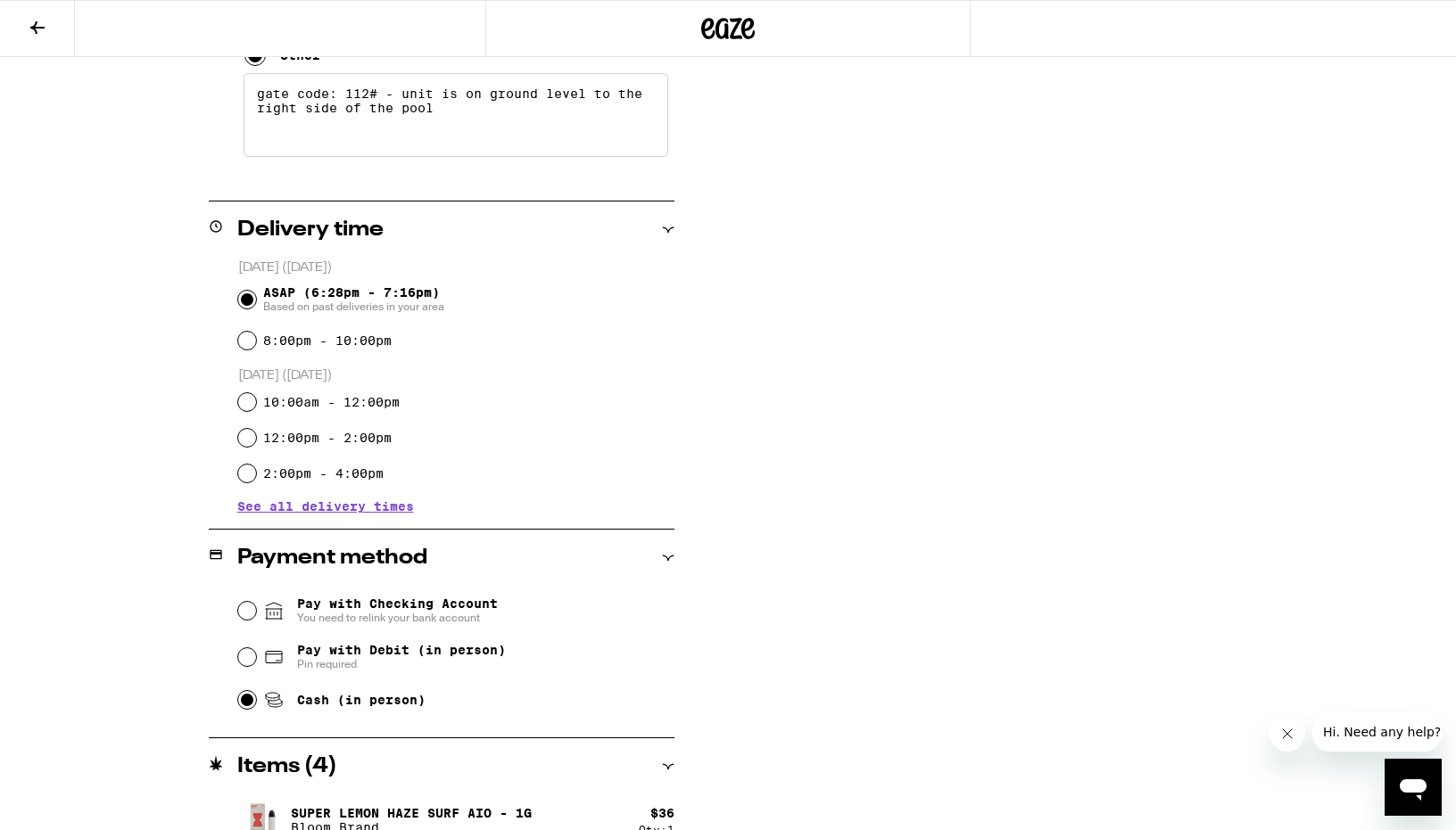
click at [330, 657] on span "Pay with Debit (in person)" at bounding box center [402, 650] width 209 height 14
click at [256, 658] on input "Pay with Debit (in person) Pin required" at bounding box center [248, 657] width 18 height 18
radio input "true"
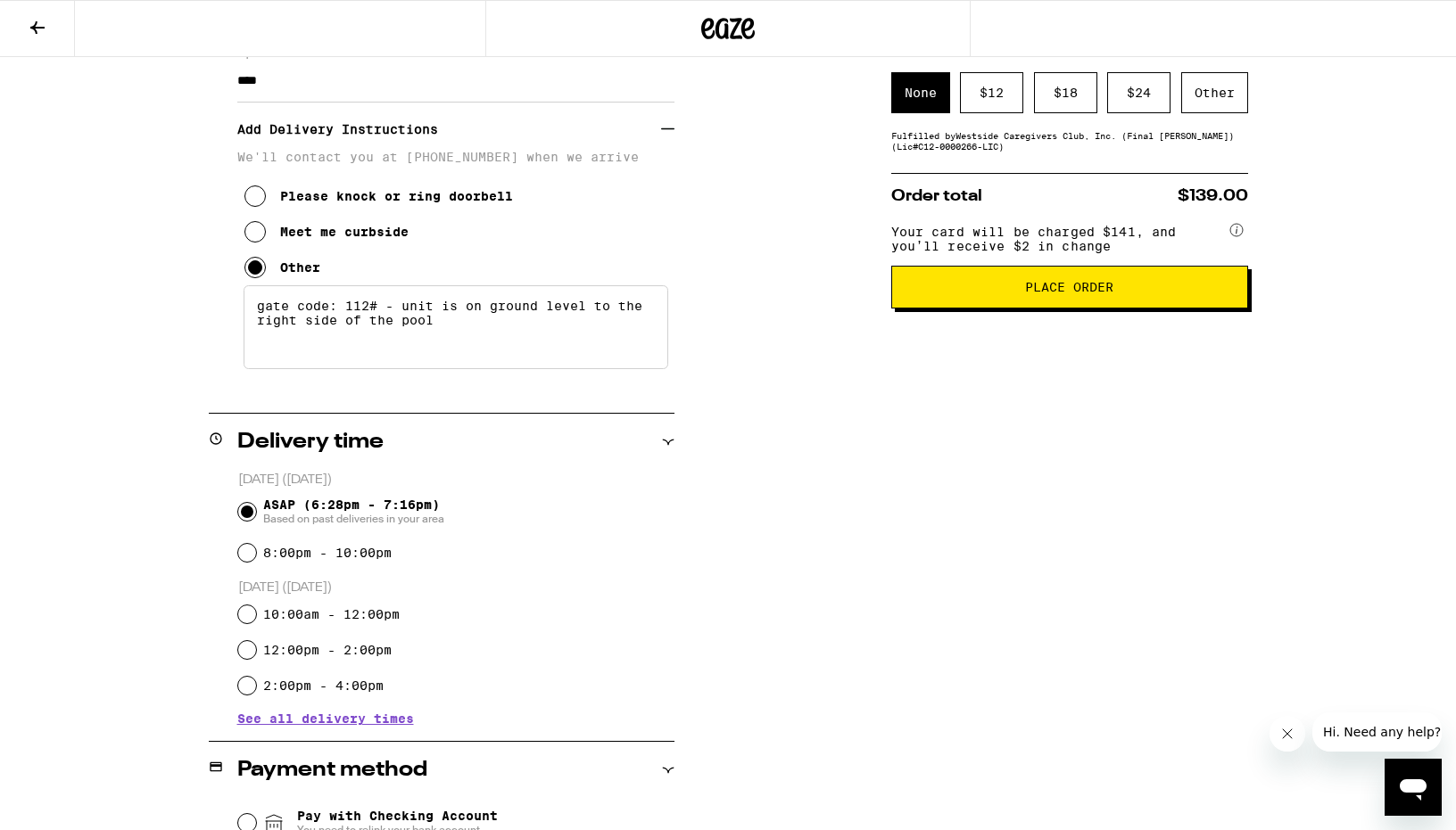
scroll to position [0, 0]
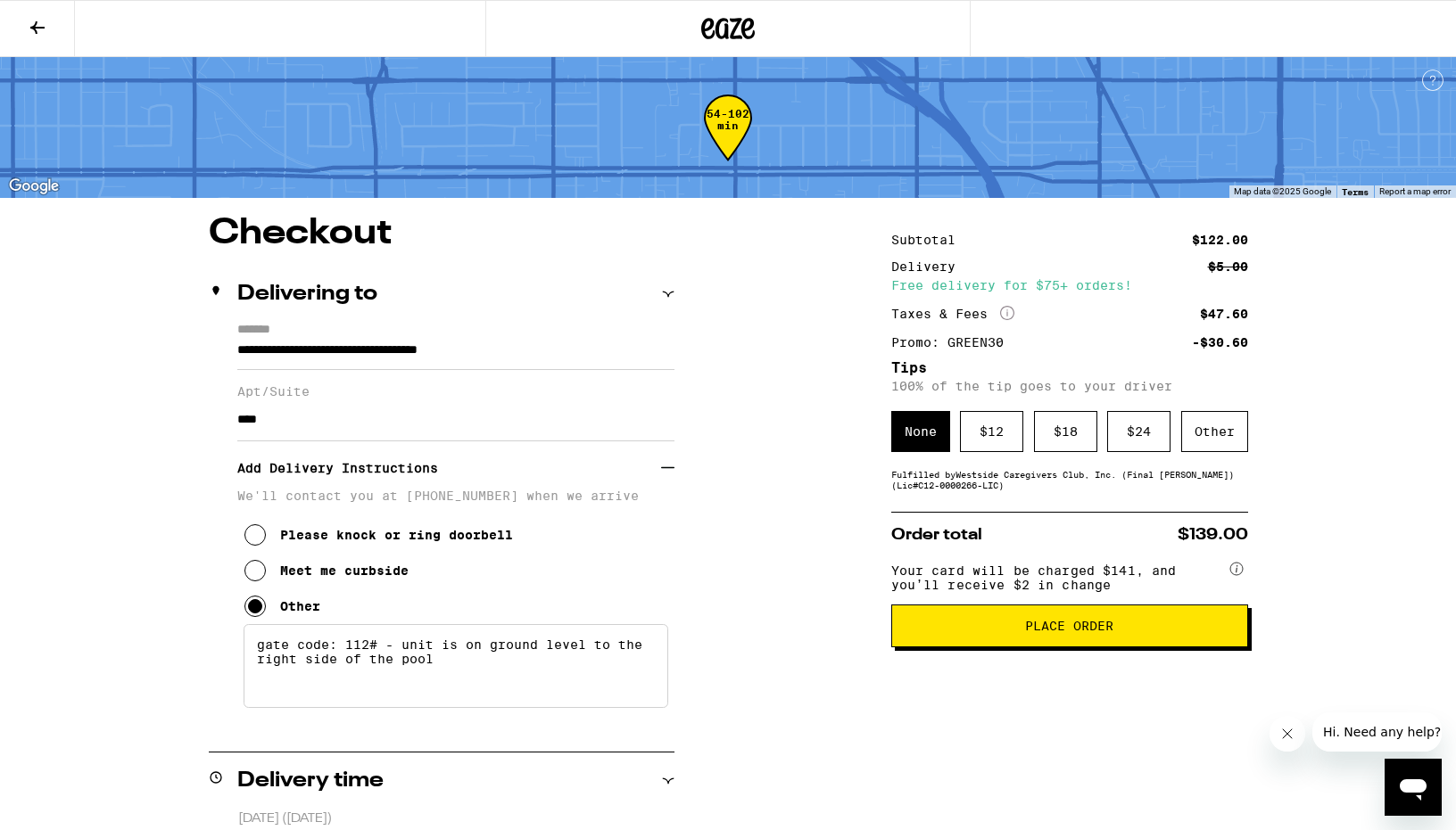
click at [1020, 646] on button "Place Order" at bounding box center [1070, 627] width 357 height 43
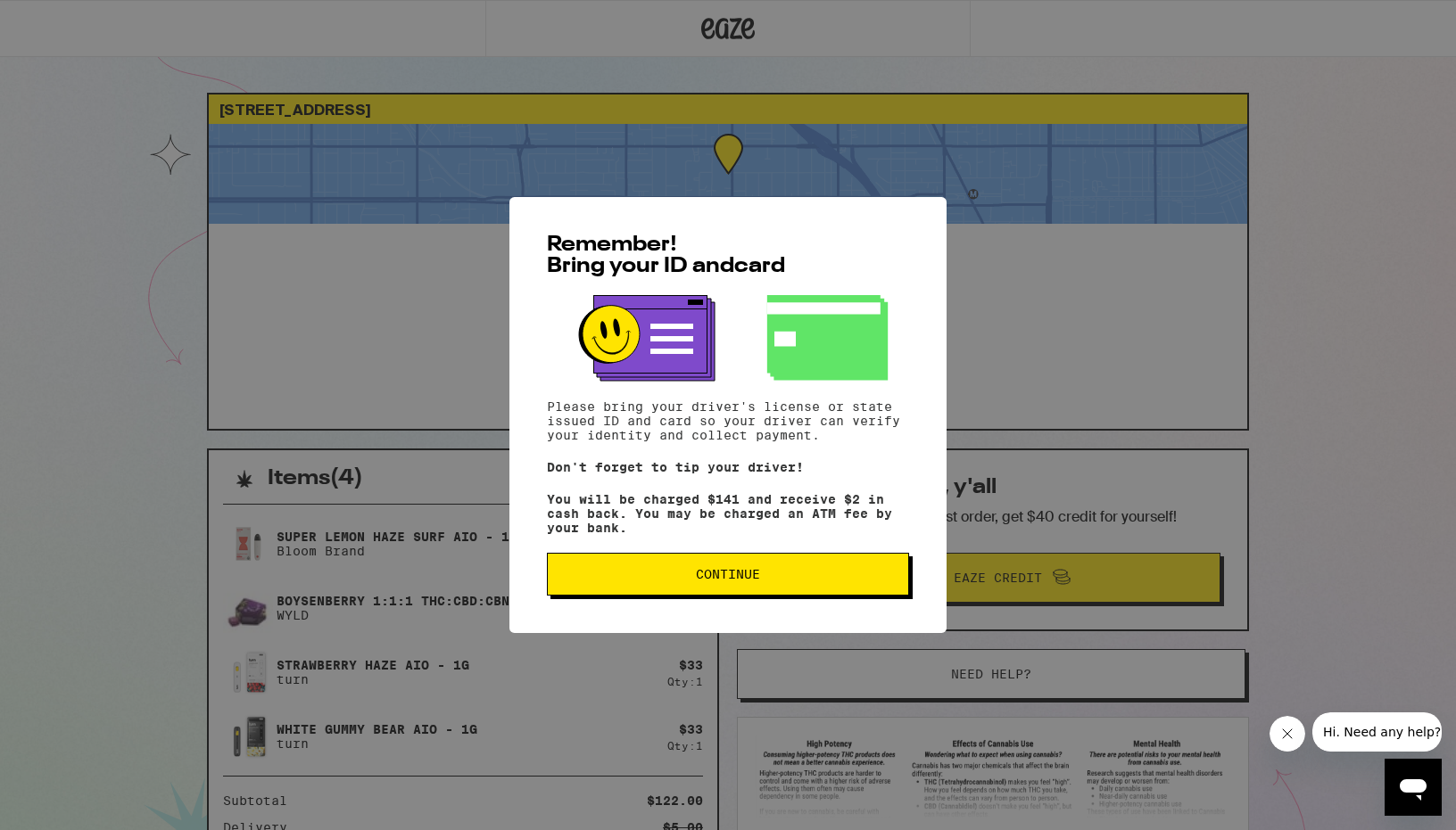
click at [674, 591] on button "Continue" at bounding box center [728, 574] width 362 height 43
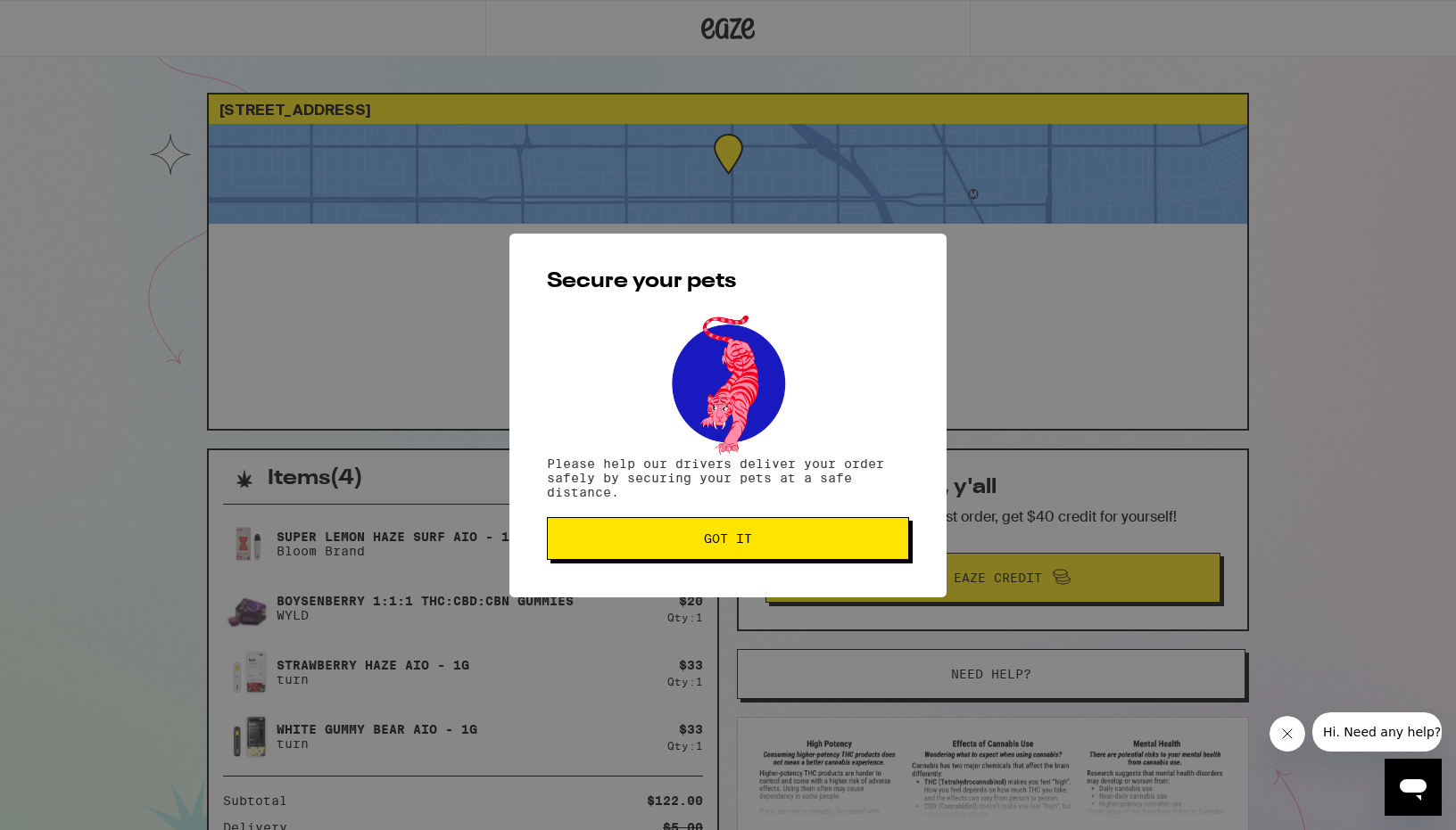
click at [717, 553] on button "Got it" at bounding box center [728, 539] width 362 height 43
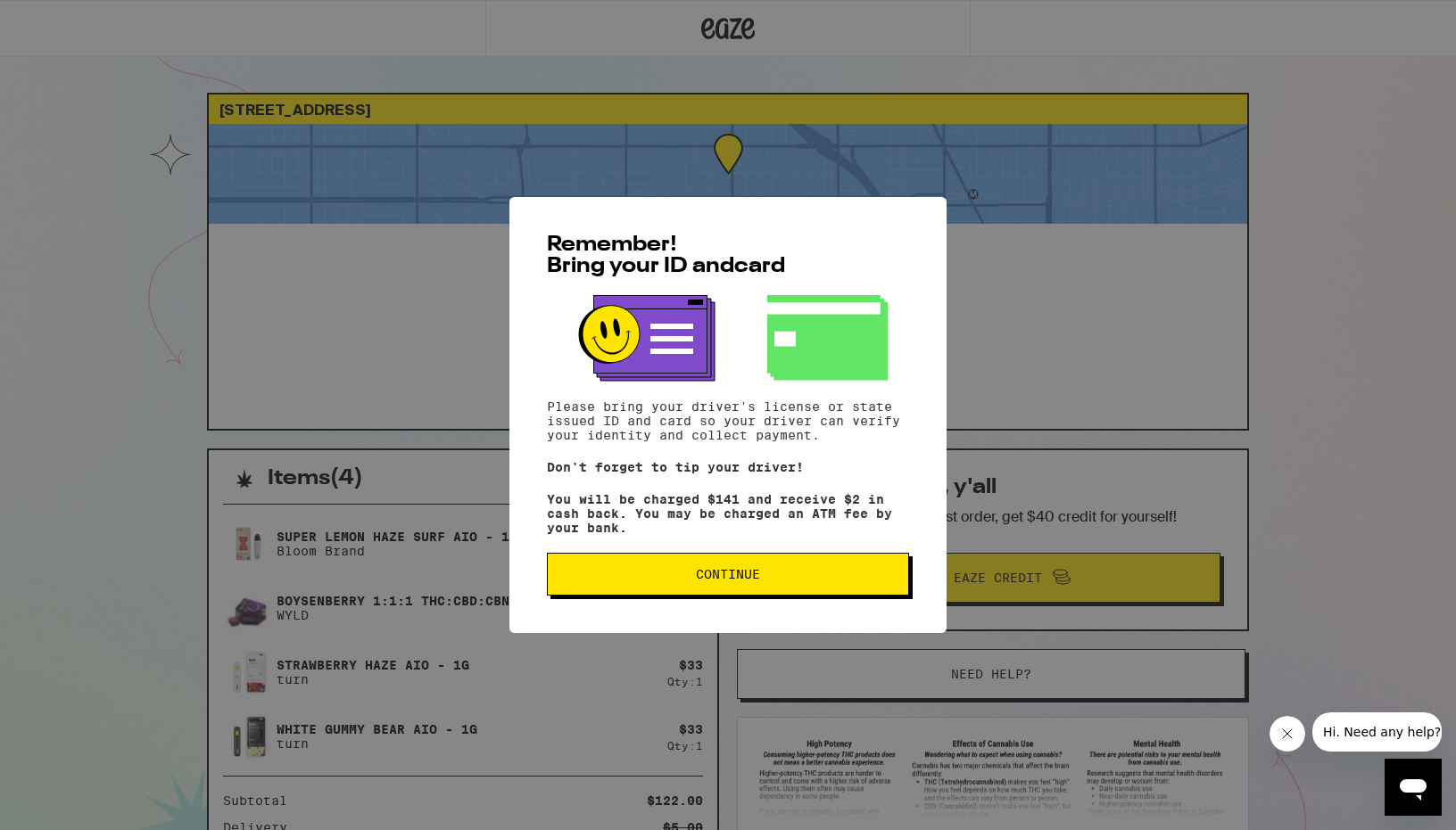
click at [695, 596] on button "Continue" at bounding box center [728, 574] width 362 height 43
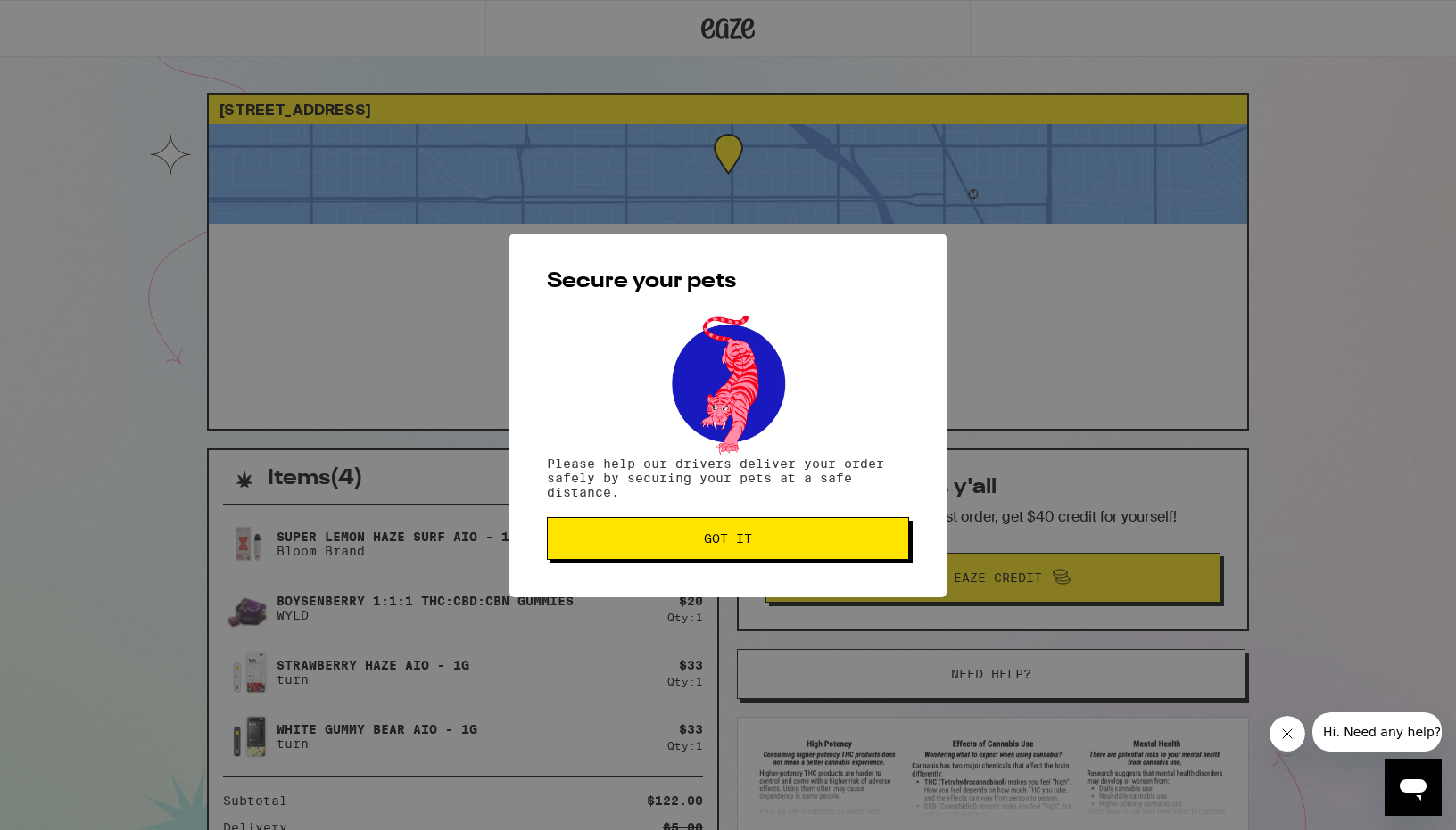
click at [716, 545] on span "Got it" at bounding box center [728, 538] width 48 height 13
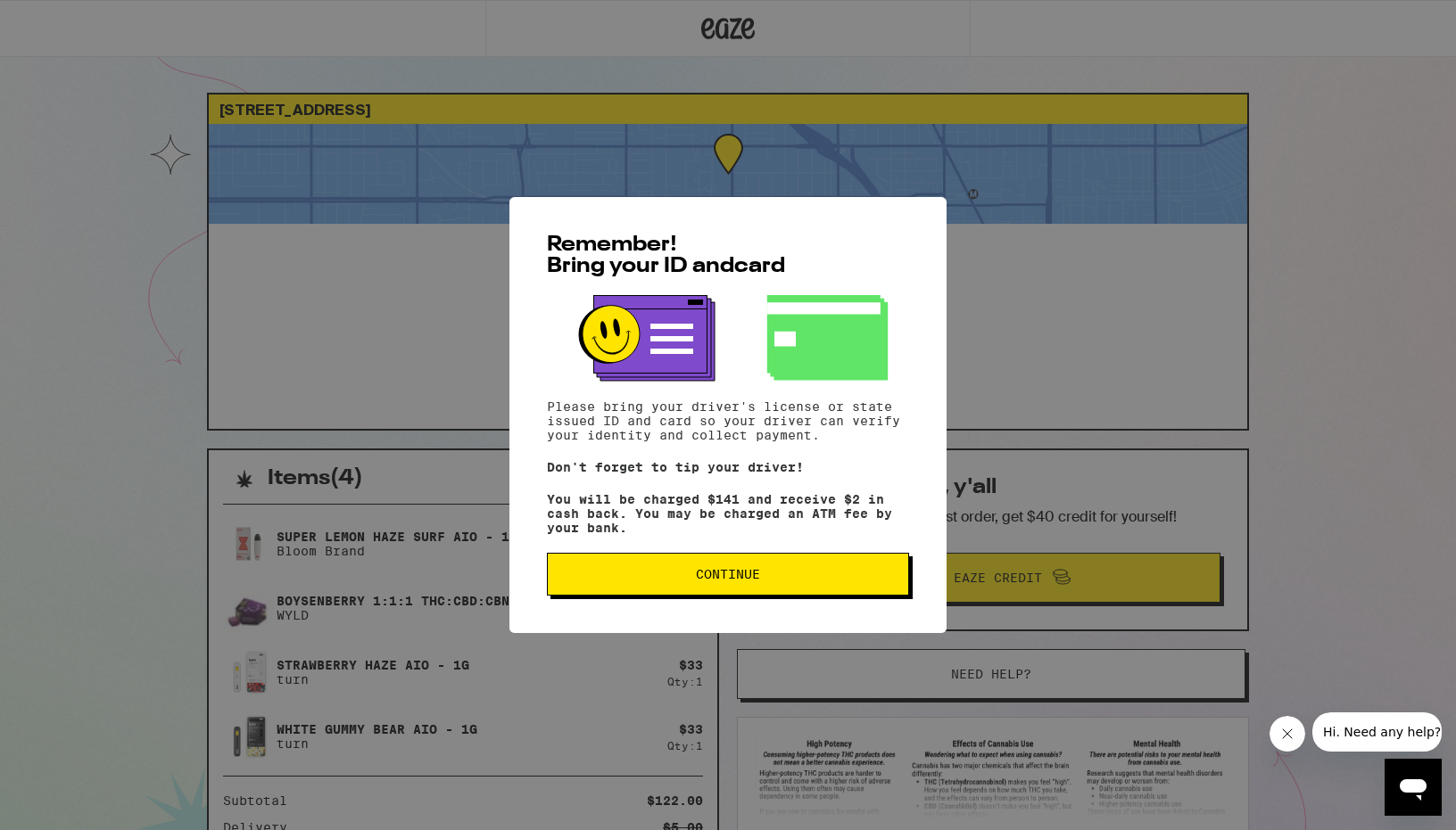
click at [767, 588] on button "Continue" at bounding box center [728, 574] width 362 height 43
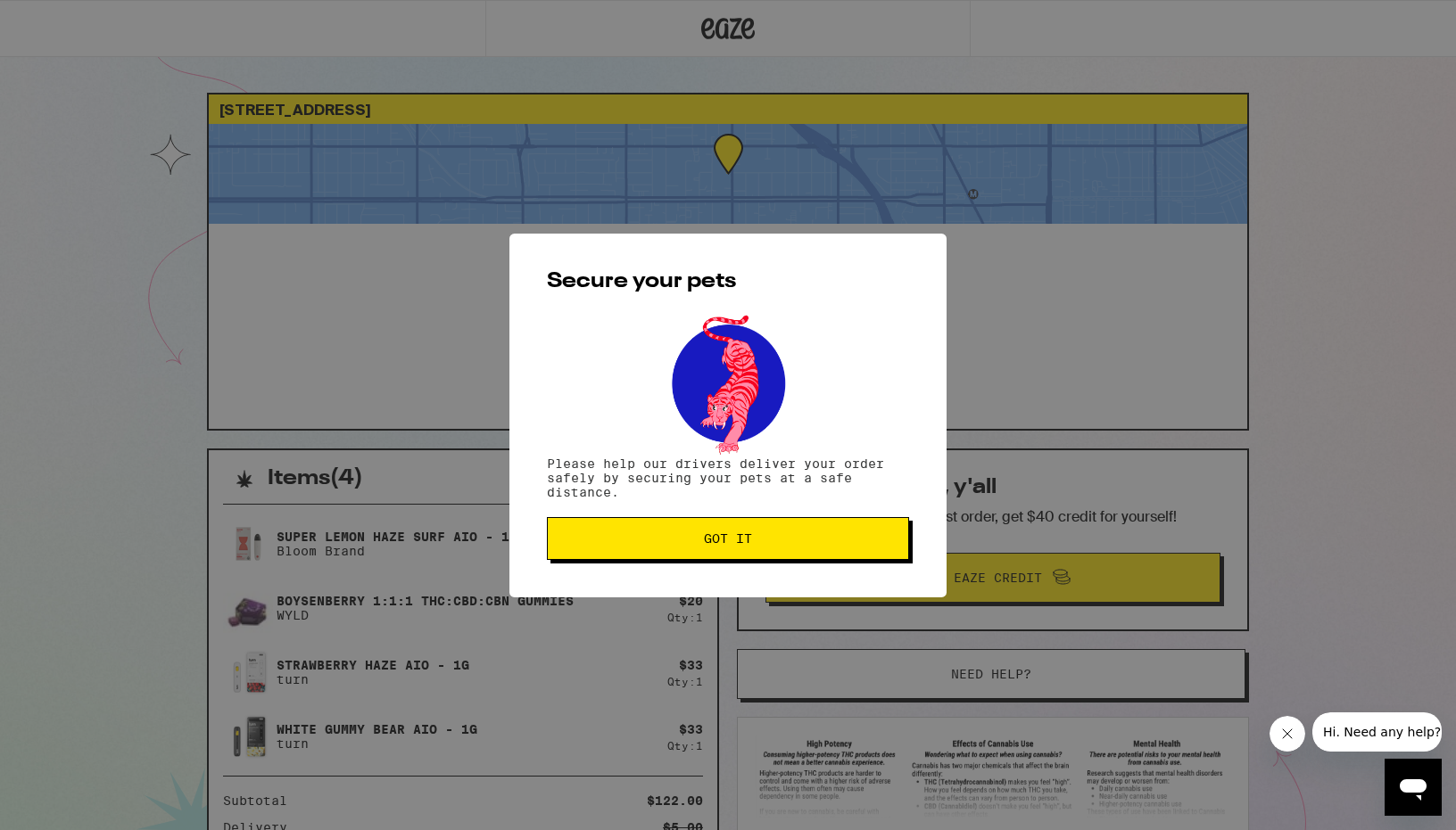
click at [765, 535] on span "Got it" at bounding box center [728, 538] width 332 height 13
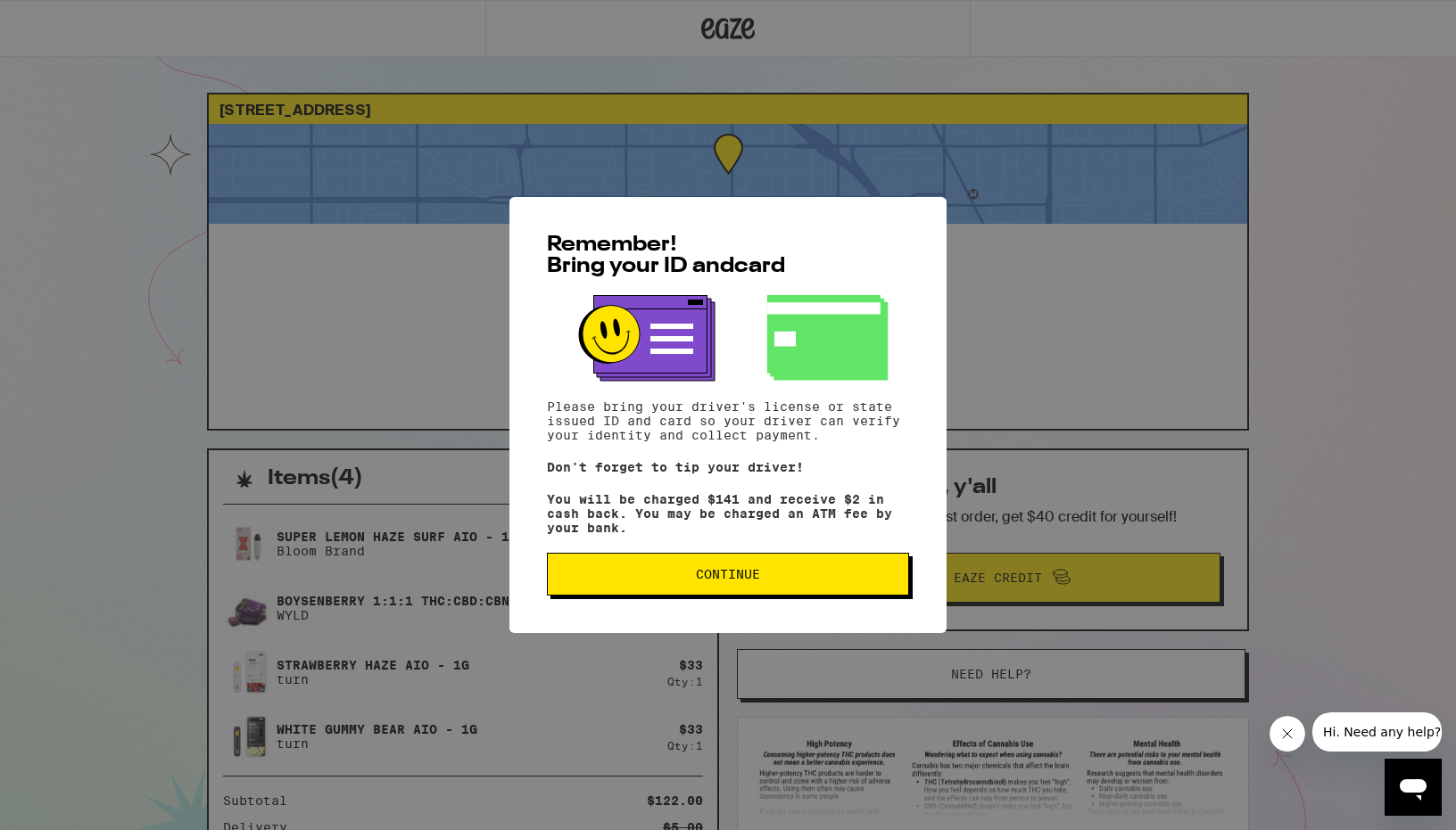
click at [763, 578] on span "Continue" at bounding box center [728, 574] width 332 height 13
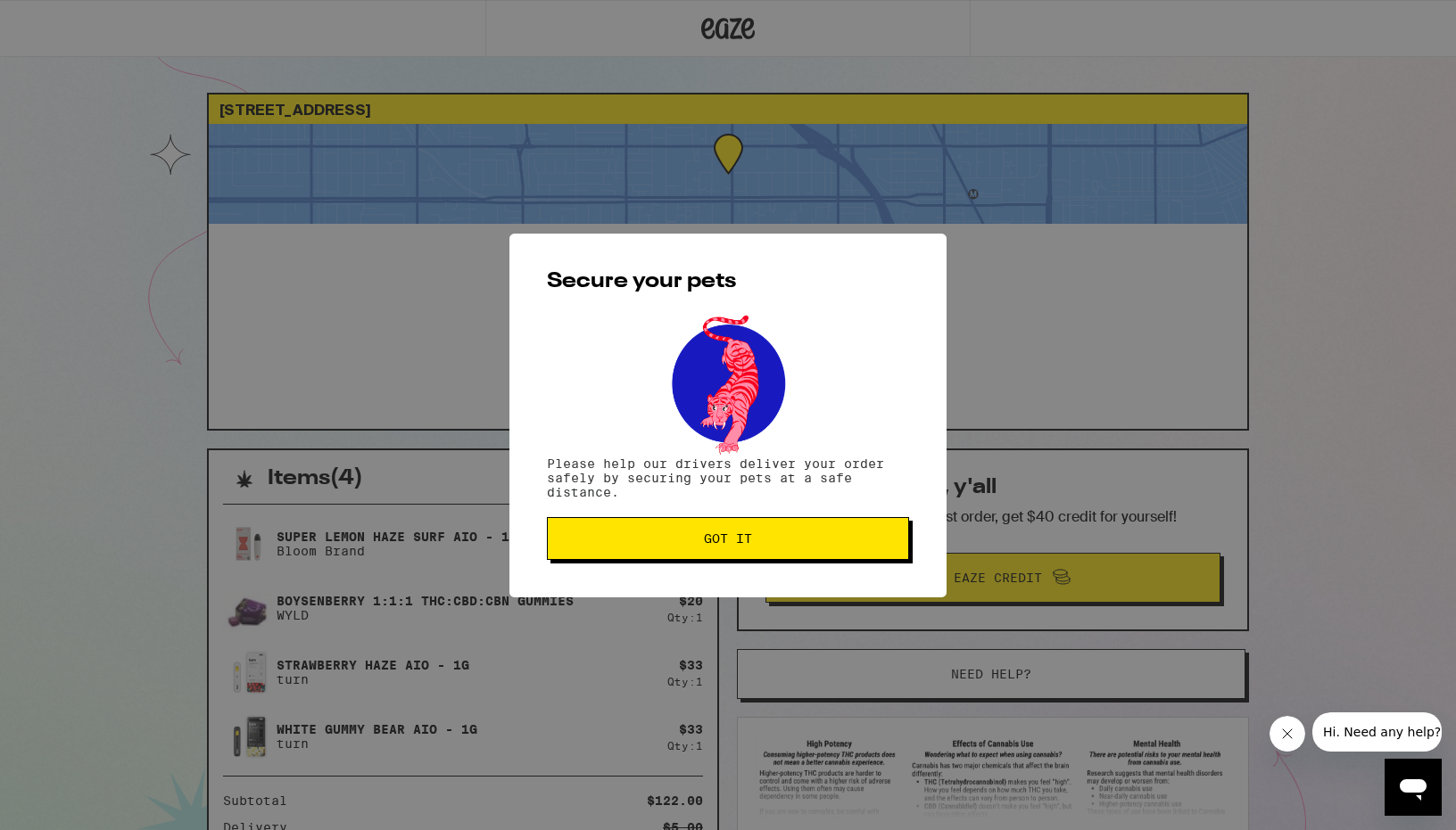
click at [758, 531] on button "Got it" at bounding box center [728, 539] width 362 height 43
